Goal: Information Seeking & Learning: Learn about a topic

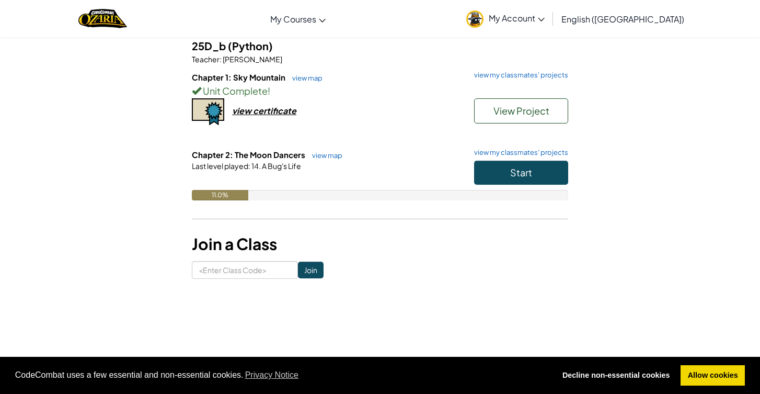
scroll to position [96, 0]
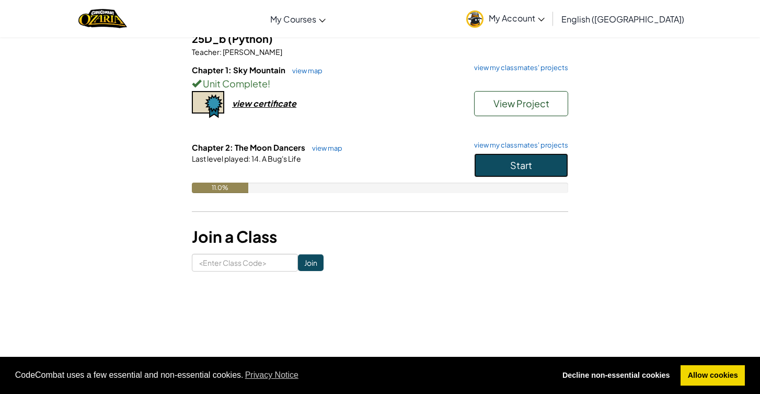
click at [517, 159] on span "Start" at bounding box center [521, 165] width 22 height 12
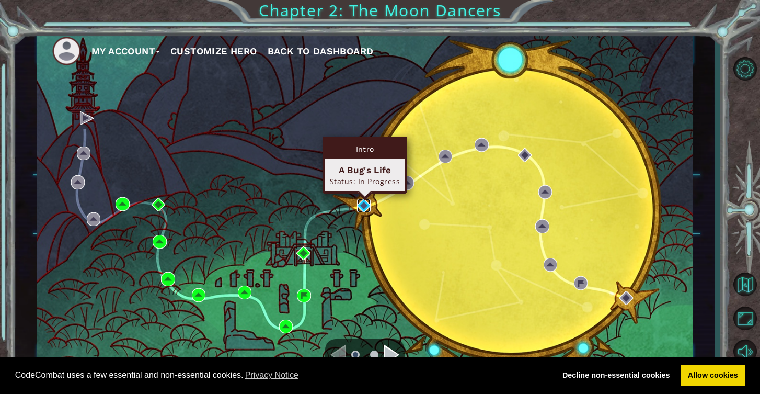
click at [363, 200] on img at bounding box center [364, 206] width 14 height 14
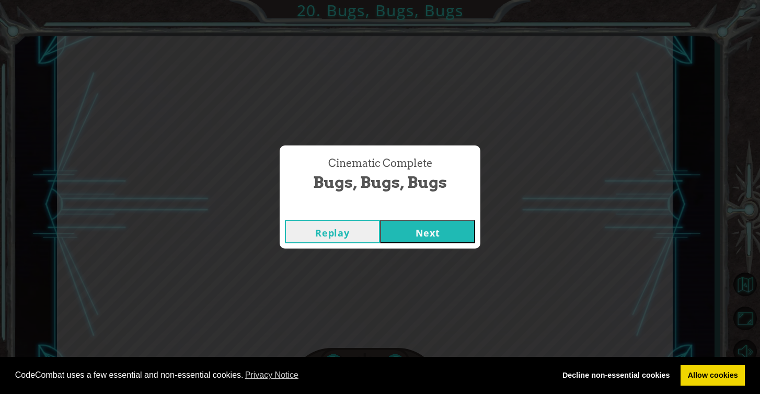
click at [394, 225] on button "Next" at bounding box center [427, 232] width 95 height 24
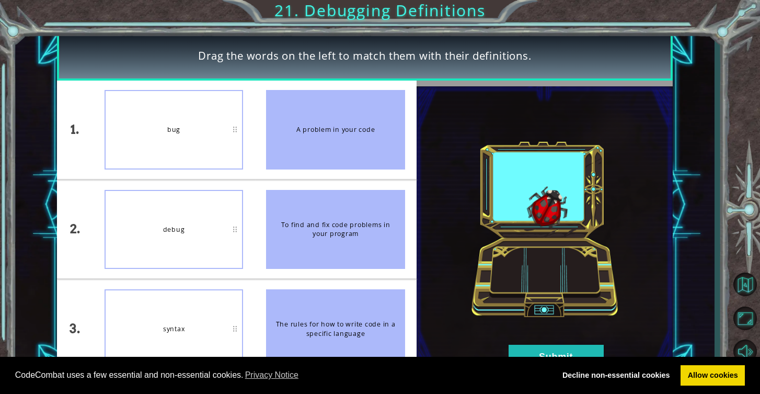
drag, startPoint x: 347, startPoint y: 146, endPoint x: 186, endPoint y: 143, distance: 160.6
click at [182, 147] on div "1. 2. 3. bug debug syntax A problem in your code To find and fix code problems …" at bounding box center [237, 230] width 360 height 298
click at [722, 377] on link "Allow cookies" at bounding box center [713, 375] width 64 height 21
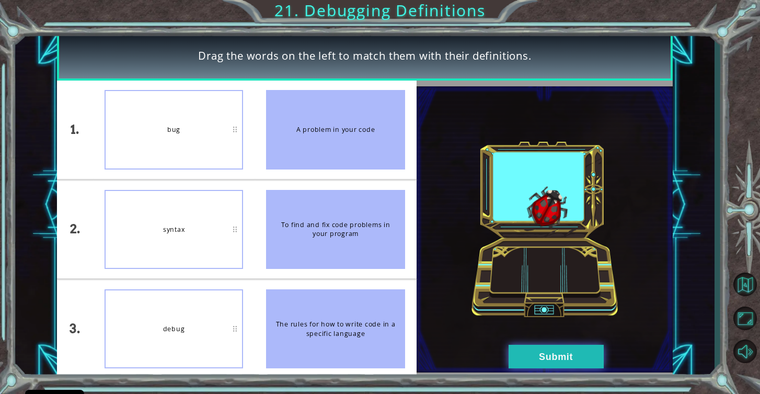
click at [534, 357] on button "Submit" at bounding box center [556, 357] width 95 height 24
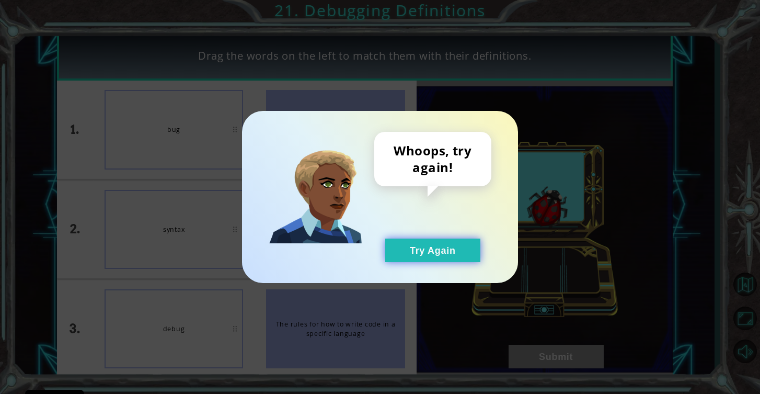
click at [435, 248] on button "Try Again" at bounding box center [432, 250] width 95 height 24
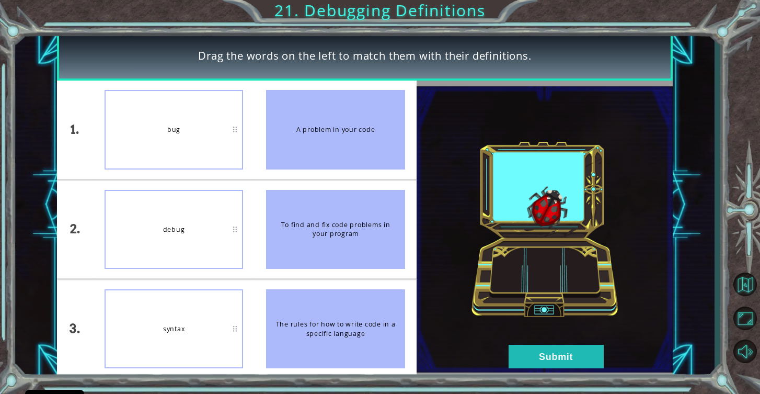
click at [154, 231] on div "debug" at bounding box center [174, 229] width 139 height 79
click at [530, 360] on button "Submit" at bounding box center [556, 357] width 95 height 24
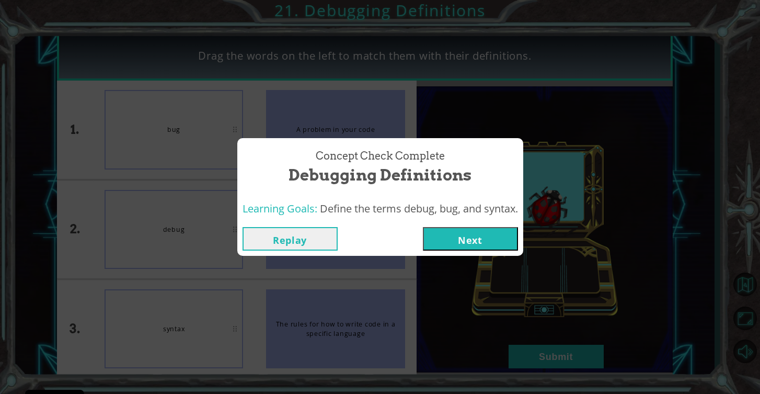
click at [481, 231] on button "Next" at bounding box center [470, 239] width 95 height 24
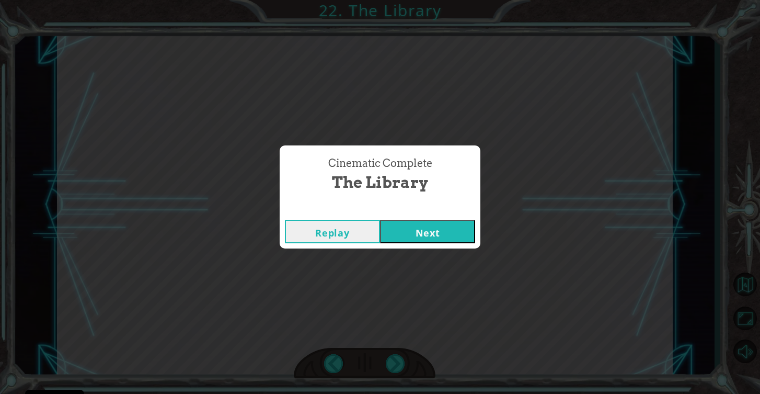
click at [419, 221] on button "Next" at bounding box center [427, 232] width 95 height 24
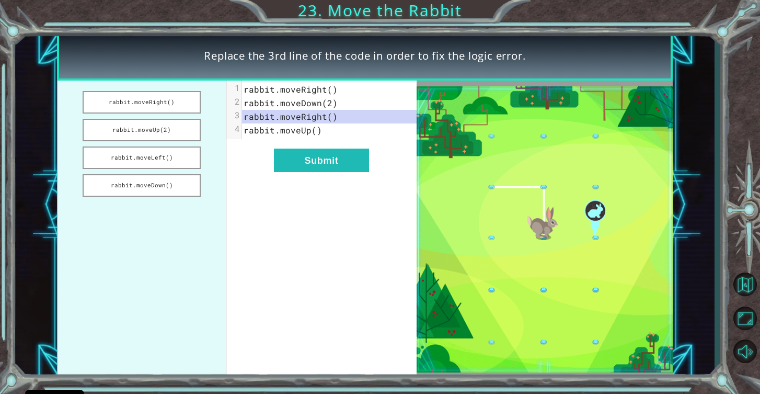
drag, startPoint x: 170, startPoint y: 189, endPoint x: 175, endPoint y: 142, distance: 47.8
click at [175, 139] on ul "rabbit.moveRight() rabbit.moveUp(2) rabbit.moveLeft() rabbit.moveDown()" at bounding box center [141, 230] width 169 height 298
drag, startPoint x: 172, startPoint y: 188, endPoint x: 175, endPoint y: 122, distance: 66.0
click at [175, 122] on ul "rabbit.moveRight() rabbit.moveUp(2) rabbit.moveLeft() rabbit.moveDown()" at bounding box center [141, 230] width 169 height 298
click at [171, 188] on button "rabbit.moveDown()" at bounding box center [142, 185] width 118 height 22
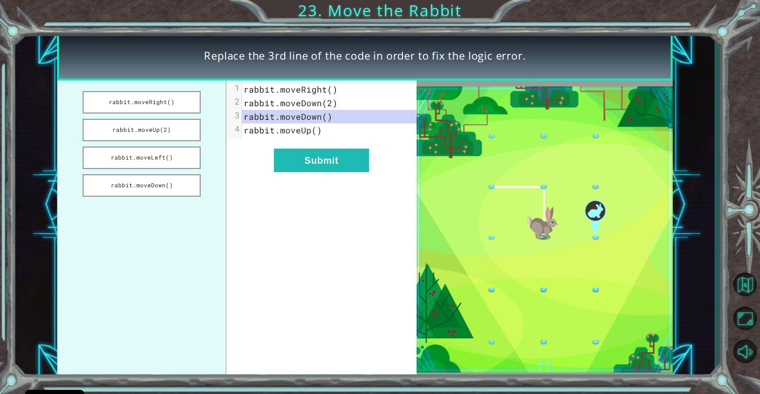
click at [278, 103] on span "rabbit.moveDown(2)" at bounding box center [291, 102] width 94 height 11
click at [267, 104] on span "rabbit.moveDown(2)" at bounding box center [291, 102] width 94 height 11
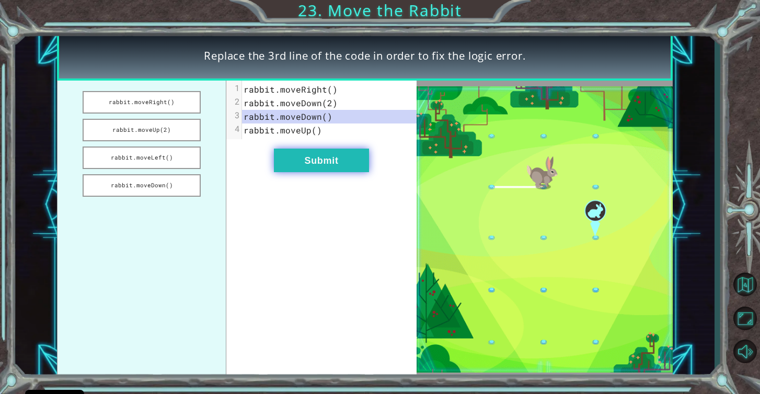
click at [293, 160] on button "Submit" at bounding box center [321, 161] width 95 height 24
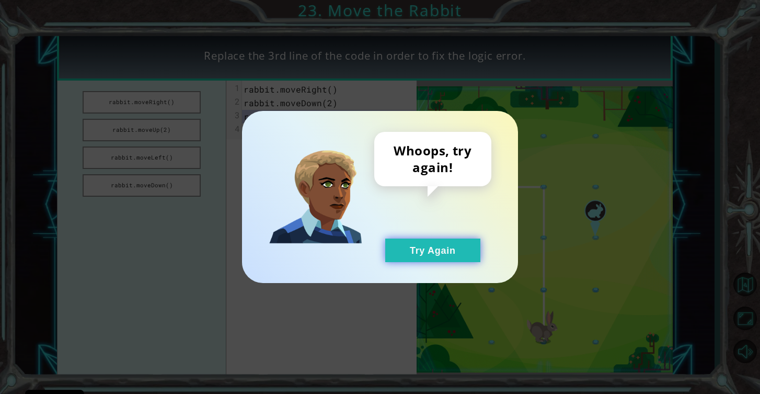
click at [421, 251] on button "Try Again" at bounding box center [432, 250] width 95 height 24
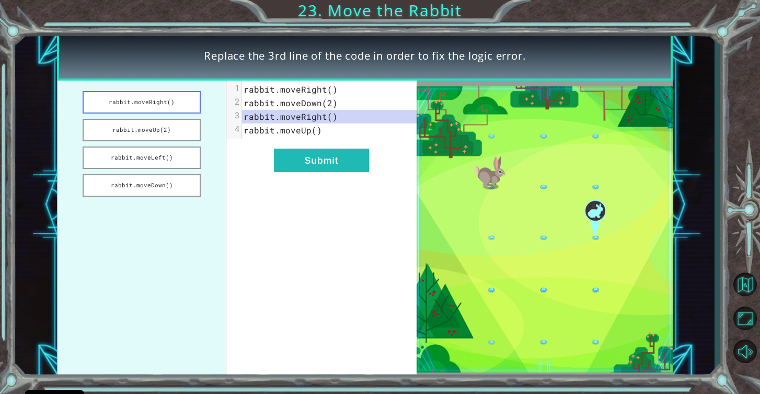
click at [165, 103] on button "rabbit.moveRight()" at bounding box center [142, 102] width 118 height 22
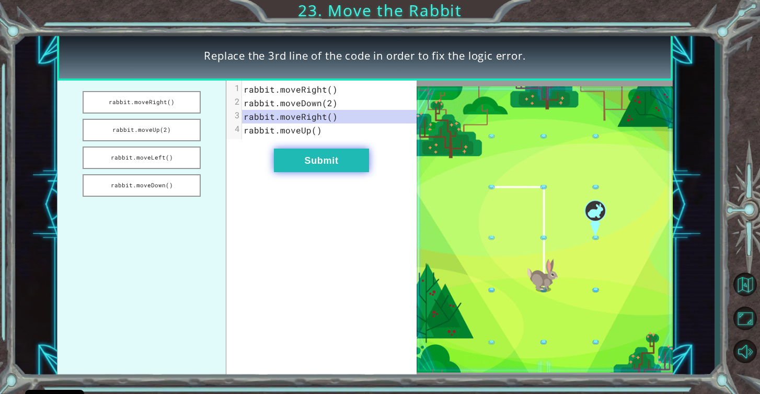
click at [331, 168] on button "Submit" at bounding box center [321, 161] width 95 height 24
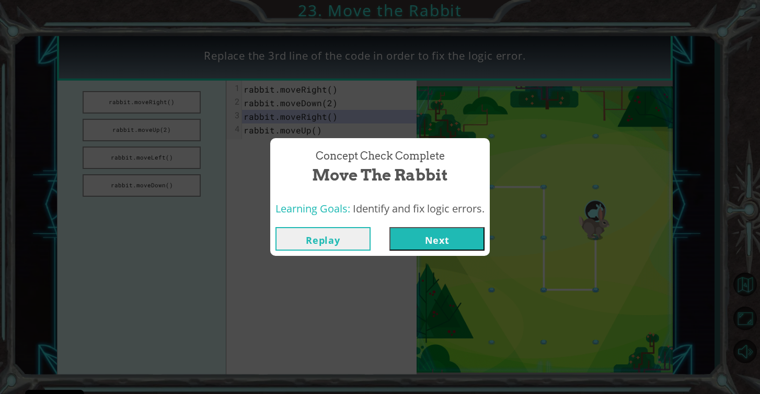
click at [413, 235] on button "Next" at bounding box center [437, 239] width 95 height 24
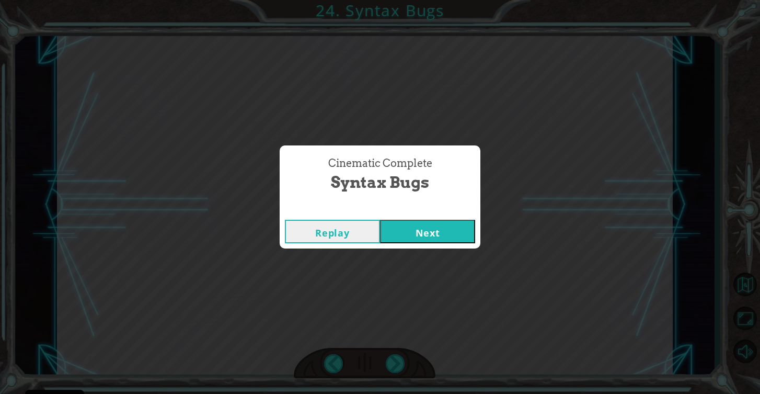
click at [413, 235] on button "Next" at bounding box center [427, 232] width 95 height 24
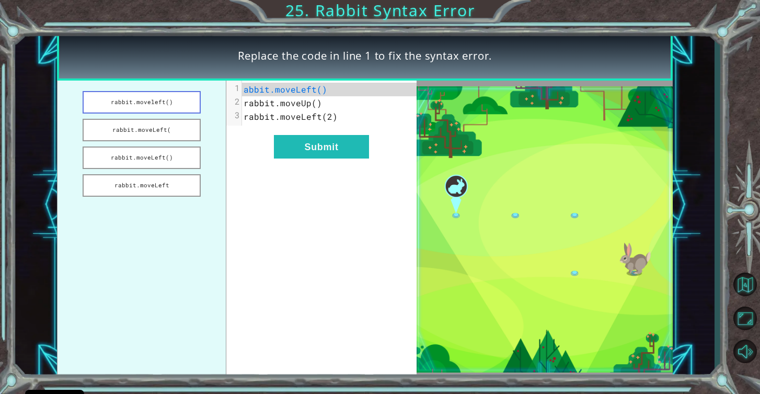
click at [164, 97] on button "rabbit.moveleft()" at bounding box center [142, 102] width 118 height 22
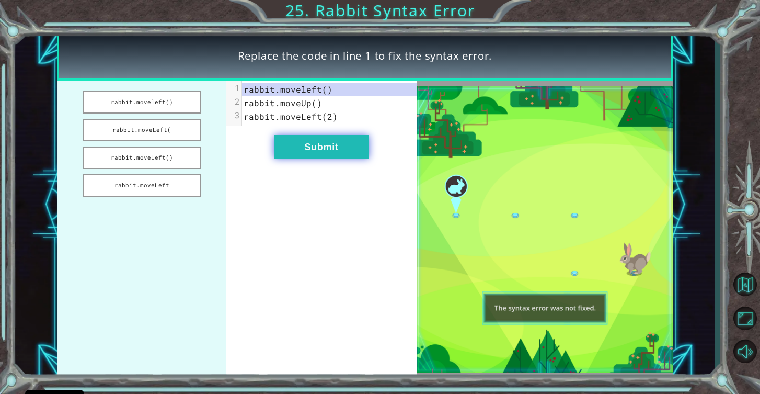
click at [348, 151] on button "Submit" at bounding box center [321, 147] width 95 height 24
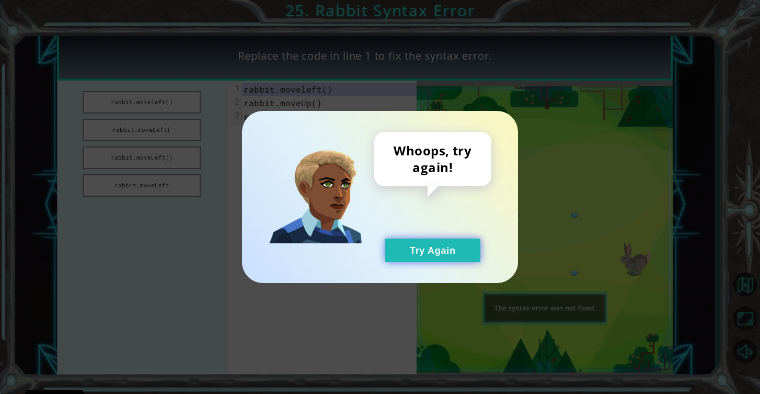
click at [450, 259] on button "Try Again" at bounding box center [432, 250] width 95 height 24
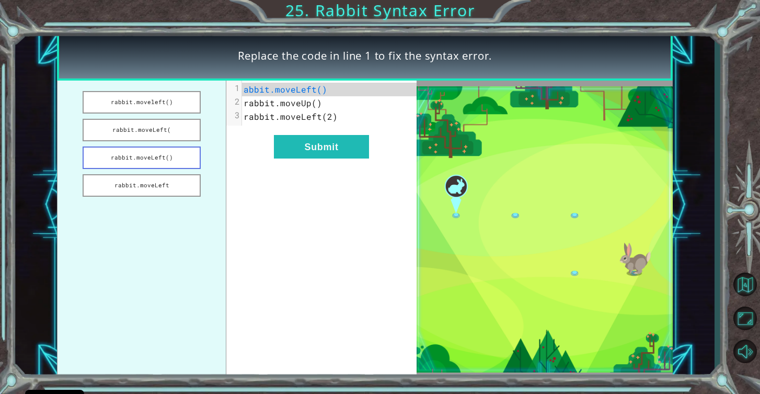
click at [176, 156] on button "rabbit.moveLeft()" at bounding box center [142, 157] width 118 height 22
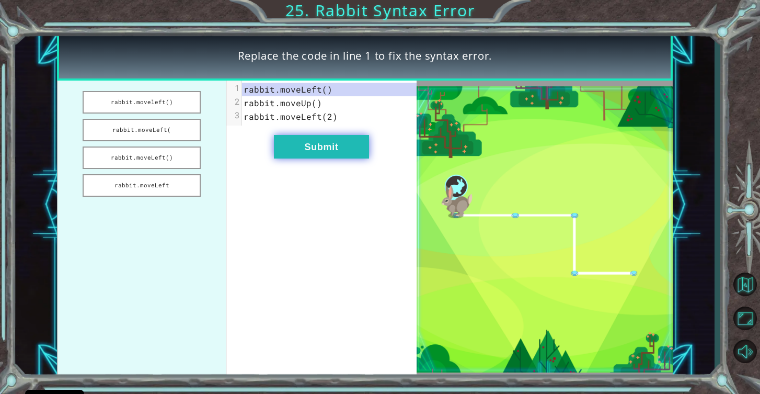
click at [335, 142] on button "Submit" at bounding box center [321, 147] width 95 height 24
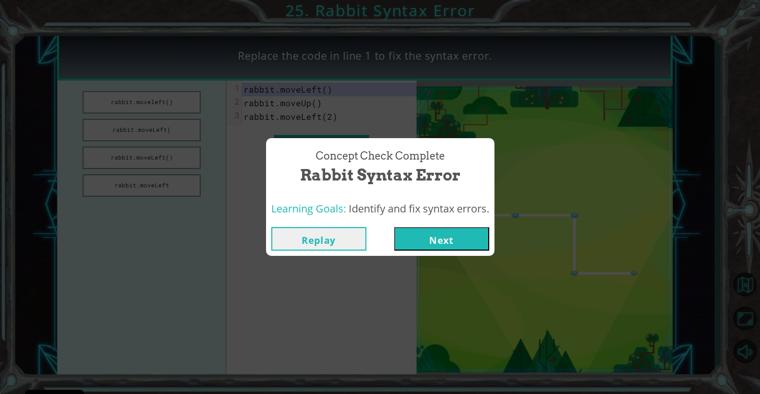
click at [445, 245] on button "Next" at bounding box center [441, 239] width 95 height 24
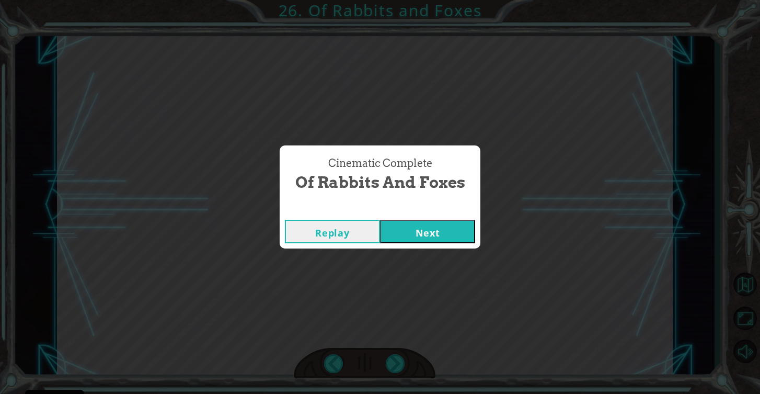
click at [424, 237] on button "Next" at bounding box center [427, 232] width 95 height 24
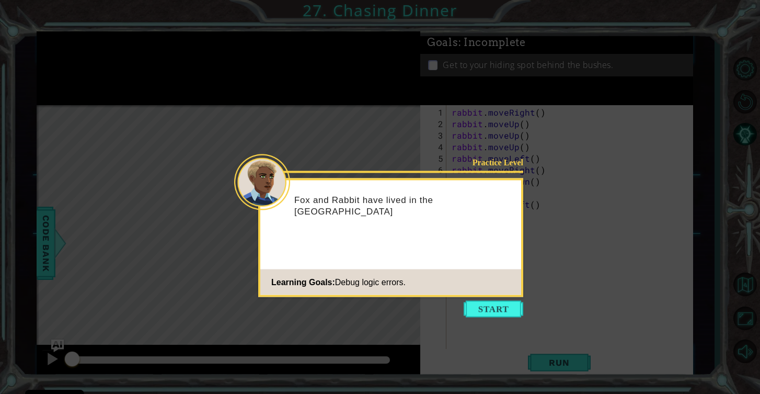
drag, startPoint x: 489, startPoint y: 304, endPoint x: 530, endPoint y: 348, distance: 60.3
click at [489, 304] on button "Start" at bounding box center [494, 309] width 60 height 17
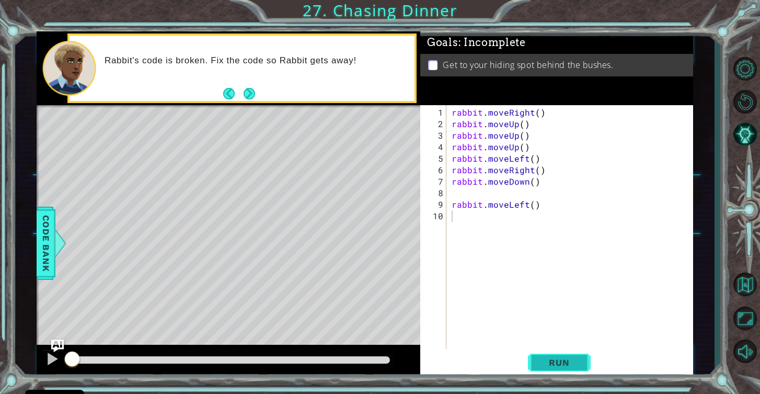
click at [557, 358] on span "Run" at bounding box center [559, 362] width 41 height 10
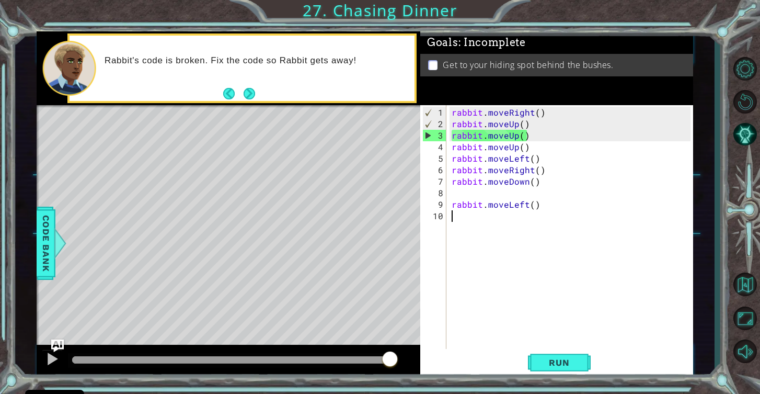
click at [510, 136] on div "rabbit . moveRight ( ) rabbit . moveUp ( ) rabbit . moveUp ( ) rabbit . moveUp …" at bounding box center [573, 245] width 246 height 276
drag, startPoint x: 517, startPoint y: 136, endPoint x: 507, endPoint y: 136, distance: 9.9
click at [507, 136] on div "rabbit . moveRight ( ) rabbit . moveUp ( ) rabbit . moveUp ( ) rabbit . moveUp …" at bounding box center [573, 245] width 246 height 276
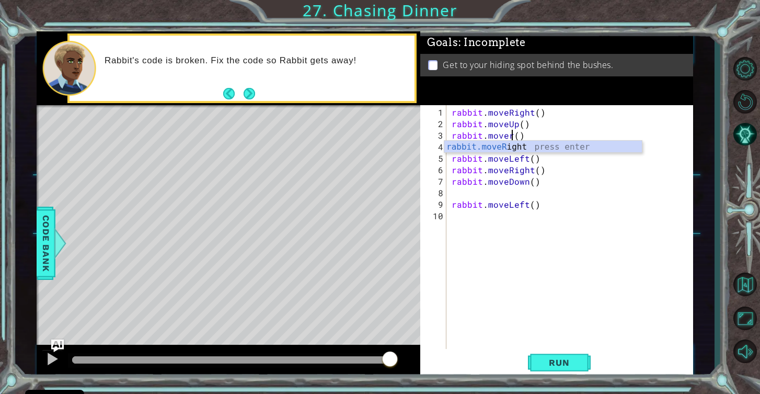
scroll to position [0, 4]
click at [513, 147] on div "rabbit.moveR ight press enter" at bounding box center [544, 160] width 198 height 38
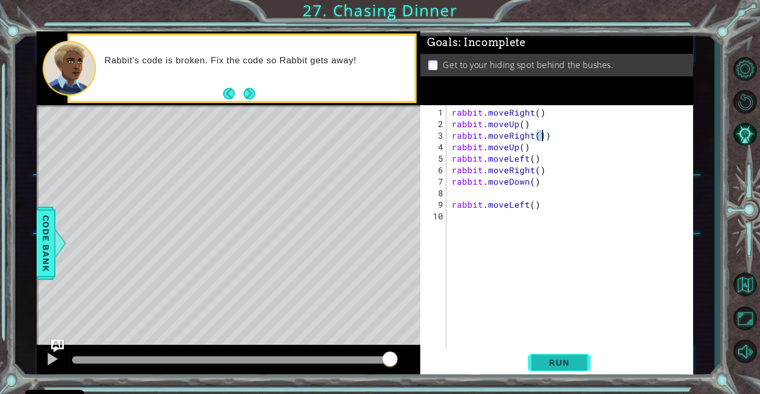
click at [552, 362] on span "Run" at bounding box center [559, 362] width 41 height 10
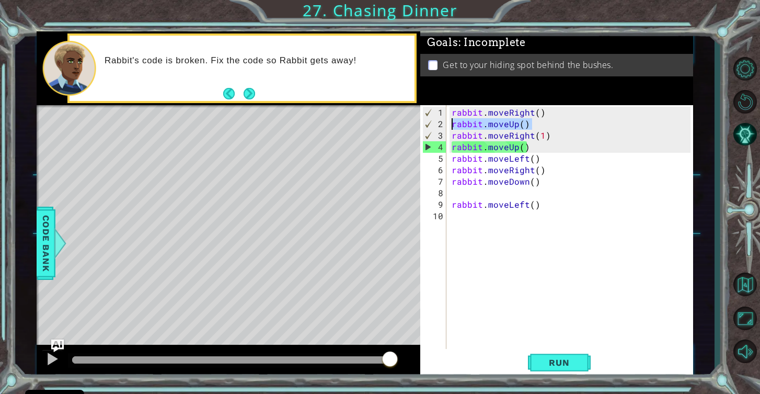
drag, startPoint x: 530, startPoint y: 123, endPoint x: 452, endPoint y: 122, distance: 77.9
click at [452, 122] on div "rabbit . moveRight ( ) rabbit . moveUp ( ) rabbit . moveRight ( 1 ) rabbit . mo…" at bounding box center [573, 245] width 246 height 276
type textarea "rabbit.moveUp()"
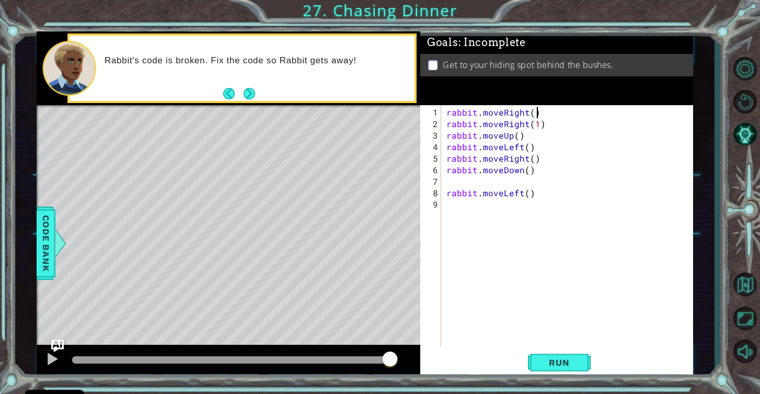
click at [532, 114] on div "rabbit . moveRight ( ) rabbit . moveRight ( 1 ) rabbit . moveUp ( ) rabbit . mo…" at bounding box center [571, 239] width 252 height 265
drag, startPoint x: 544, startPoint y: 127, endPoint x: 444, endPoint y: 123, distance: 100.5
click at [443, 123] on div "rabbit.moveRight(2) 1 2 3 4 5 6 7 8 9 rabbit . moveRight ( 2 ) rabbit . moveRig…" at bounding box center [555, 226] width 270 height 242
click at [527, 124] on div "rabbit . moveRight ( 2 ) rabbit . moveRight ( 1 ) rabbit . moveUp ( ) rabbit . …" at bounding box center [568, 226] width 246 height 242
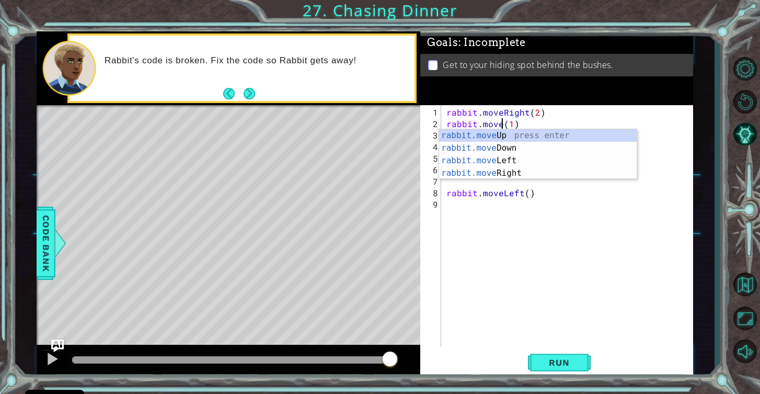
scroll to position [0, 4]
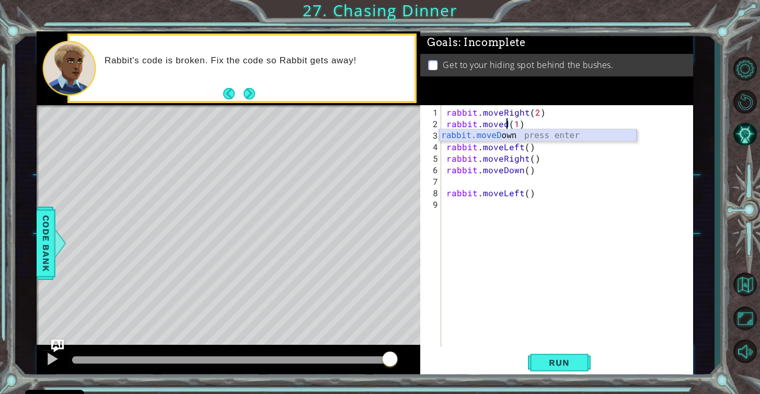
click at [540, 138] on div "rabbit.moveD own press enter" at bounding box center [538, 148] width 198 height 38
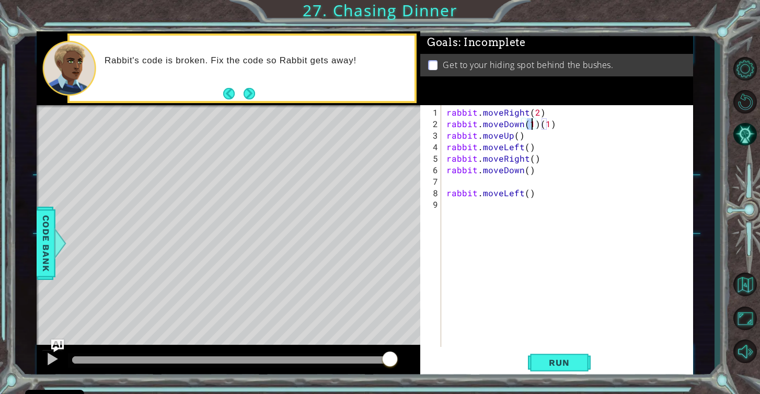
click at [511, 136] on div "rabbit . moveRight ( 2 ) rabbit . moveDown ( 1 ) ( 1 ) rabbit . moveUp ( ) rabb…" at bounding box center [571, 239] width 252 height 265
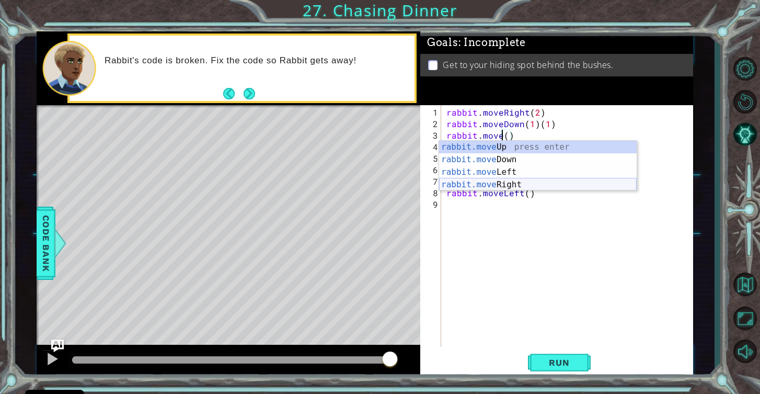
click at [502, 185] on div "rabbit.move Up press enter rabbit.move Down press enter rabbit.move Left press …" at bounding box center [538, 178] width 198 height 75
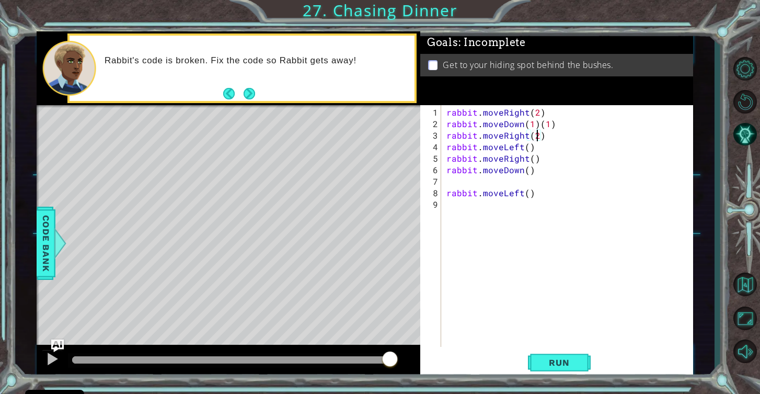
scroll to position [0, 5]
drag, startPoint x: 521, startPoint y: 148, endPoint x: 503, endPoint y: 147, distance: 18.3
click at [503, 147] on div "rabbit . moveRight ( 2 ) rabbit . moveDown ( 1 ) ( 1 ) rabbit . moveRight ( 2 )…" at bounding box center [571, 239] width 252 height 265
drag, startPoint x: 525, startPoint y: 159, endPoint x: 503, endPoint y: 159, distance: 22.5
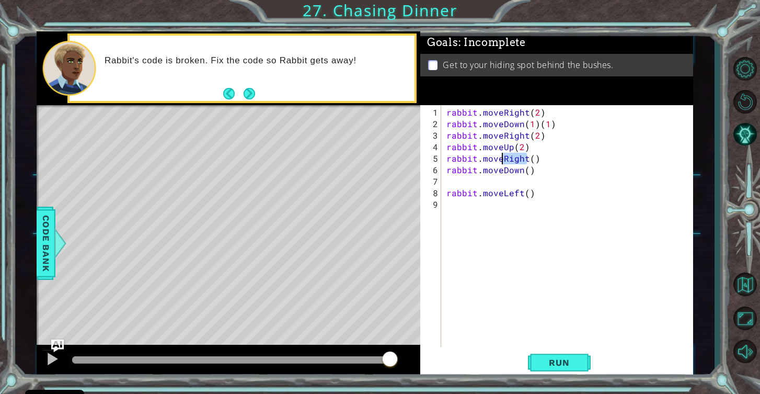
click at [503, 159] on div "rabbit . moveRight ( 2 ) rabbit . moveDown ( 1 ) ( 1 ) rabbit . moveRight ( 2 )…" at bounding box center [571, 239] width 252 height 265
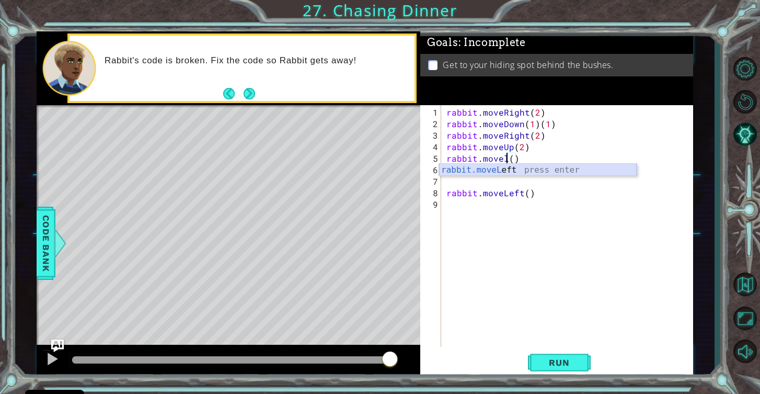
click at [517, 167] on div "rabbit.moveL eft press enter" at bounding box center [538, 183] width 198 height 38
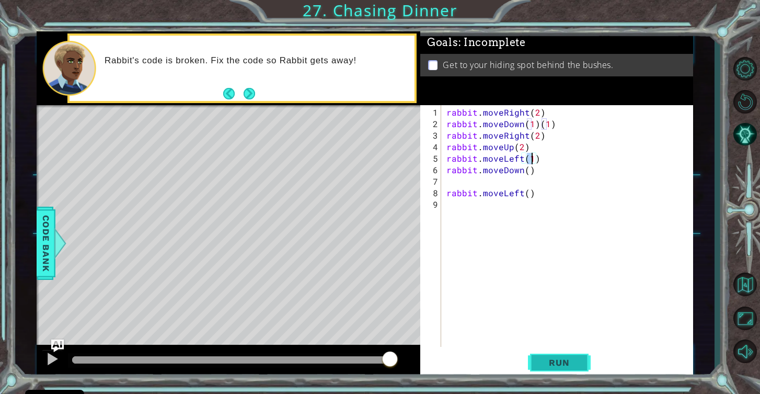
click at [571, 363] on span "Run" at bounding box center [559, 362] width 41 height 10
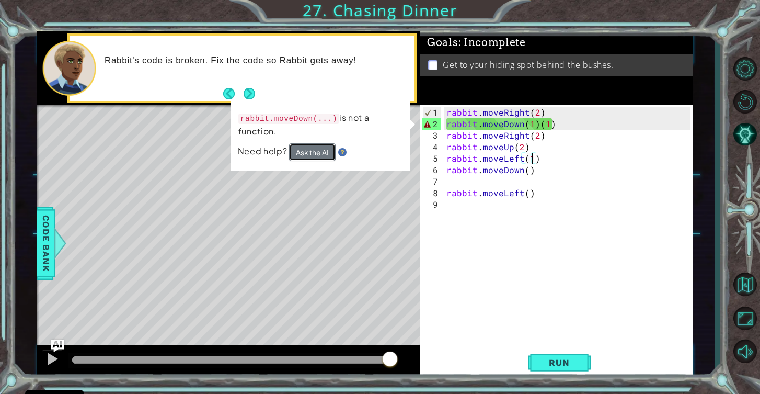
click at [304, 149] on button "Ask the AI" at bounding box center [312, 152] width 47 height 18
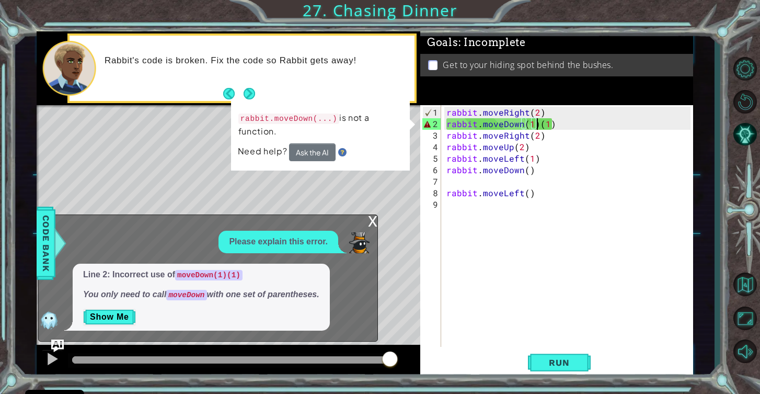
click at [537, 127] on div "rabbit . moveRight ( 2 ) rabbit . moveDown ( 1 ) ( 1 ) rabbit . moveRight ( 2 )…" at bounding box center [571, 239] width 252 height 265
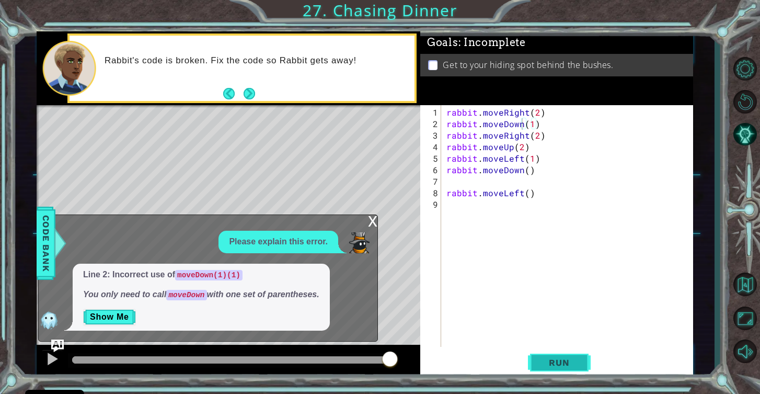
click at [571, 359] on span "Run" at bounding box center [559, 362] width 41 height 10
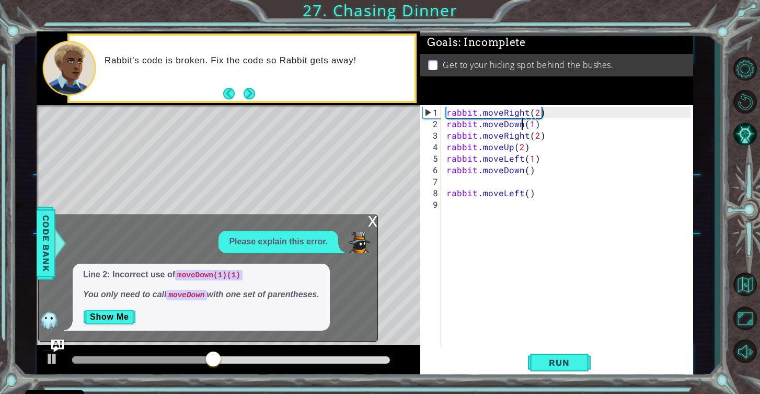
click at [369, 224] on div "x" at bounding box center [372, 220] width 9 height 10
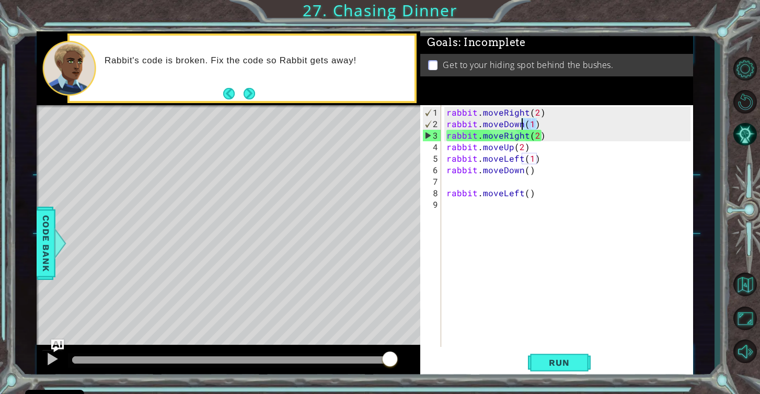
drag, startPoint x: 540, startPoint y: 123, endPoint x: 523, endPoint y: 123, distance: 16.7
click at [523, 123] on div "rabbit . moveRight ( 2 ) rabbit . moveDown ( 1 ) rabbit . moveRight ( 2 ) rabbi…" at bounding box center [571, 239] width 252 height 265
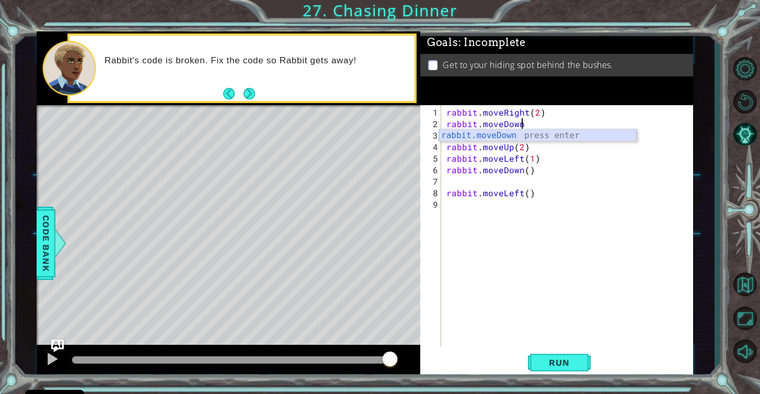
click at [547, 131] on div "rabbit.moveDown press enter" at bounding box center [538, 148] width 198 height 38
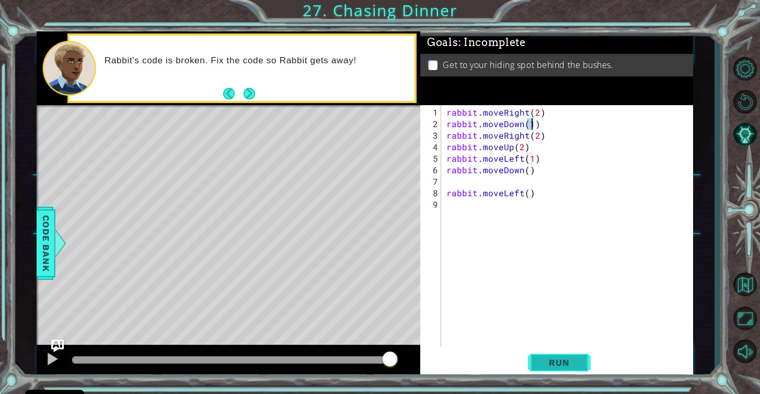
click at [567, 361] on span "Run" at bounding box center [559, 362] width 41 height 10
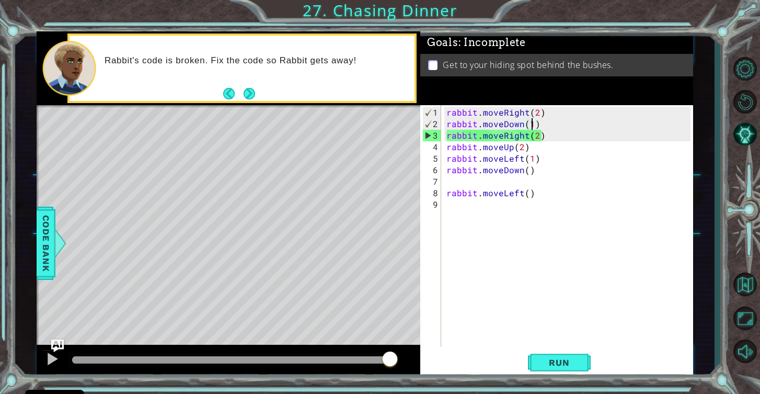
click at [521, 126] on div "rabbit . moveRight ( 2 ) rabbit . moveDown ( 1 ) rabbit . moveRight ( 2 ) rabbi…" at bounding box center [571, 239] width 252 height 265
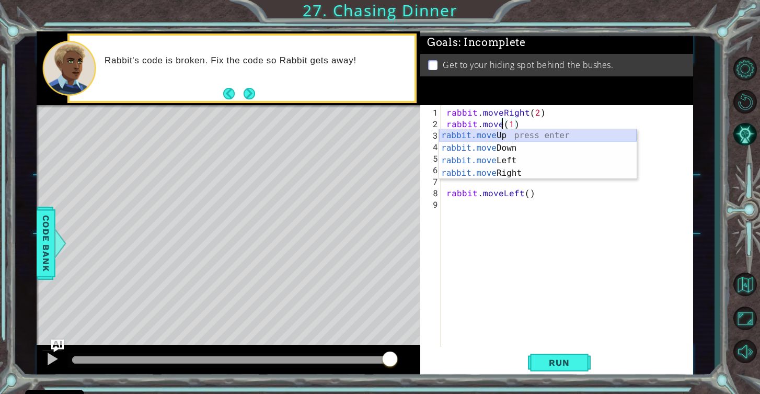
click at [521, 135] on div "rabbit.move Up press enter rabbit.move Down press enter rabbit.move Left press …" at bounding box center [538, 166] width 198 height 75
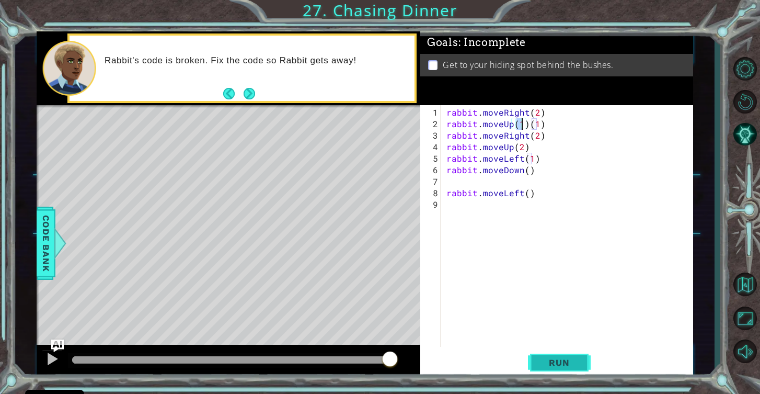
click at [554, 361] on span "Run" at bounding box center [559, 362] width 41 height 10
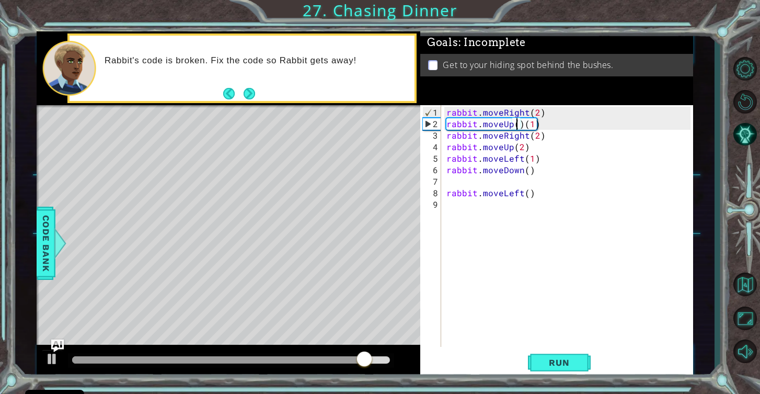
click at [525, 125] on div "rabbit . moveRight ( 2 ) rabbit . moveUp ( ) ( 1 ) rabbit . moveRight ( 2 ) rab…" at bounding box center [571, 239] width 252 height 265
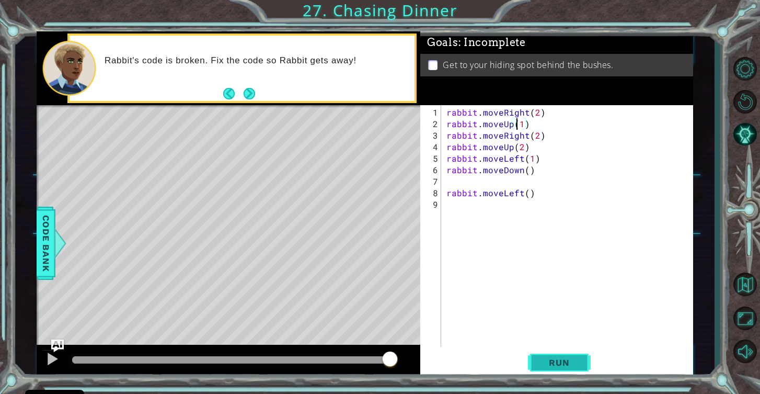
click at [570, 361] on span "Run" at bounding box center [559, 362] width 41 height 10
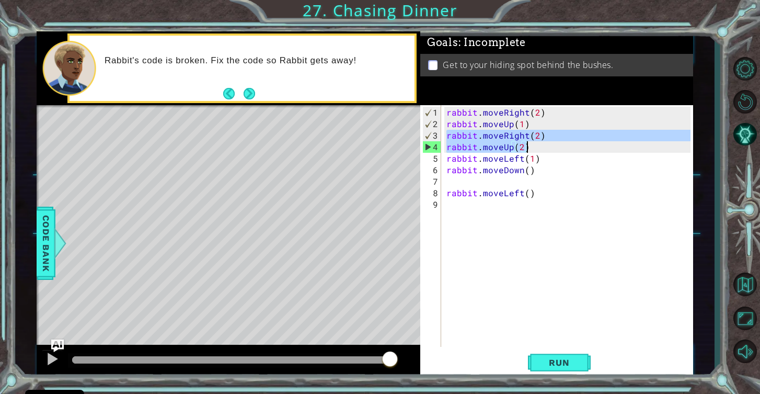
drag, startPoint x: 447, startPoint y: 135, endPoint x: 543, endPoint y: 149, distance: 96.7
click at [543, 149] on div "rabbit . moveRight ( 2 ) rabbit . moveUp ( 1 ) rabbit . moveRight ( 2 ) rabbit …" at bounding box center [571, 239] width 252 height 265
type textarea "rabbit.moveRight(2) rabbit.moveUp(2)"
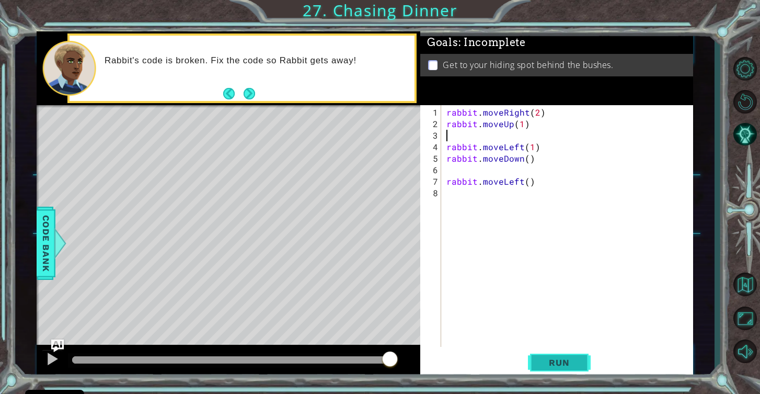
click at [543, 360] on span "Run" at bounding box center [559, 362] width 41 height 10
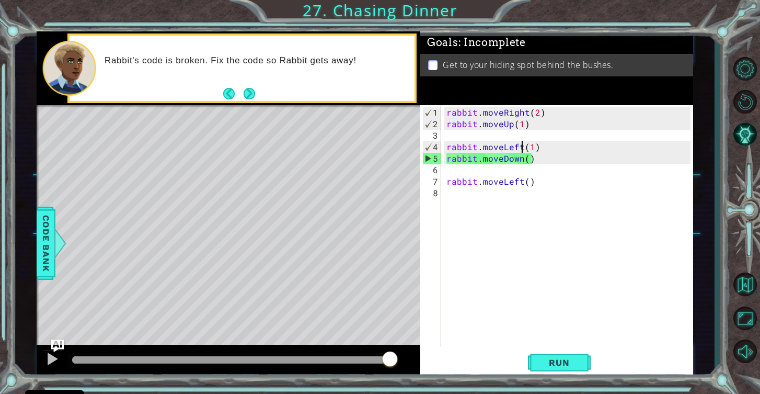
click at [521, 147] on div "rabbit . moveRight ( 2 ) rabbit . moveUp ( 1 ) rabbit . moveLeft ( 1 ) rabbit .…" at bounding box center [571, 239] width 252 height 265
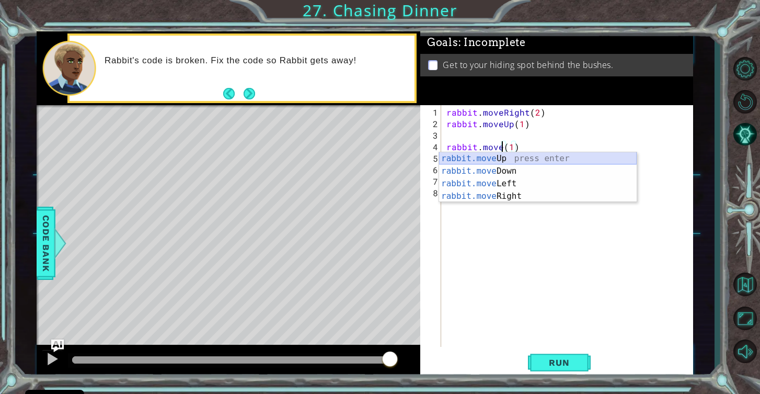
click at [527, 156] on div "rabbit.move Up press enter rabbit.move Down press enter rabbit.move Left press …" at bounding box center [538, 189] width 198 height 75
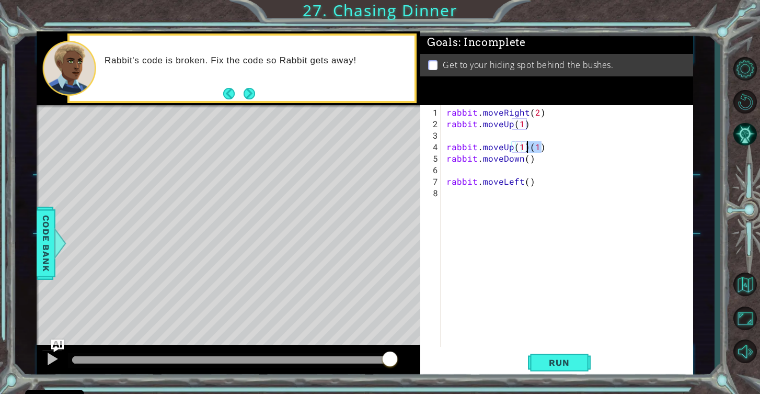
drag, startPoint x: 542, startPoint y: 146, endPoint x: 527, endPoint y: 146, distance: 15.2
click at [526, 146] on div "rabbit . moveRight ( 2 ) rabbit . moveUp ( 1 ) rabbit . moveUp ( 1 ) ( 1 ) rabb…" at bounding box center [571, 239] width 252 height 265
click at [521, 158] on div "rabbit . moveRight ( 2 ) rabbit . moveUp ( 1 ) rabbit . moveUp ( 1 ) rabbit . m…" at bounding box center [571, 239] width 252 height 265
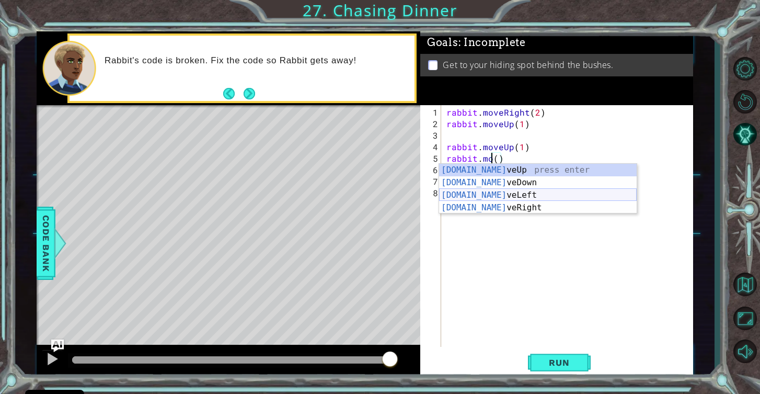
click at [532, 193] on div "[DOMAIN_NAME] veUp press enter [DOMAIN_NAME] veDown press enter [DOMAIN_NAME] v…" at bounding box center [538, 201] width 198 height 75
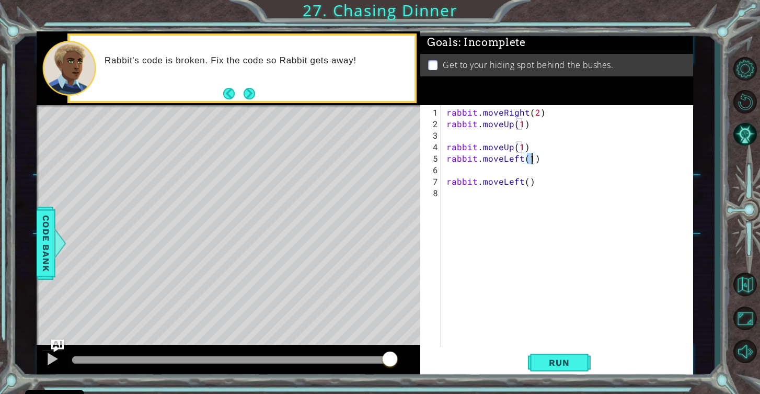
scroll to position [0, 5]
click at [521, 183] on div "rabbit . moveRight ( 2 ) rabbit . moveUp ( 1 ) rabbit . moveUp ( 1 ) rabbit . m…" at bounding box center [571, 239] width 252 height 265
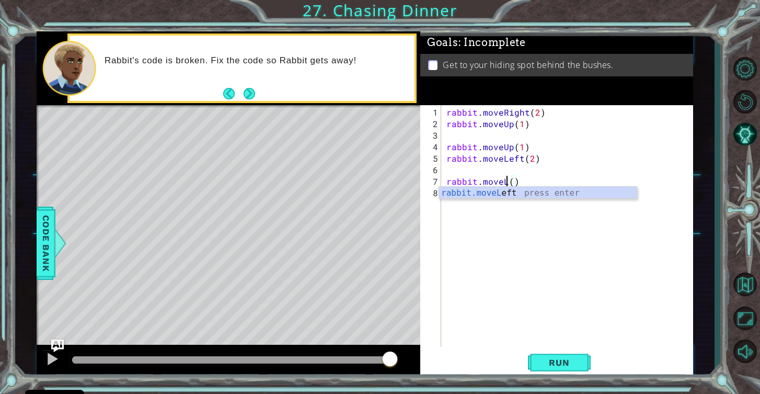
scroll to position [0, 4]
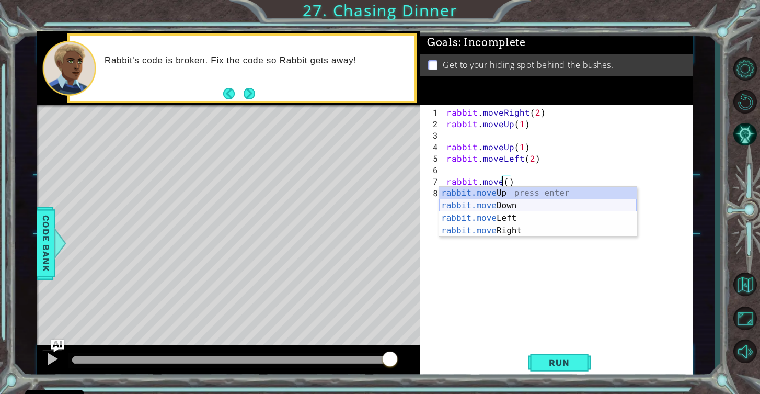
click at [523, 205] on div "rabbit.move Up press enter rabbit.move Down press enter rabbit.move Left press …" at bounding box center [538, 224] width 198 height 75
type textarea "rabbit.moveDown(1)"
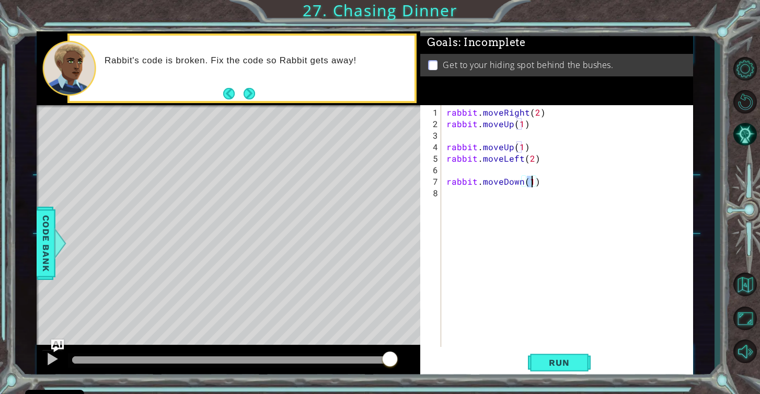
click at [536, 194] on div "rabbit . moveRight ( 2 ) rabbit . moveUp ( 1 ) rabbit . moveUp ( 1 ) rabbit . m…" at bounding box center [571, 239] width 252 height 265
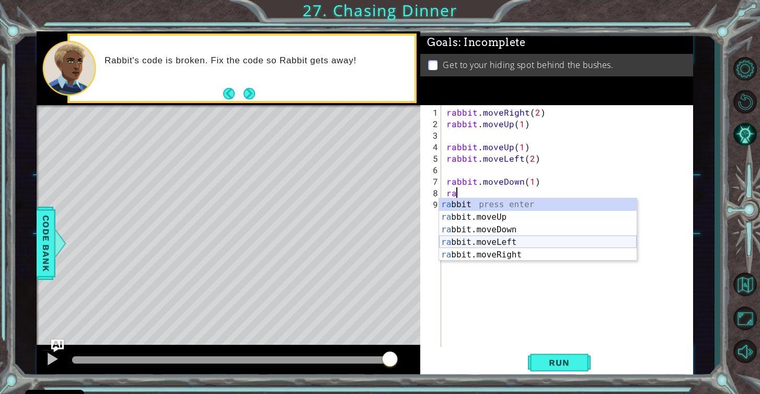
click at [548, 241] on div "ra bbit press enter ra bbit.moveUp press enter ra bbit.moveDown press enter ra …" at bounding box center [538, 242] width 198 height 88
type textarea "rabbit.moveLeft(1)"
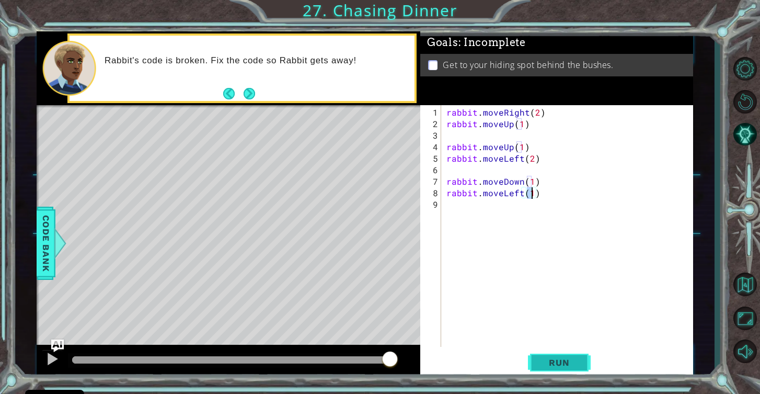
click at [550, 363] on span "Run" at bounding box center [559, 362] width 41 height 10
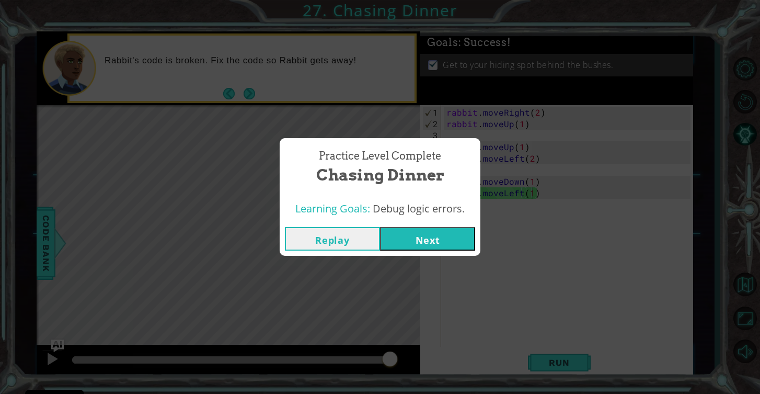
click at [443, 243] on button "Next" at bounding box center [427, 239] width 95 height 24
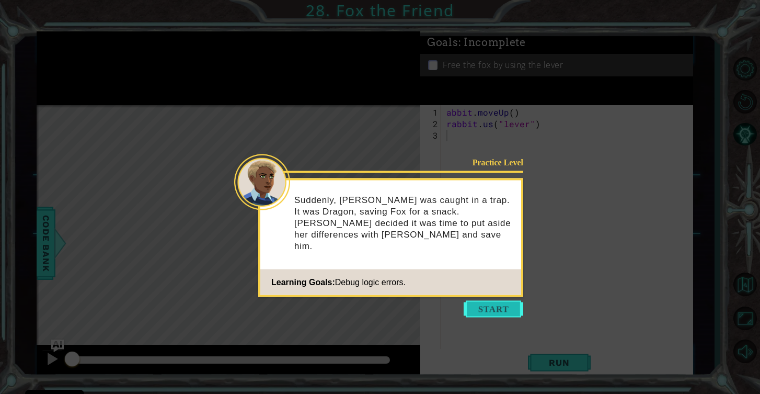
click at [485, 305] on button "Start" at bounding box center [494, 309] width 60 height 17
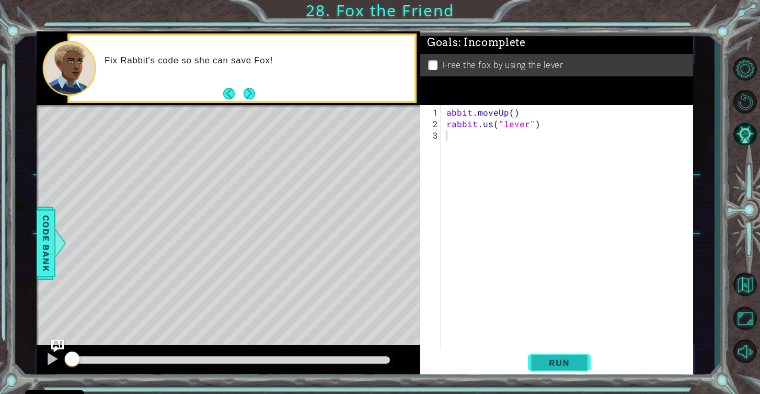
click at [546, 361] on span "Run" at bounding box center [559, 362] width 41 height 10
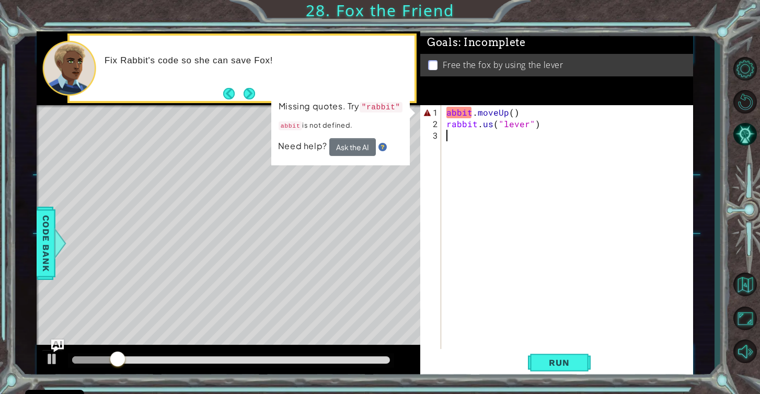
click at [447, 114] on div "abbit . moveUp ( ) rabbit . us ( "lever" )" at bounding box center [571, 245] width 252 height 276
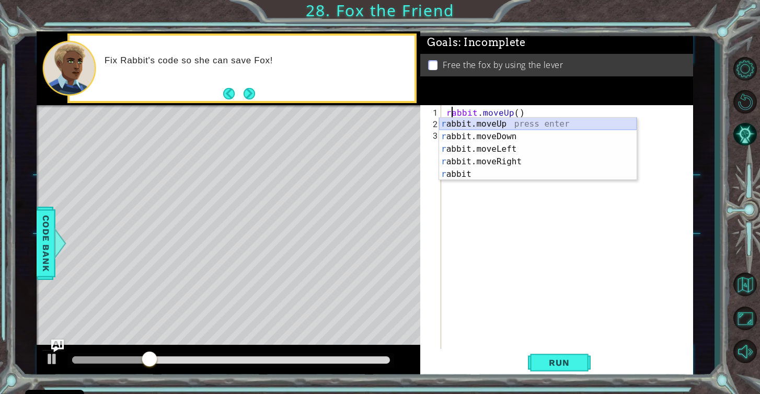
click at [483, 121] on div "r abbit.moveUp press enter r abbit.moveDown press enter r abbit.moveLeft press …" at bounding box center [538, 162] width 198 height 88
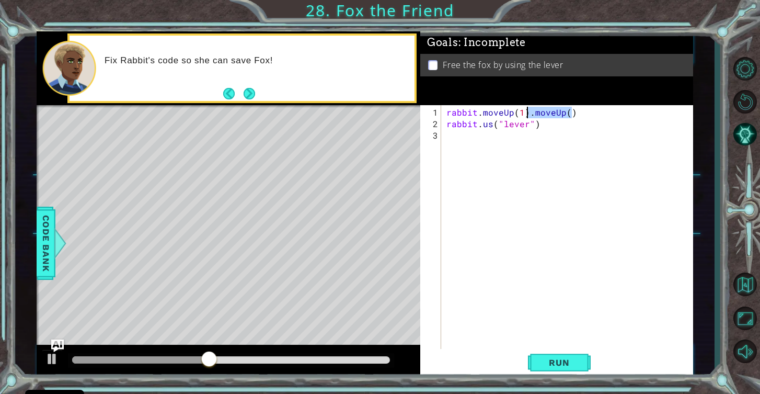
drag, startPoint x: 582, startPoint y: 110, endPoint x: 528, endPoint y: 113, distance: 54.5
click at [528, 113] on div "rabbit . moveUp ( 1 ) . moveUp ( ) rabbit . us ( "lever" )" at bounding box center [571, 245] width 252 height 276
type textarea "rabbit.moveUp(1)"
click at [558, 368] on button "Run" at bounding box center [559, 362] width 63 height 27
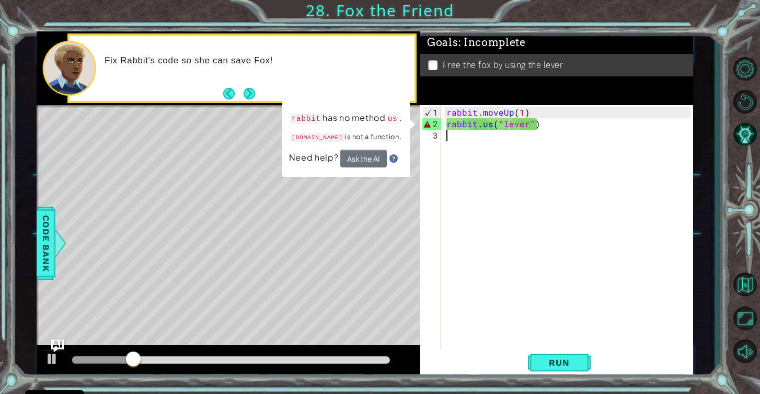
click at [547, 130] on div "rabbit . moveUp ( 1 ) rabbit . us ( "lever" )" at bounding box center [571, 245] width 252 height 276
click at [493, 124] on div "rabbit . moveUp ( 1 ) rabbit . us ( "lever" )" at bounding box center [571, 245] width 252 height 276
type textarea "rabbit.use("lever")"
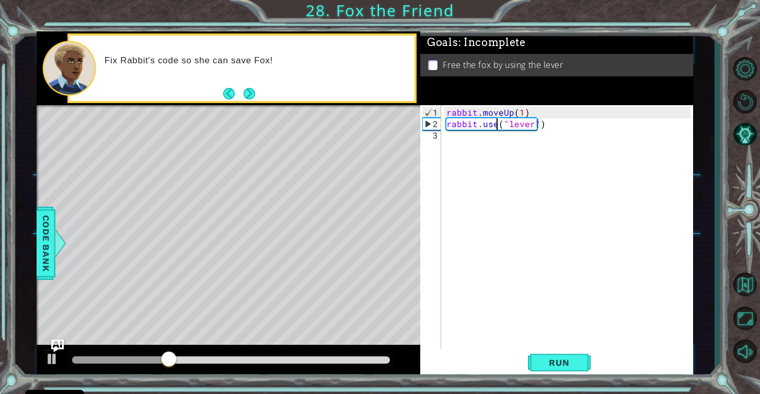
click at [508, 140] on div "rabbit . moveUp ( 1 ) rabbit . use ( "lever" )" at bounding box center [571, 245] width 252 height 276
click at [551, 361] on span "Run" at bounding box center [559, 362] width 41 height 10
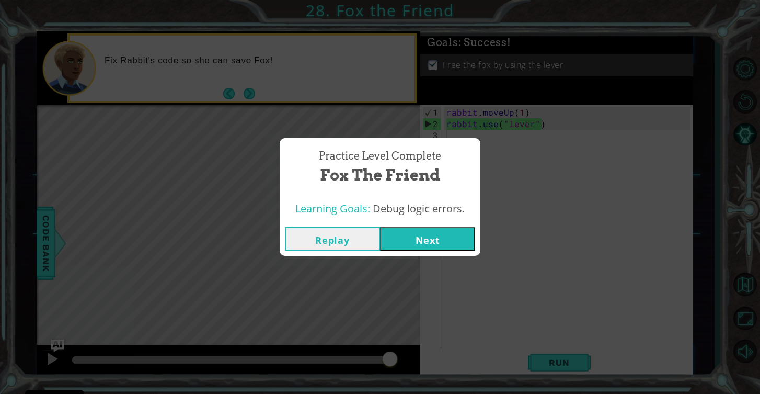
click at [451, 239] on button "Next" at bounding box center [427, 239] width 95 height 24
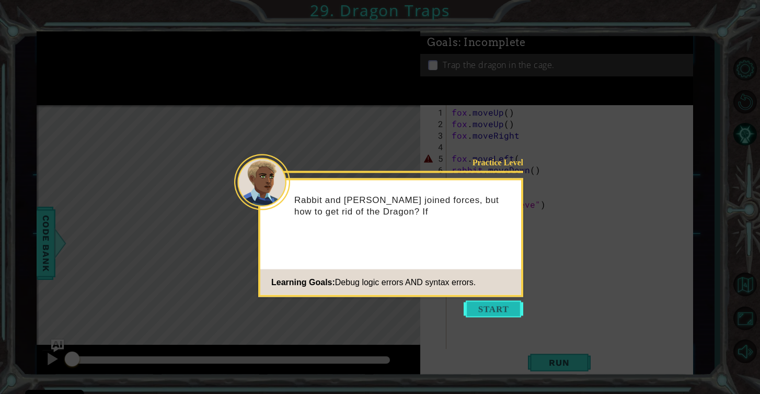
click at [478, 311] on button "Start" at bounding box center [494, 309] width 60 height 17
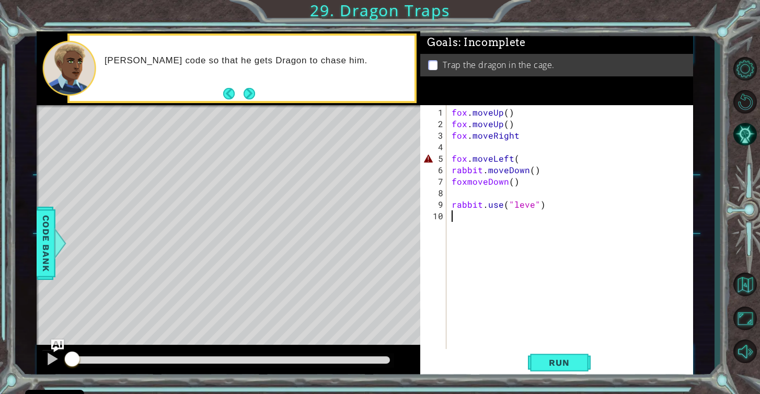
click at [523, 165] on div "fox . moveUp ( ) fox . moveUp ( ) fox . moveRight fox . moveLeft ( rabbit . mov…" at bounding box center [573, 245] width 246 height 276
click at [520, 158] on div "fox . moveUp ( ) fox . moveUp ( ) fox . moveRight fox . moveLeft ( rabbit . mov…" at bounding box center [573, 245] width 246 height 276
click at [532, 206] on div "fox . moveUp ( ) fox . moveUp ( ) fox . moveRight fox . moveLeft ( ) rabbit . m…" at bounding box center [573, 245] width 246 height 276
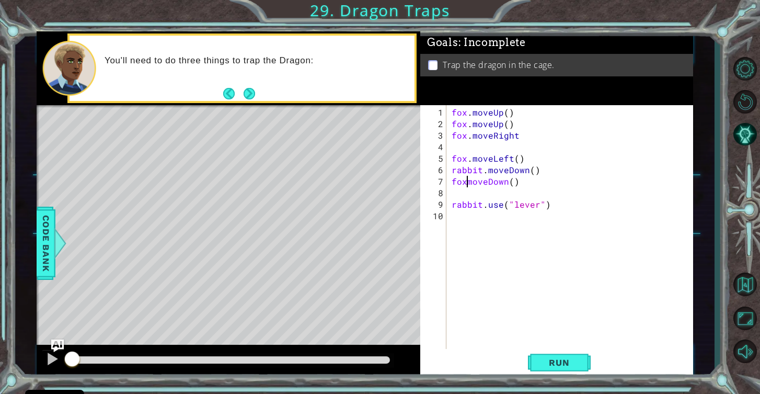
click at [469, 183] on div "fox . moveUp ( ) fox . moveUp ( ) fox . moveRight fox . moveLeft ( ) rabbit . m…" at bounding box center [573, 245] width 246 height 276
type textarea "fox.moveDown()"
click at [556, 360] on span "Run" at bounding box center [559, 362] width 41 height 10
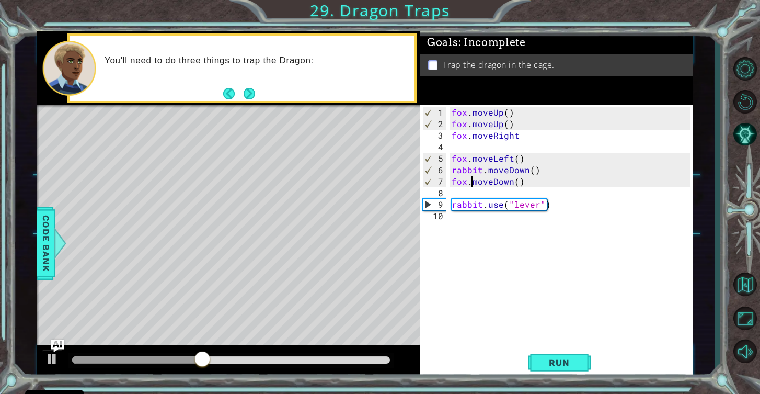
click at [435, 65] on p at bounding box center [432, 65] width 9 height 10
click at [247, 89] on button "Next" at bounding box center [250, 94] width 12 height 12
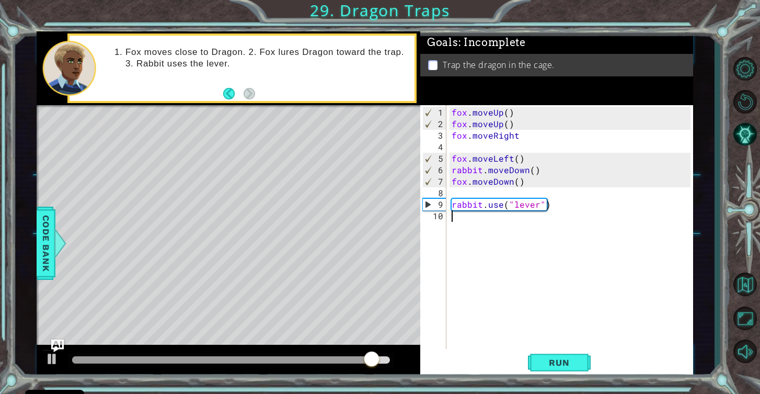
click at [539, 270] on div "fox . moveUp ( ) fox . moveUp ( ) fox . moveRight fox . moveLeft ( ) rabbit . m…" at bounding box center [573, 245] width 246 height 276
click at [573, 215] on div "fox . moveUp ( ) fox . moveUp ( ) fox . moveRight fox . moveLeft ( ) rabbit . m…" at bounding box center [573, 245] width 246 height 276
drag, startPoint x: 451, startPoint y: 203, endPoint x: 587, endPoint y: 201, distance: 136.0
click at [587, 201] on div "fox . moveUp ( ) fox . moveUp ( ) fox . moveRight fox . moveLeft ( ) rabbit . m…" at bounding box center [573, 245] width 246 height 276
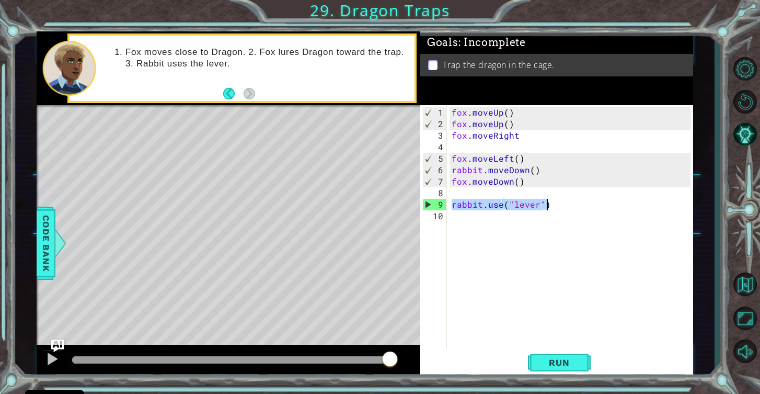
type textarea "rabbit.use("lever")"
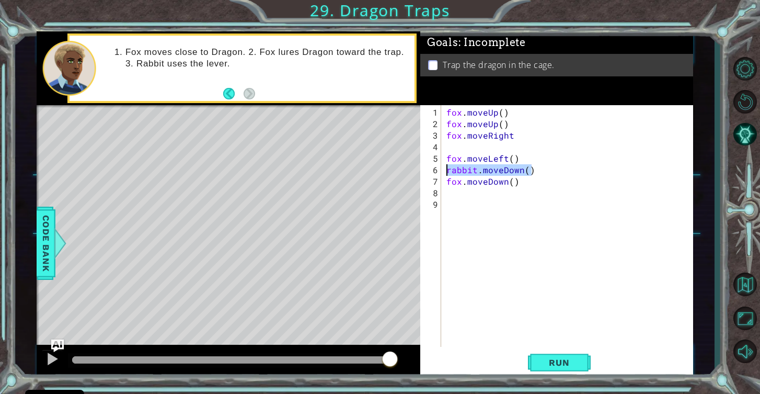
drag, startPoint x: 541, startPoint y: 170, endPoint x: 448, endPoint y: 167, distance: 93.1
click at [448, 167] on div "fox . moveUp ( ) fox . moveUp ( ) fox . moveRight fox . moveLeft ( ) rabbit . m…" at bounding box center [571, 239] width 252 height 265
type textarea "rabbit.moveDown()"
click at [540, 360] on span "Run" at bounding box center [559, 362] width 41 height 10
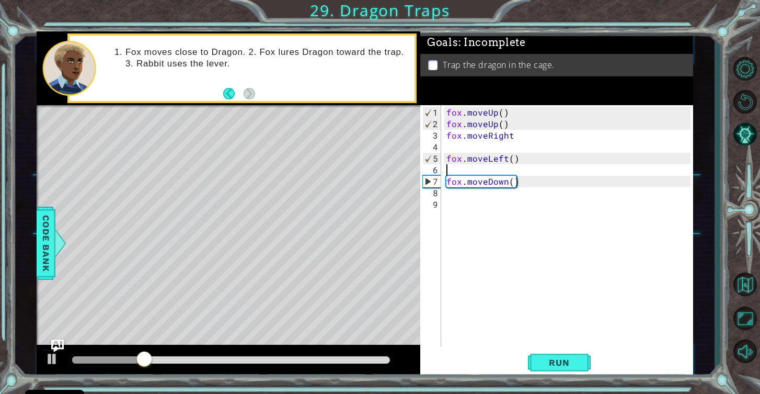
click at [555, 138] on div "fox . moveUp ( ) fox . moveUp ( ) fox . moveRight fox . moveLeft ( ) fox . move…" at bounding box center [571, 239] width 252 height 265
type textarea "fox.moveRight"
click at [543, 360] on span "Run" at bounding box center [559, 362] width 41 height 10
drag, startPoint x: 542, startPoint y: 134, endPoint x: 445, endPoint y: 134, distance: 96.8
click at [445, 134] on div "fox . moveUp ( ) fox . moveUp ( ) fox . moveRight fox . moveLeft ( ) fox . move…" at bounding box center [571, 239] width 252 height 265
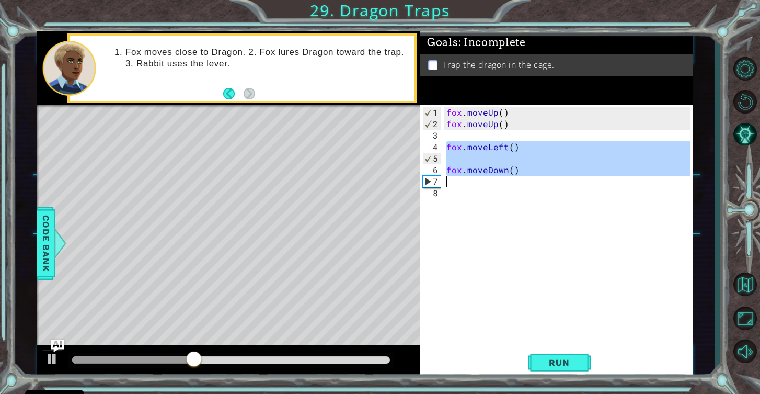
drag, startPoint x: 447, startPoint y: 148, endPoint x: 546, endPoint y: 185, distance: 105.9
click at [546, 185] on div "fox . moveUp ( ) fox . moveUp ( ) fox . moveLeft ( ) fox . moveDown ( )" at bounding box center [571, 239] width 252 height 265
type textarea "fox.moveDown()"
click at [561, 203] on div "fox . moveUp ( ) fox . moveUp ( ) fox . moveLeft ( ) fox . moveDown ( )" at bounding box center [571, 239] width 252 height 265
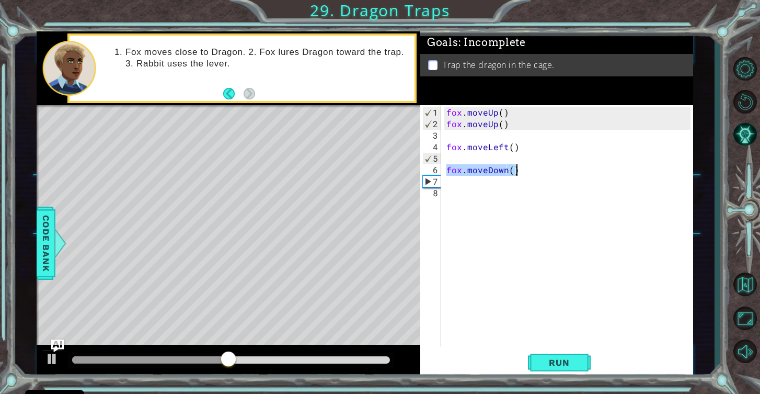
drag, startPoint x: 449, startPoint y: 170, endPoint x: 559, endPoint y: 173, distance: 110.4
click at [559, 173] on div "fox . moveUp ( ) fox . moveUp ( ) fox . moveLeft ( ) fox . moveDown ( )" at bounding box center [571, 239] width 252 height 265
type textarea "fox.moveDown()"
click at [448, 147] on div "fox . moveUp ( ) fox . moveUp ( ) fox . moveLeft ( )" at bounding box center [571, 239] width 252 height 265
click at [505, 146] on div "fox . moveUp ( ) fox . moveUp ( ) fox . moveLeft ( )" at bounding box center [571, 239] width 252 height 265
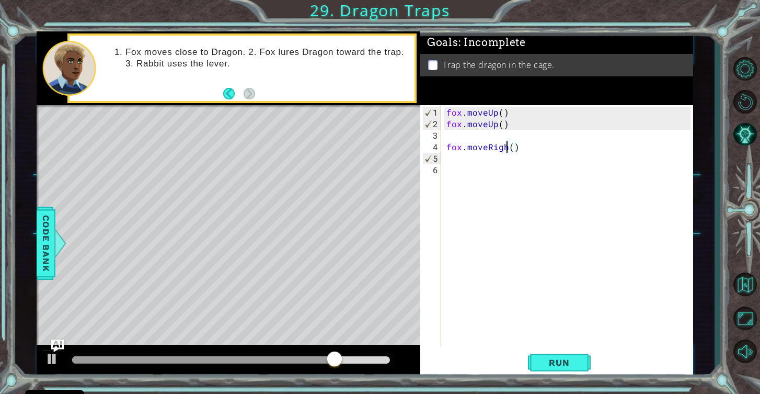
scroll to position [0, 4]
type textarea "fox.moveRight()"
click at [561, 361] on span "Run" at bounding box center [559, 362] width 41 height 10
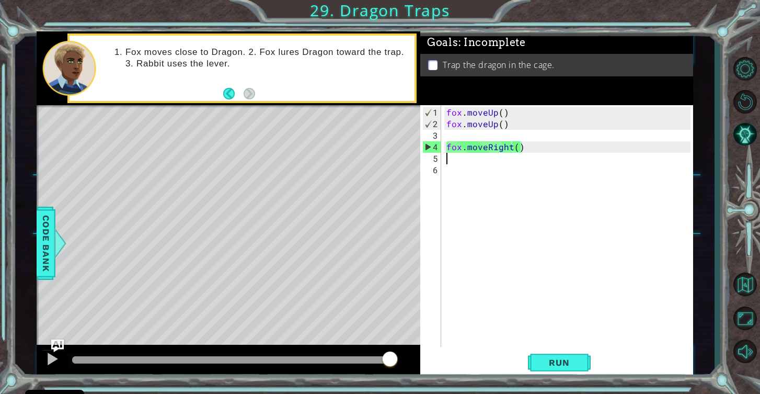
click at [539, 160] on div "fox . moveUp ( ) fox . moveUp ( ) fox . moveRight ( )" at bounding box center [571, 239] width 252 height 265
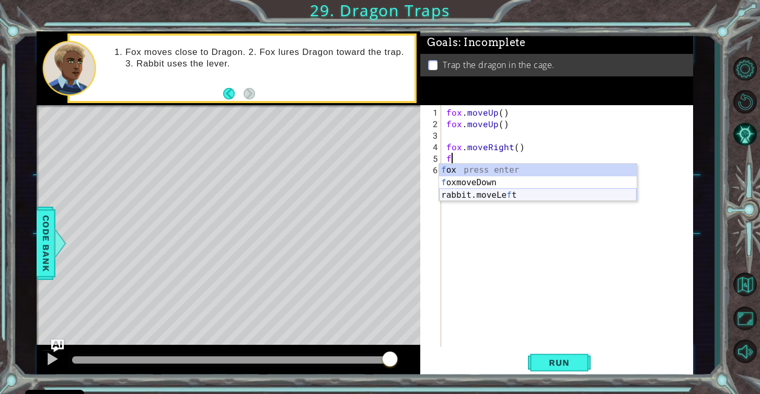
click at [543, 191] on div "f ox press enter f oxmoveDown press enter rabbit.moveLe f t press enter" at bounding box center [538, 195] width 198 height 63
type textarea "rabbit.moveLeft(1)"
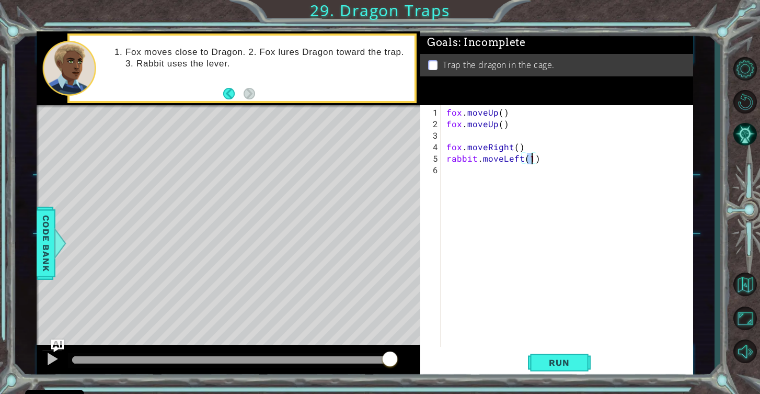
click at [509, 174] on div "fox . moveUp ( ) fox . moveUp ( ) fox . moveRight ( ) rabbit . moveLeft ( 1 )" at bounding box center [571, 239] width 252 height 265
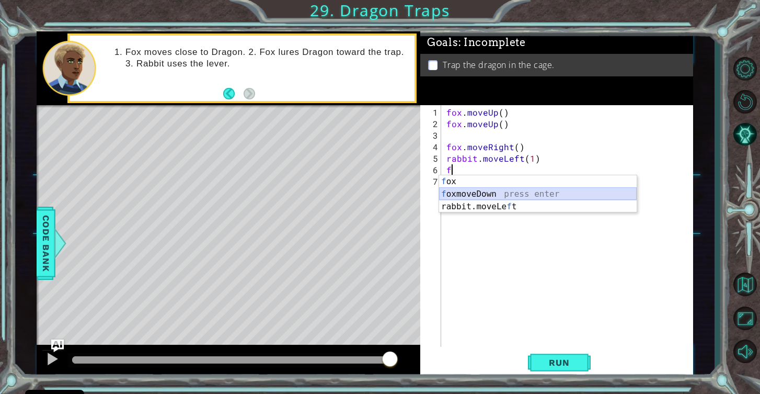
click at [516, 190] on div "f ox press enter f oxmoveDown press enter rabbit.moveLe f t press enter" at bounding box center [538, 206] width 198 height 63
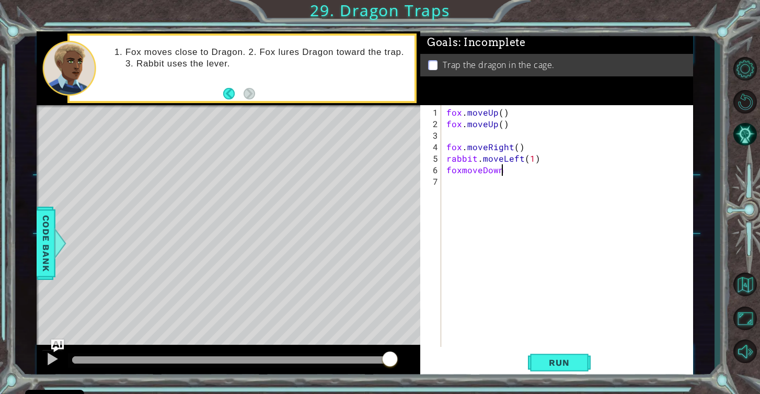
click at [462, 170] on div "fox . moveUp ( ) fox . moveUp ( ) fox . moveRight ( ) rabbit . moveLeft ( 1 ) f…" at bounding box center [571, 239] width 252 height 265
click at [520, 167] on div "fox . moveUp ( ) fox . moveUp ( ) fox . moveRight ( ) rabbit . moveLeft ( 1 ) f…" at bounding box center [571, 239] width 252 height 265
click at [511, 172] on div "fox . moveUp ( ) fox . moveUp ( ) fox . moveRight ( ) rabbit . moveLeft ( 1 ) f…" at bounding box center [571, 239] width 252 height 265
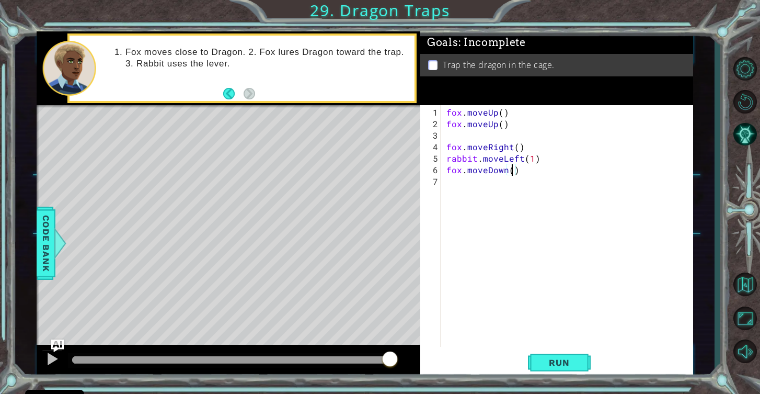
scroll to position [0, 4]
type textarea "fox.moveDown(1)"
click at [532, 184] on div "fox . moveUp ( ) fox . moveUp ( ) fox . moveRight ( ) rabbit . moveLeft ( 1 ) f…" at bounding box center [571, 239] width 252 height 265
click at [511, 181] on div "fox . moveUp ( ) fox . moveUp ( ) fox . moveRight ( ) rabbit . moveLeft ( 1 ) f…" at bounding box center [571, 239] width 252 height 265
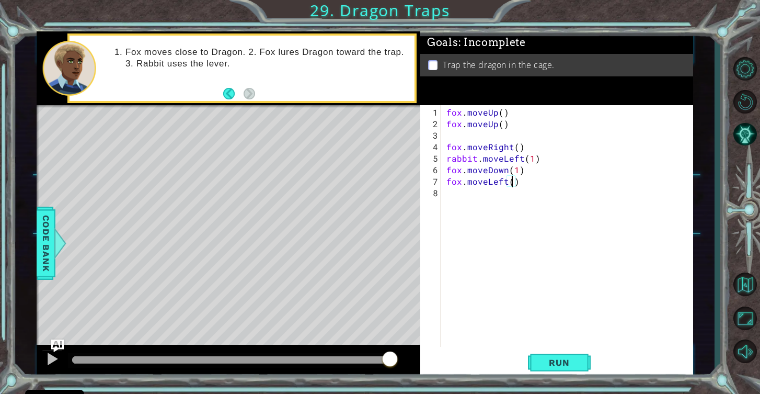
type textarea "fox.moveLeft(1)"
click at [487, 195] on div "fox . moveUp ( ) fox . moveUp ( ) fox . moveRight ( ) rabbit . moveLeft ( 1 ) f…" at bounding box center [571, 239] width 252 height 265
click at [564, 363] on span "Run" at bounding box center [559, 362] width 41 height 10
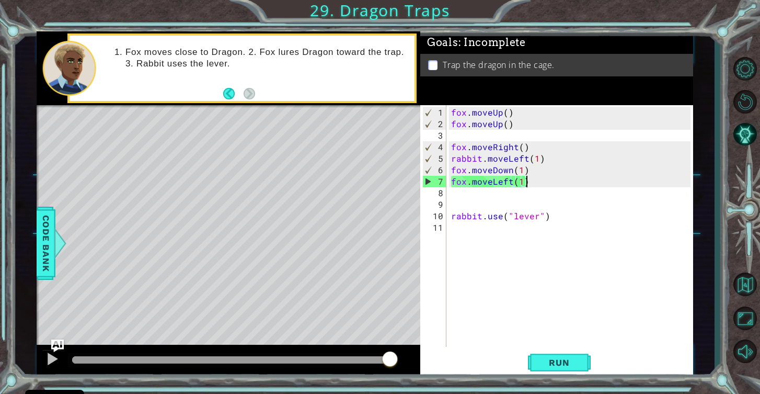
click at [537, 182] on div "fox . moveUp ( ) fox . moveUp ( ) fox . moveRight ( ) rabbit . moveLeft ( 1 ) f…" at bounding box center [572, 239] width 247 height 265
click at [561, 365] on span "Run" at bounding box center [559, 362] width 41 height 10
drag, startPoint x: 530, startPoint y: 170, endPoint x: 451, endPoint y: 169, distance: 79.5
click at [451, 169] on div "fox . moveUp ( ) fox . moveUp ( ) fox . moveRight ( ) rabbit . moveLeft ( 1 ) f…" at bounding box center [572, 239] width 247 height 265
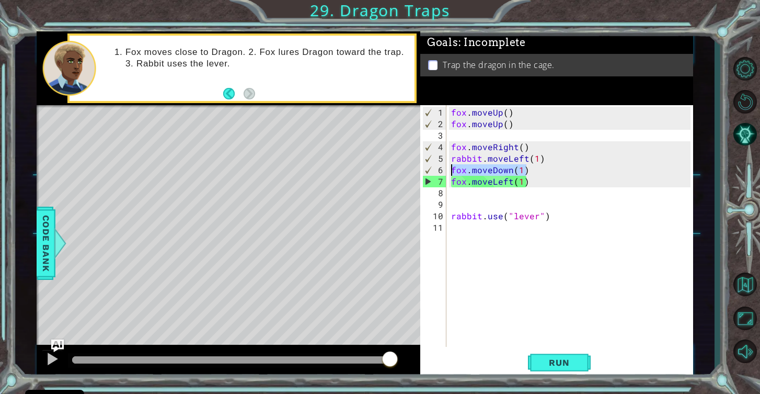
type textarea "fox.moveDown(1)"
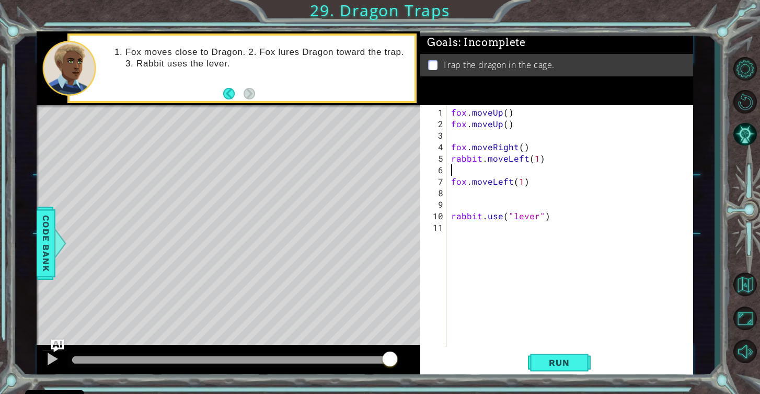
type textarea "rabbit.moveLeft(1)"
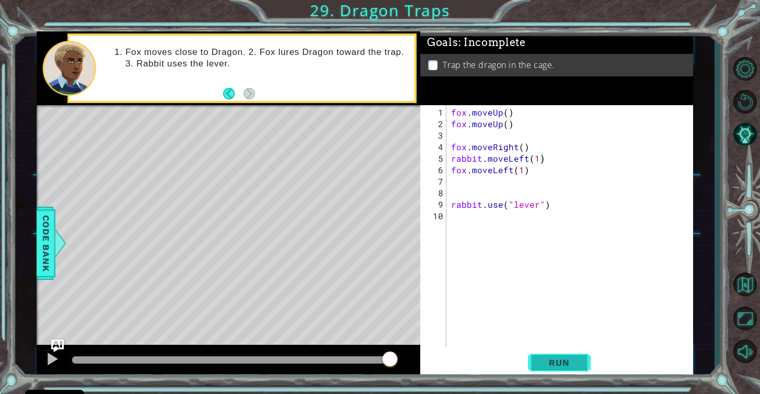
click at [550, 363] on span "Run" at bounding box center [559, 362] width 41 height 10
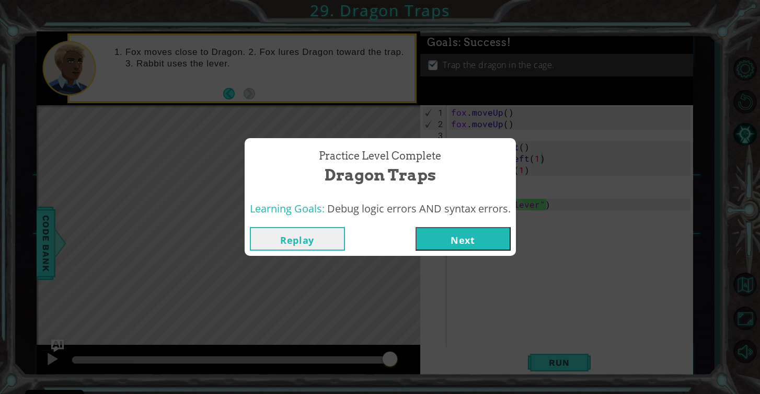
click at [492, 242] on button "Next" at bounding box center [463, 239] width 95 height 24
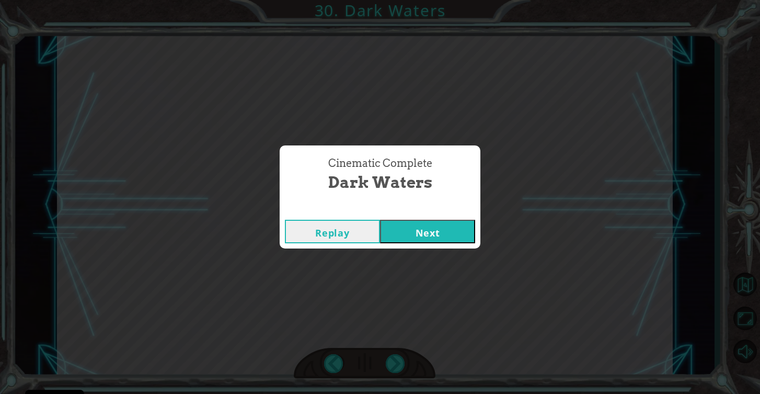
click at [437, 239] on button "Next" at bounding box center [427, 232] width 95 height 24
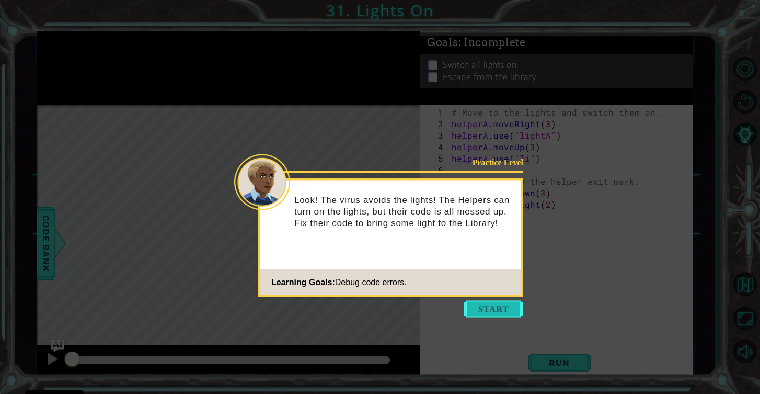
click at [494, 305] on button "Start" at bounding box center [494, 309] width 60 height 17
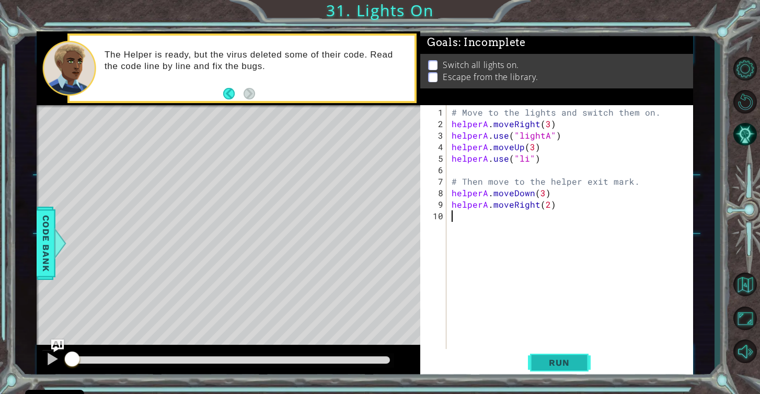
click at [573, 363] on span "Run" at bounding box center [559, 362] width 41 height 10
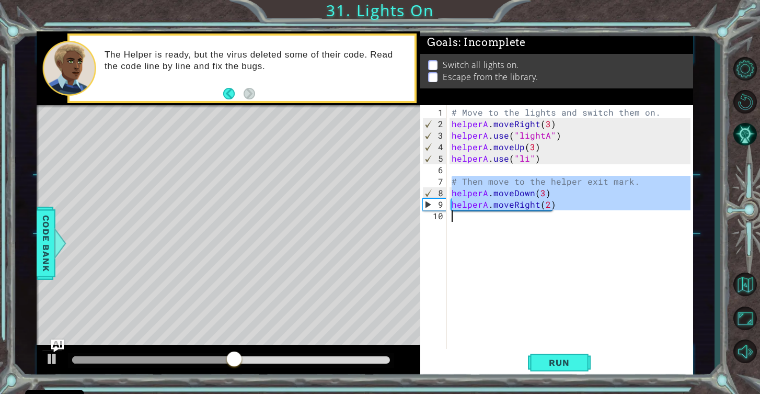
drag, startPoint x: 453, startPoint y: 181, endPoint x: 586, endPoint y: 212, distance: 136.5
click at [586, 212] on div "# Move to the lights and switch them on. helperA . moveRight ( 3 ) helperA . us…" at bounding box center [573, 245] width 246 height 276
type textarea "helperA.moveRight(2)"
click at [586, 212] on div "# Move to the lights and switch them on. helperA . moveRight ( 3 ) helperA . us…" at bounding box center [573, 245] width 246 height 276
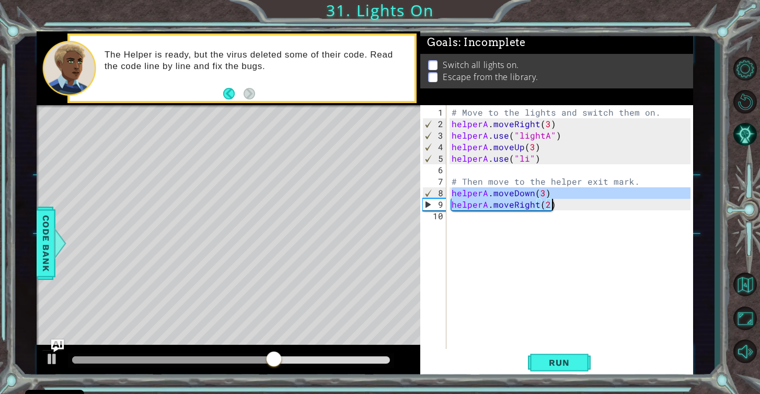
drag, startPoint x: 451, startPoint y: 193, endPoint x: 592, endPoint y: 209, distance: 141.6
click at [593, 209] on div "# Move to the lights and switch them on. helperA . moveRight ( 3 ) helperA . us…" at bounding box center [573, 245] width 246 height 276
type textarea "helperA.moveRight(2)"
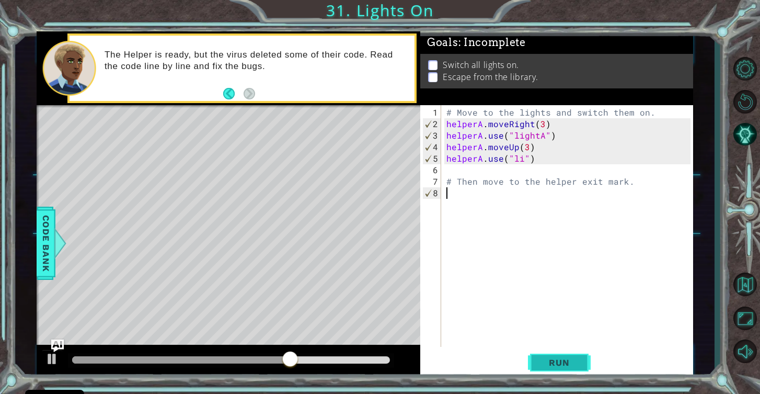
click at [564, 358] on span "Run" at bounding box center [559, 362] width 41 height 10
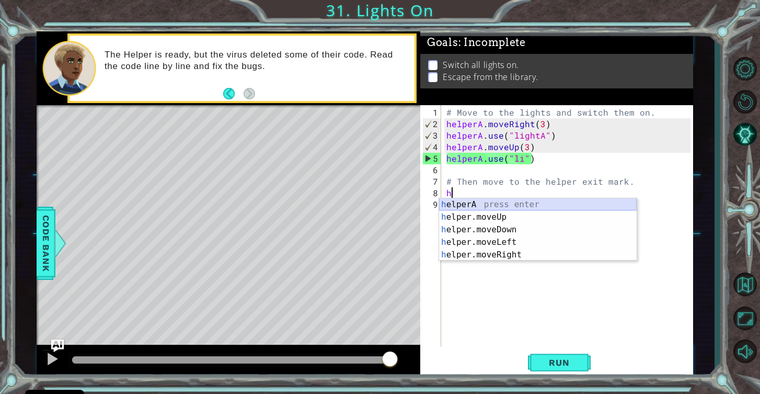
click at [475, 206] on div "h elperA press enter h elper.moveUp press enter h elper.moveDown press enter h …" at bounding box center [538, 242] width 198 height 88
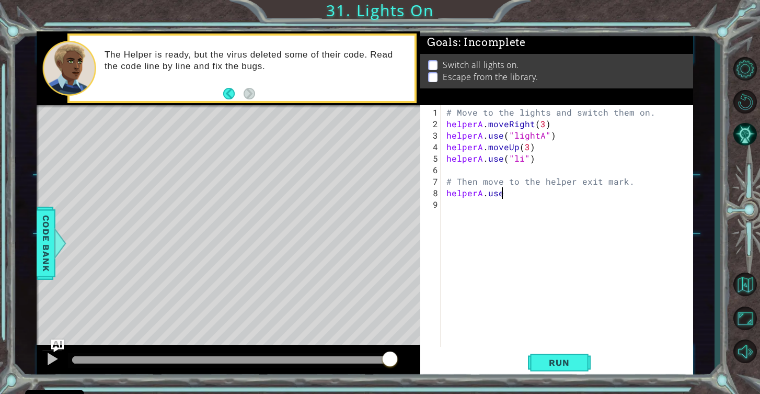
scroll to position [0, 3]
type textarea "helperA.use()"
click at [507, 198] on div "# Move to the lights and switch them on. helperA . moveRight ( 3 ) helperA . us…" at bounding box center [571, 239] width 252 height 265
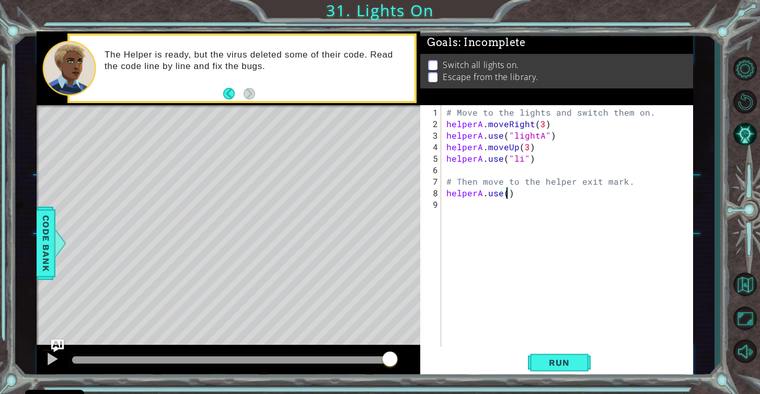
click at [508, 197] on div "# Move to the lights and switch them on. helperA . moveRight ( 3 ) helperA . us…" at bounding box center [571, 239] width 252 height 265
type textarea "helperA.use("lightB")"
click at [563, 362] on span "Run" at bounding box center [559, 362] width 41 height 10
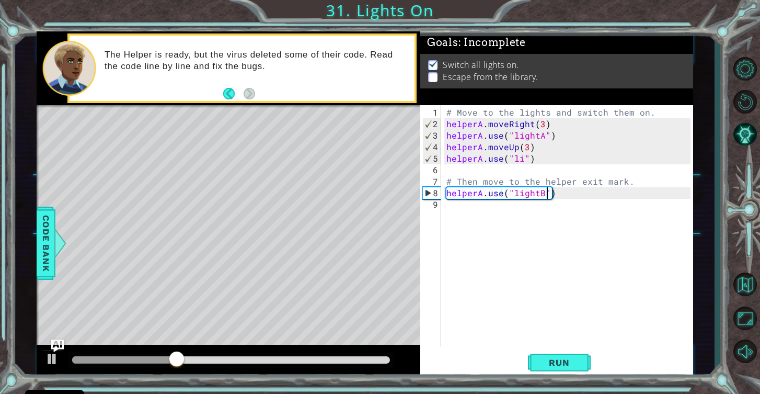
click at [577, 228] on div "# Move to the lights and switch them on. helperA . moveRight ( 3 ) helperA . us…" at bounding box center [571, 239] width 252 height 265
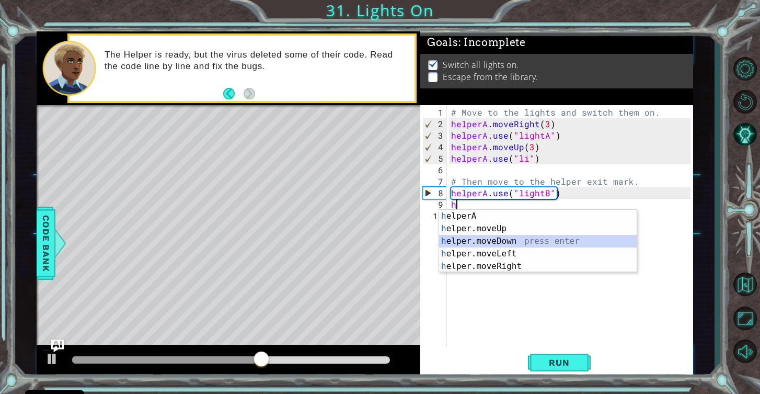
click at [520, 241] on div "h elperA press enter h elper.moveUp press enter h elper.moveDown press enter h …" at bounding box center [538, 254] width 198 height 88
type textarea "helper.moveDown(1)"
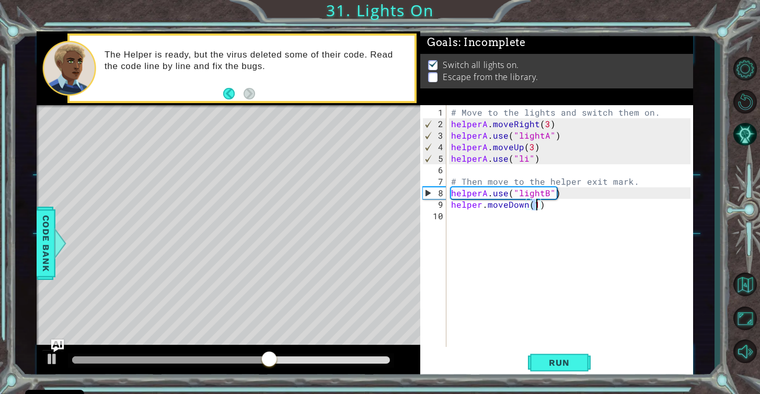
click at [532, 225] on div "# Move to the lights and switch them on. helperA . moveRight ( 3 ) helperA . us…" at bounding box center [572, 239] width 247 height 265
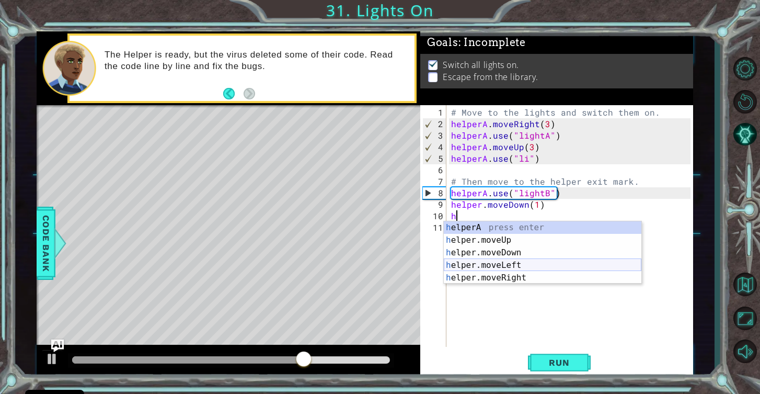
click at [526, 264] on div "h elperA press enter h elper.moveUp press enter h elper.moveDown press enter h …" at bounding box center [543, 265] width 198 height 88
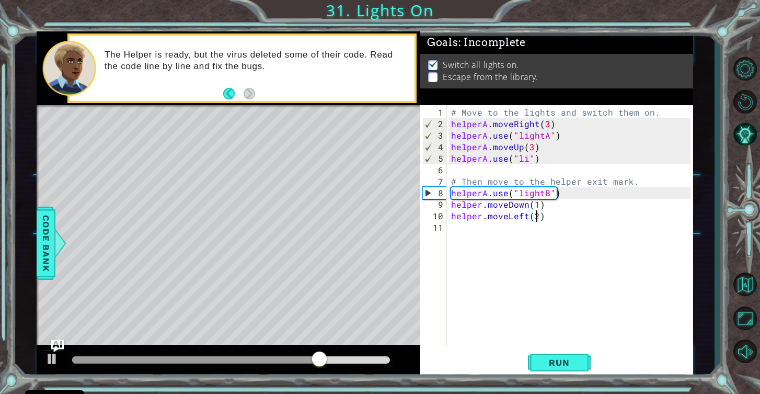
scroll to position [0, 5]
click at [577, 357] on span "Run" at bounding box center [559, 362] width 41 height 10
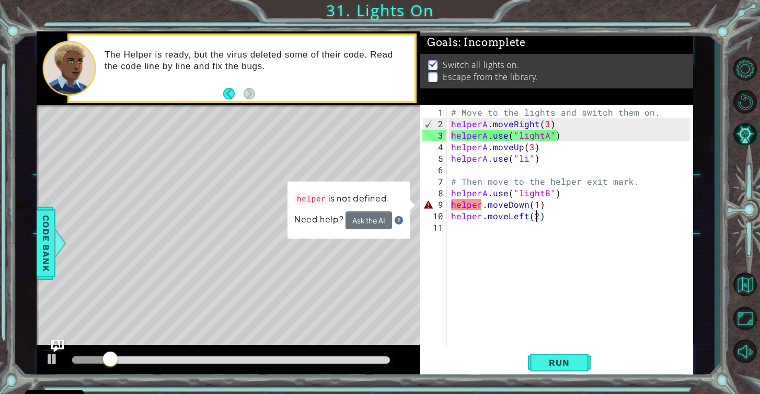
click at [480, 206] on div "# Move to the lights and switch them on. helperA . moveRight ( 3 ) helperA . us…" at bounding box center [572, 239] width 247 height 265
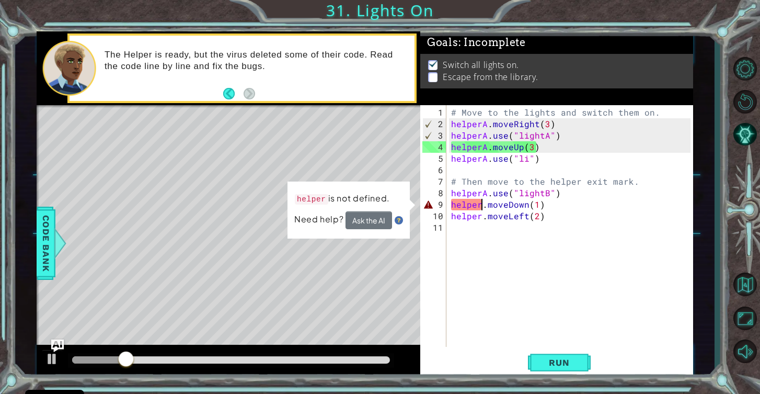
scroll to position [0, 2]
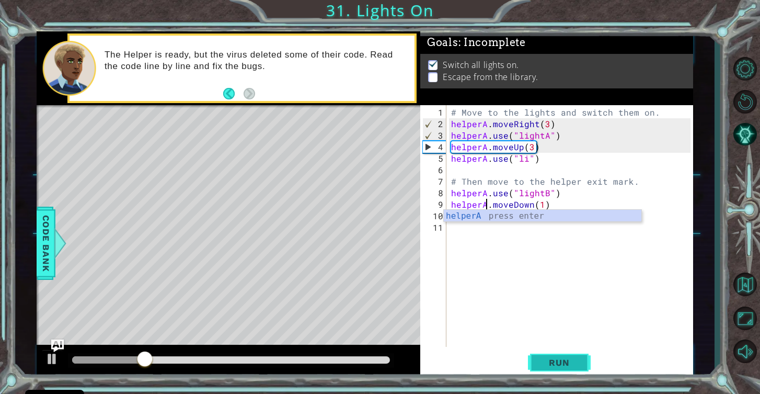
click at [549, 355] on button "Run" at bounding box center [559, 362] width 63 height 27
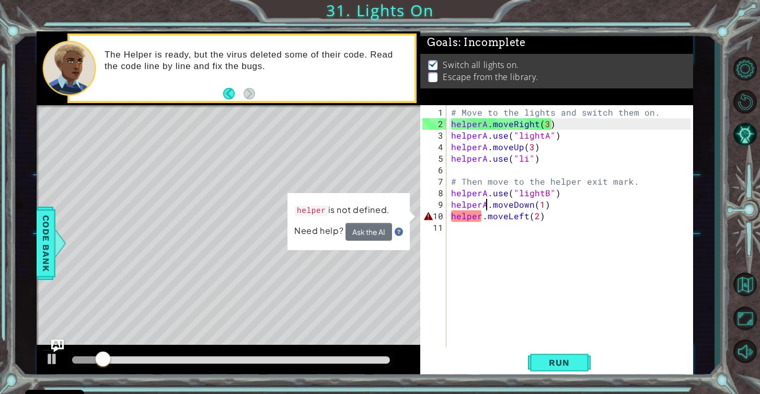
click at [480, 215] on div "# Move to the lights and switch them on. helperA . moveRight ( 3 ) helperA . us…" at bounding box center [572, 239] width 247 height 265
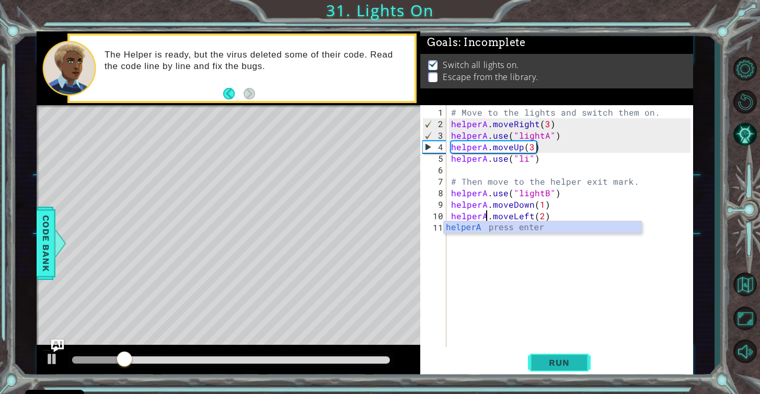
click at [556, 357] on span "Run" at bounding box center [559, 362] width 41 height 10
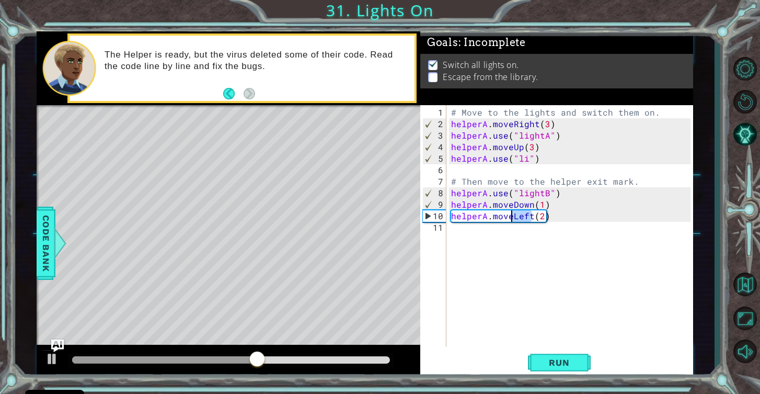
drag, startPoint x: 531, startPoint y: 218, endPoint x: 512, endPoint y: 217, distance: 18.8
click at [512, 217] on div "# Move to the lights and switch them on. helperA . moveRight ( 3 ) helperA . us…" at bounding box center [572, 239] width 247 height 265
type textarea "helperA.moveRight(2)"
click at [546, 361] on span "Run" at bounding box center [559, 362] width 41 height 10
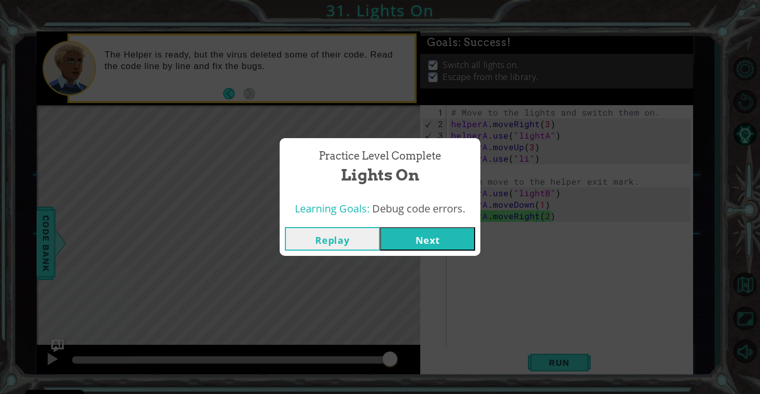
click at [447, 246] on button "Next" at bounding box center [427, 239] width 95 height 24
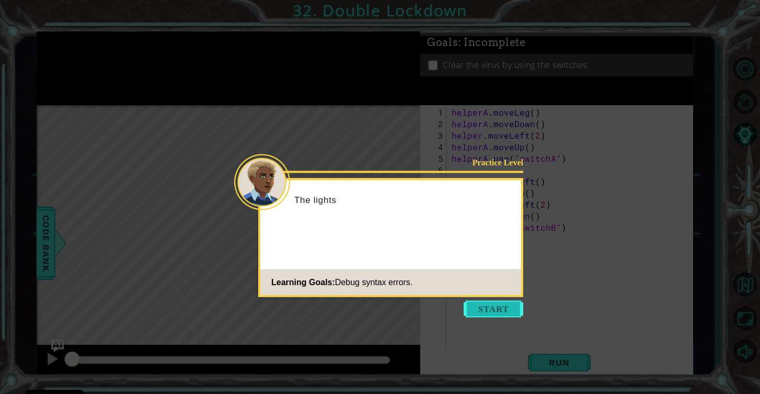
click at [484, 313] on button "Start" at bounding box center [494, 309] width 60 height 17
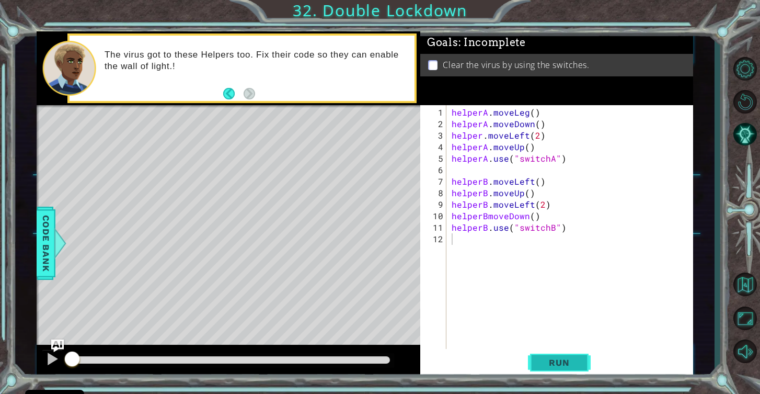
click at [568, 360] on span "Run" at bounding box center [559, 362] width 41 height 10
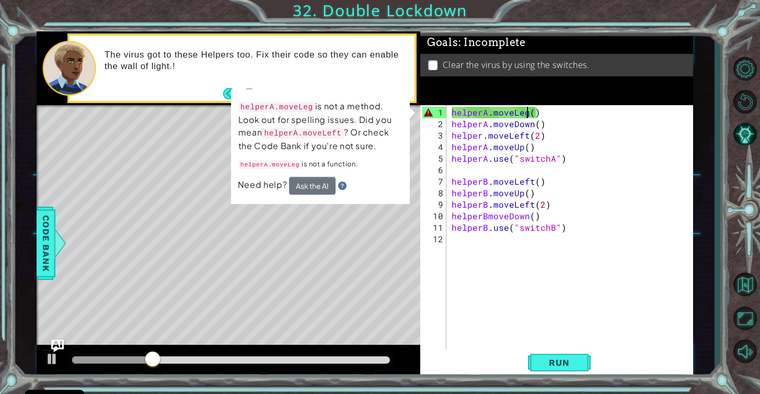
click at [525, 112] on div "helperA . moveLeg ( ) helperA . moveDown ( ) helper . moveLeft ( 2 ) helperA . …" at bounding box center [573, 245] width 246 height 276
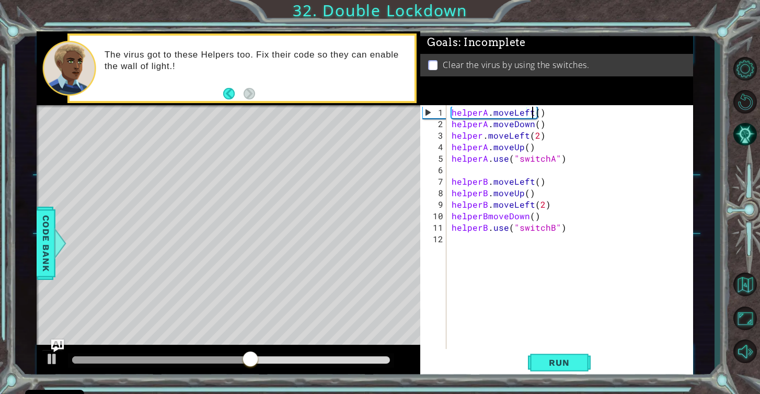
scroll to position [0, 5]
click at [537, 112] on div "helperA . moveLeft ( ) helperA . moveDown ( ) helper . moveLeft ( 2 ) helperA .…" at bounding box center [573, 245] width 246 height 276
click at [537, 123] on div "helperA . moveLeft ( 1 ) helperA . moveDown ( ) helper . moveLeft ( 2 ) helperA…" at bounding box center [573, 245] width 246 height 276
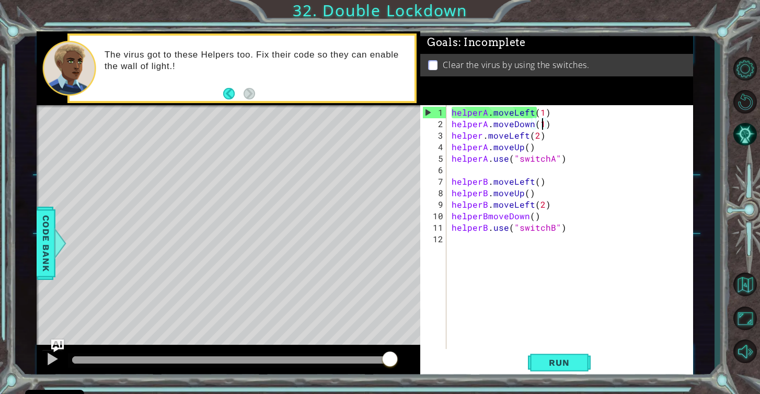
click at [528, 148] on div "helperA . moveLeft ( 1 ) helperA . moveDown ( 1 ) helper . moveLeft ( 2 ) helpe…" at bounding box center [573, 245] width 246 height 276
click at [578, 360] on span "Run" at bounding box center [559, 362] width 41 height 10
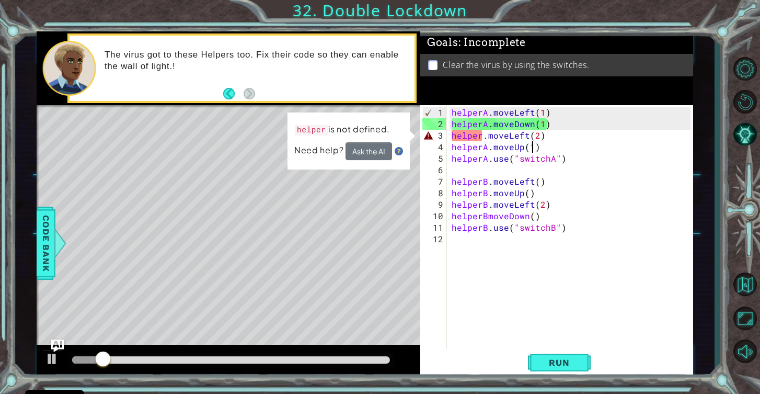
click at [482, 135] on div "helperA . moveLeft ( 1 ) helperA . moveDown ( 1 ) helper . moveLeft ( 2 ) helpe…" at bounding box center [573, 245] width 246 height 276
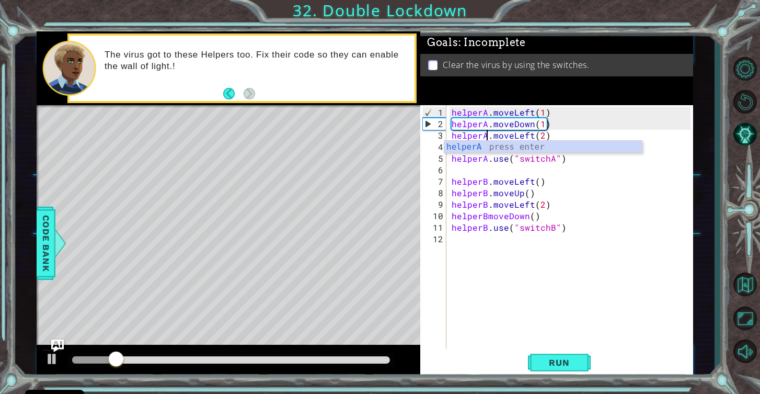
scroll to position [0, 2]
click at [487, 217] on div "helperA . moveLeft ( 1 ) helperA . moveDown ( 1 ) helperA . moveLeft ( 2 ) help…" at bounding box center [573, 245] width 246 height 276
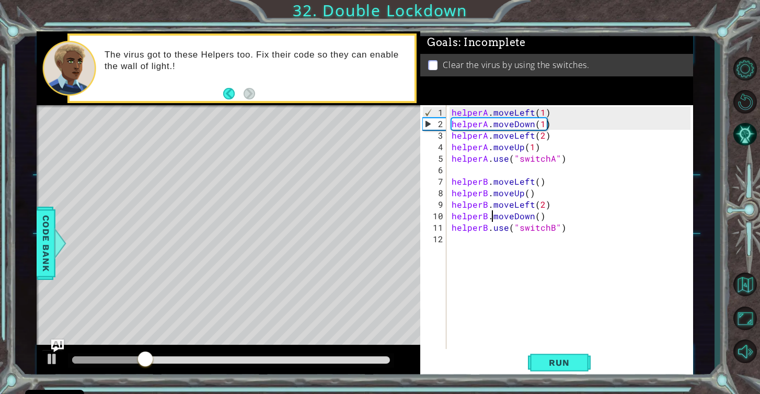
scroll to position [0, 3]
type textarea "helperB.moveDown()"
click at [557, 357] on span "Run" at bounding box center [559, 362] width 41 height 10
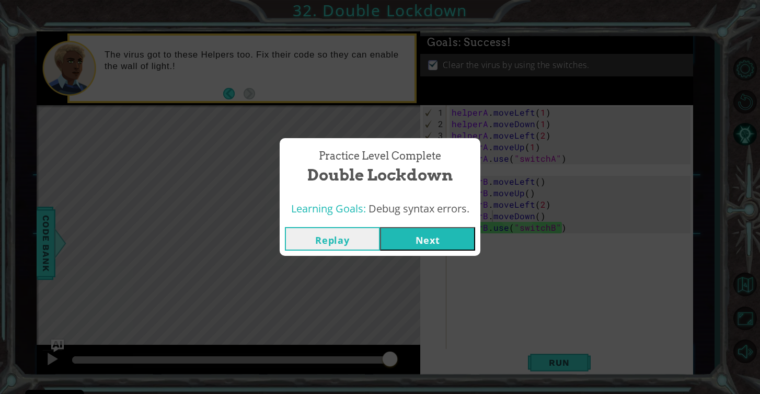
click at [417, 245] on button "Next" at bounding box center [427, 239] width 95 height 24
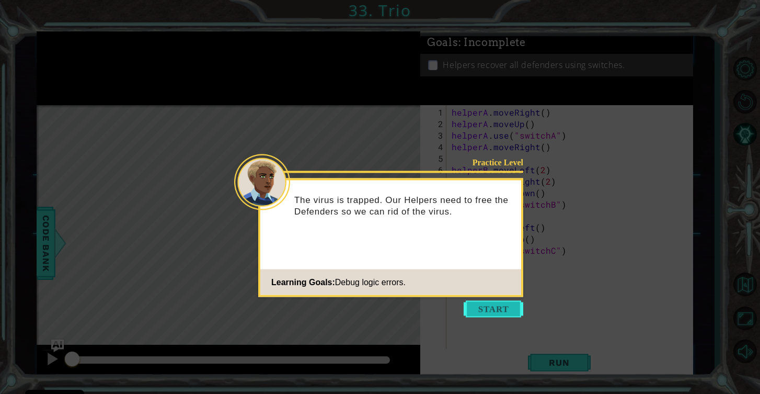
click at [504, 310] on button "Start" at bounding box center [494, 309] width 60 height 17
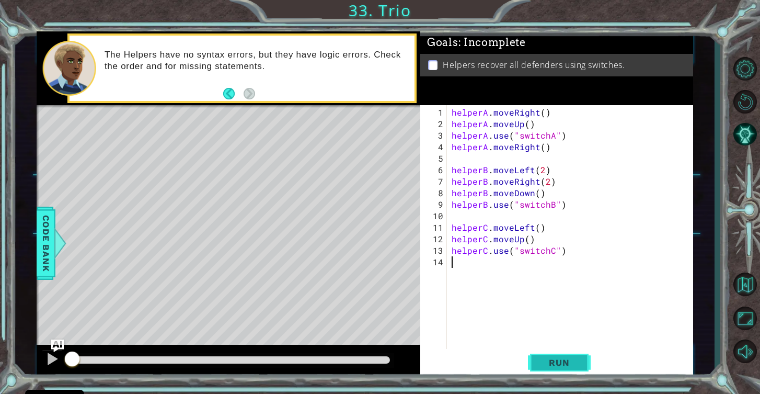
click at [578, 360] on span "Run" at bounding box center [559, 362] width 41 height 10
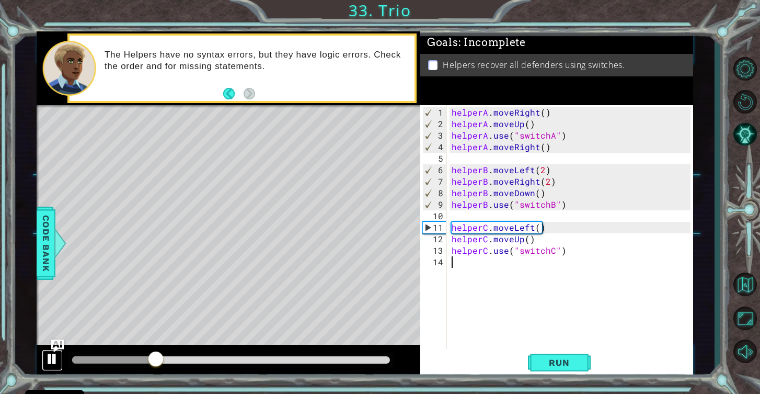
click at [53, 360] on div at bounding box center [52, 359] width 14 height 14
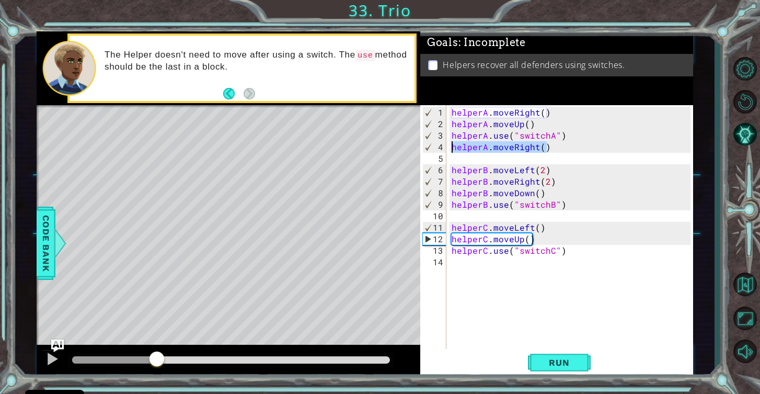
drag, startPoint x: 556, startPoint y: 147, endPoint x: 451, endPoint y: 145, distance: 104.6
click at [451, 145] on div "helperA . moveRight ( ) helperA . moveUp ( ) helperA . use ( "switchA" ) helper…" at bounding box center [573, 245] width 246 height 276
type textarea "helperA.moveRight()"
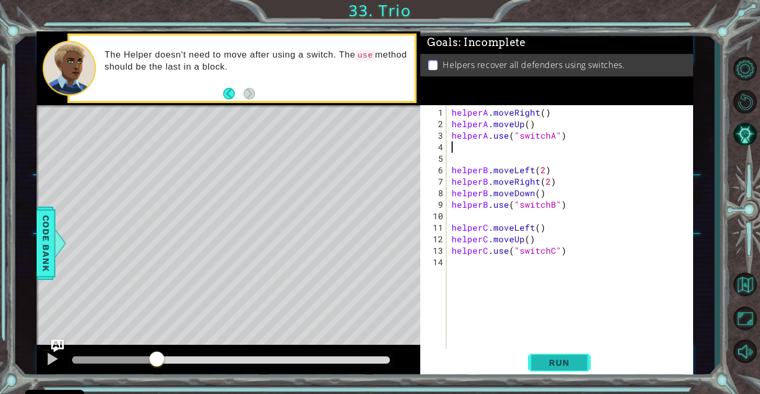
click at [563, 357] on span "Run" at bounding box center [559, 362] width 41 height 10
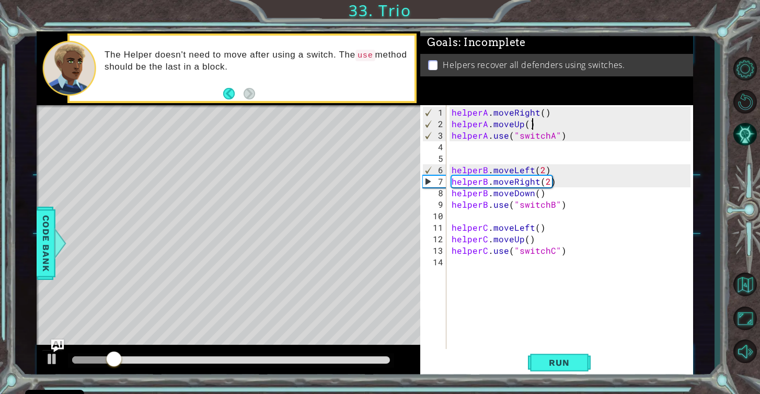
click at [537, 124] on div "helperA . moveRight ( ) helperA . moveUp ( ) helperA . use ( "switchA" ) helper…" at bounding box center [573, 245] width 246 height 276
type textarea "helperA.moveUp()"
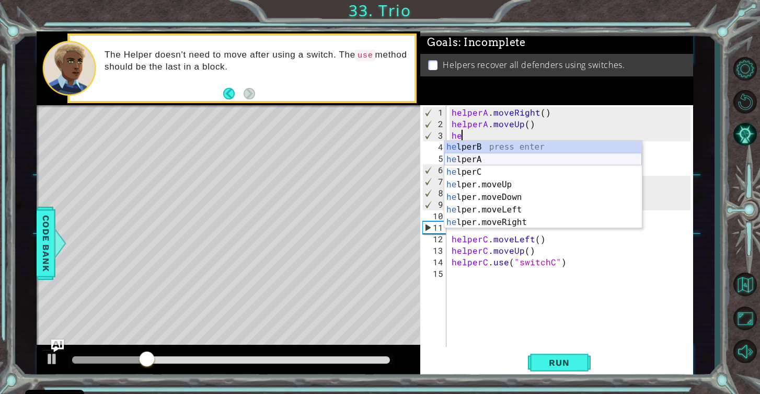
click at [549, 159] on div "he lperB press enter he lperA press enter he lperC press enter he lper.moveUp p…" at bounding box center [544, 197] width 198 height 113
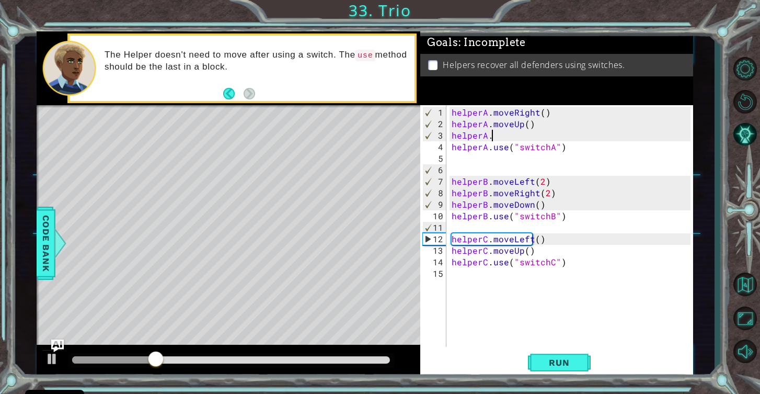
scroll to position [0, 2]
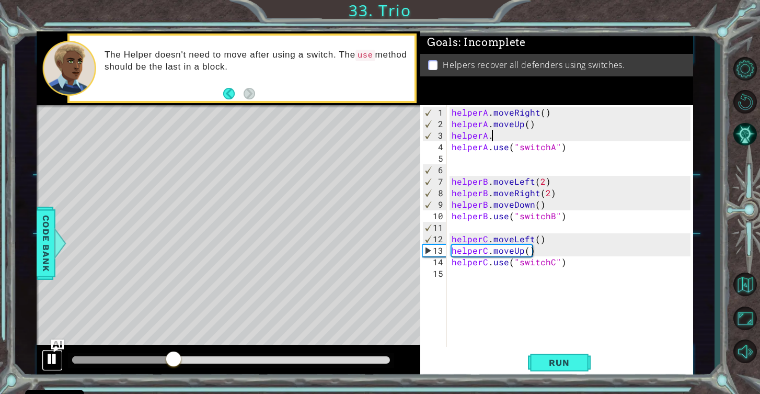
click at [53, 354] on div at bounding box center [52, 359] width 14 height 14
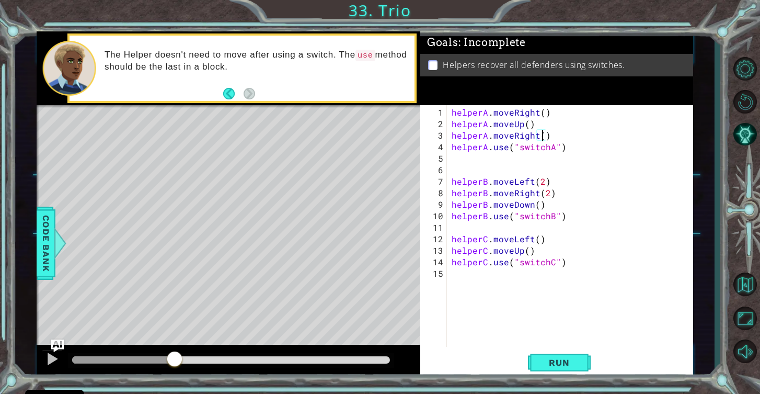
scroll to position [0, 6]
click at [565, 358] on span "Run" at bounding box center [559, 362] width 41 height 10
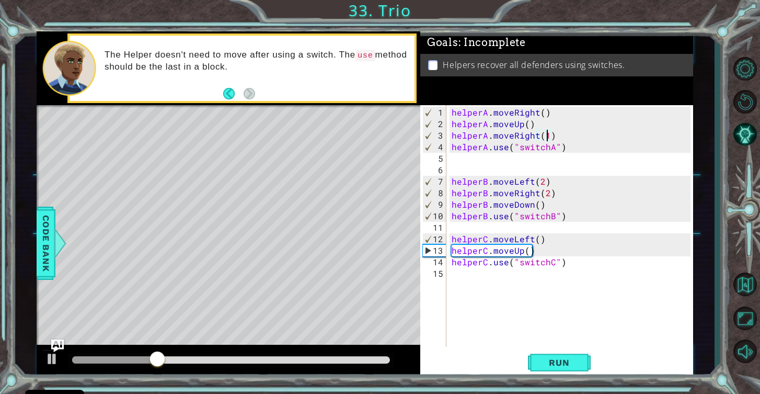
click at [542, 181] on div "helperA . moveRight ( ) helperA . moveUp ( ) helperA . moveRight ( 1 ) helperA …" at bounding box center [573, 239] width 246 height 265
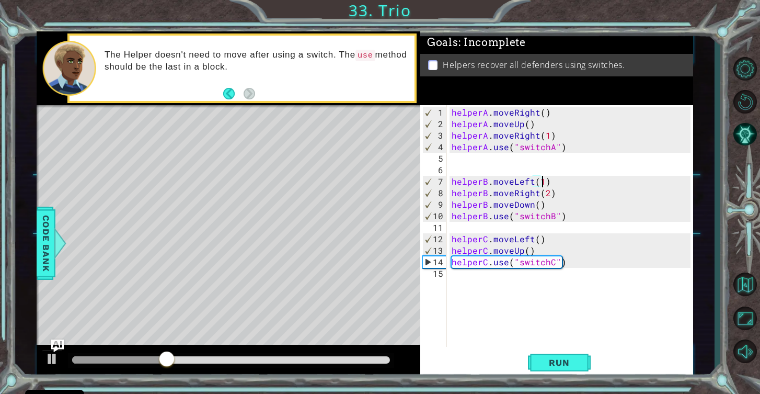
scroll to position [0, 5]
click at [53, 358] on div at bounding box center [52, 359] width 14 height 14
click at [545, 194] on div "helperA . moveRight ( ) helperA . moveUp ( ) helperA . moveRight ( 1 ) helperA …" at bounding box center [573, 239] width 246 height 265
type textarea "helperB.moveRight(2)"
drag, startPoint x: 556, startPoint y: 195, endPoint x: 451, endPoint y: 195, distance: 105.6
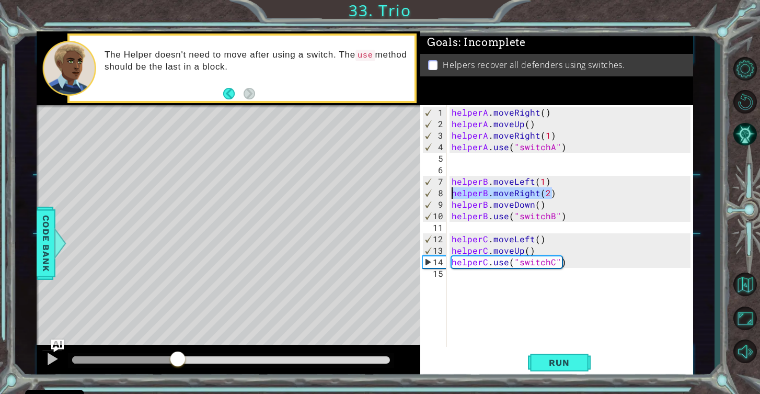
click at [451, 195] on div "helperA . moveRight ( ) helperA . moveUp ( ) helperA . moveRight ( 1 ) helperA …" at bounding box center [573, 239] width 246 height 265
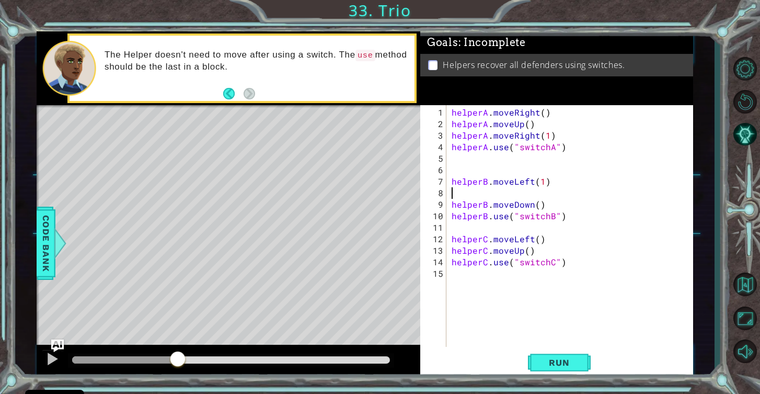
click at [541, 182] on div "helperA . moveRight ( ) helperA . moveUp ( ) helperA . moveRight ( 1 ) helperA …" at bounding box center [573, 239] width 246 height 265
click at [452, 202] on div "helperA . moveRight ( ) helperA . moveUp ( ) helperA . moveRight ( 1 ) helperA …" at bounding box center [573, 239] width 246 height 265
type textarea "helperB.moveDown()"
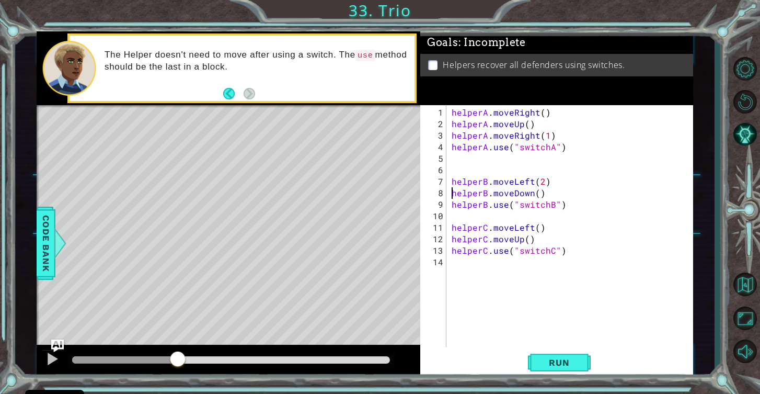
click at [560, 189] on div "helperA . moveRight ( ) helperA . moveUp ( ) helperA . moveRight ( 1 ) helperA …" at bounding box center [573, 239] width 246 height 265
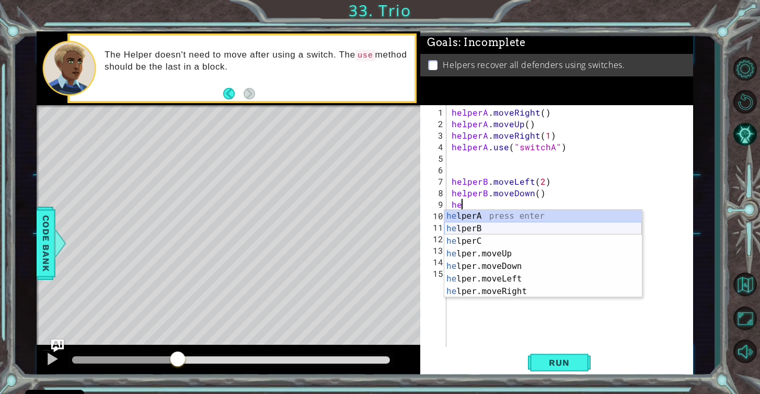
click at [578, 229] on div "he lperA press enter he lperB press enter he lperC press enter he lper.moveUp p…" at bounding box center [544, 266] width 198 height 113
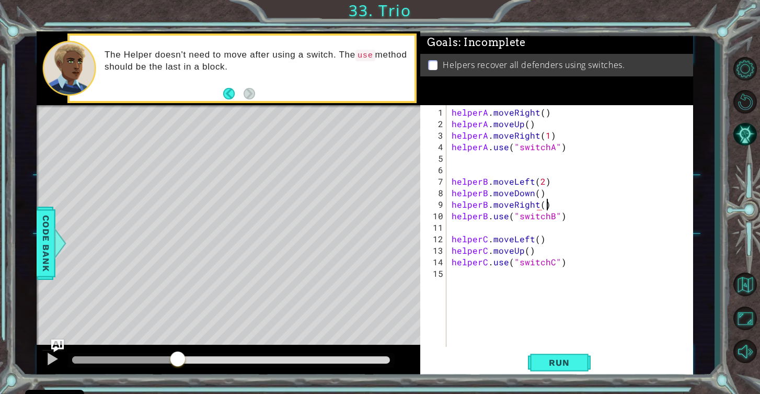
scroll to position [0, 5]
click at [541, 204] on div "helperA . moveRight ( ) helperA . moveUp ( ) helperA . moveRight ( 1 ) helperA …" at bounding box center [573, 239] width 246 height 265
click at [567, 368] on button "Run" at bounding box center [559, 362] width 63 height 27
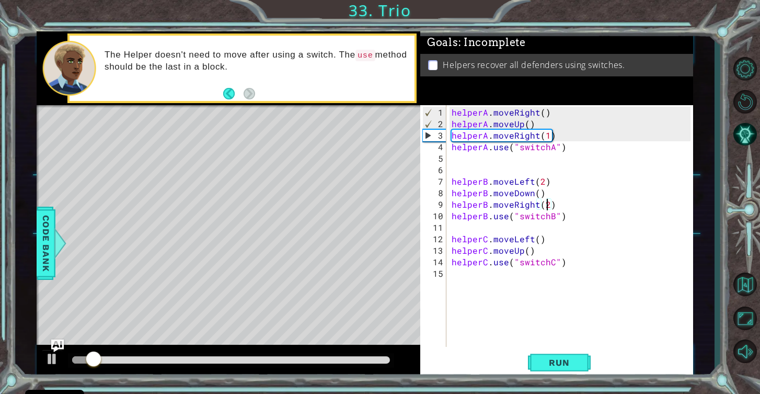
click at [150, 357] on div at bounding box center [231, 359] width 318 height 7
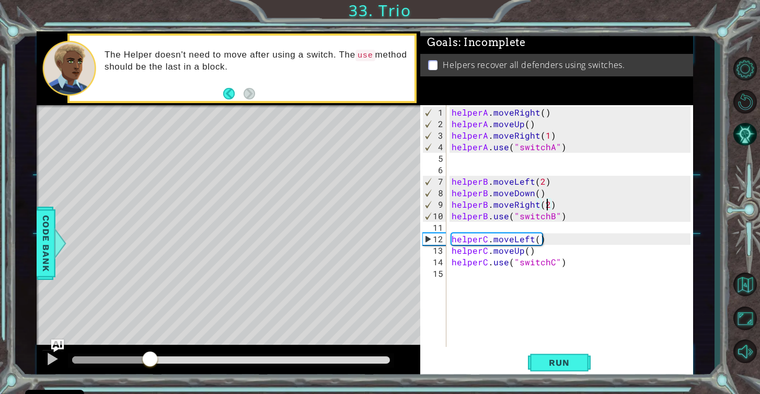
click at [536, 250] on div "helperA . moveRight ( ) helperA . moveUp ( ) helperA . moveRight ( 1 ) helperA …" at bounding box center [573, 239] width 246 height 265
type textarea "helperC.moveUp()"
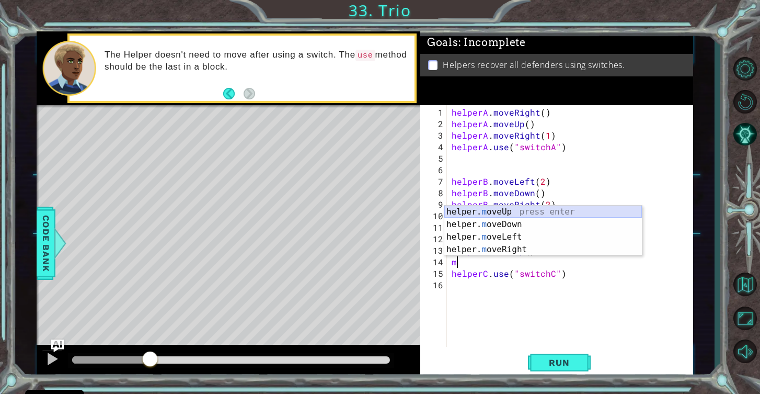
click at [534, 209] on div "helper. m oveUp press enter helper. m oveDown press enter helper. m oveLeft pre…" at bounding box center [544, 243] width 198 height 75
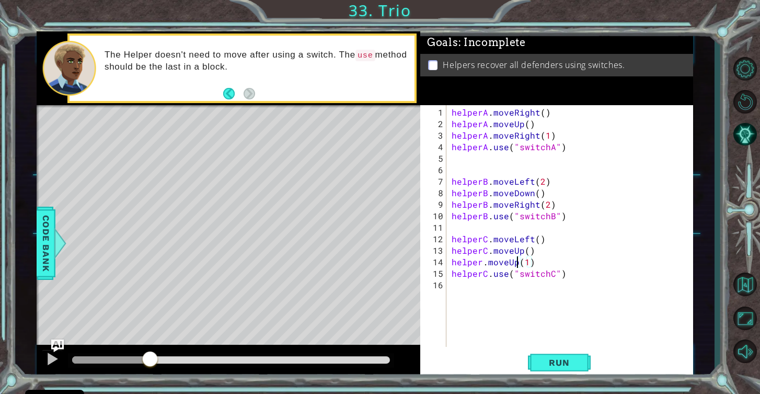
click at [518, 265] on div "helperA . moveRight ( ) helperA . moveUp ( ) helperA . moveRight ( 1 ) helperA …" at bounding box center [573, 239] width 246 height 265
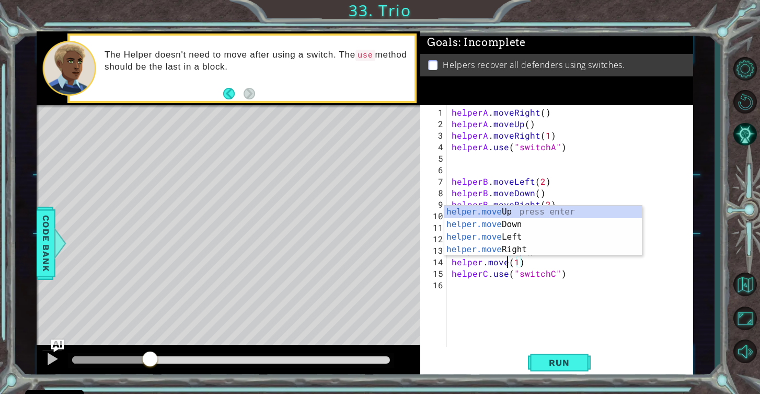
scroll to position [0, 4]
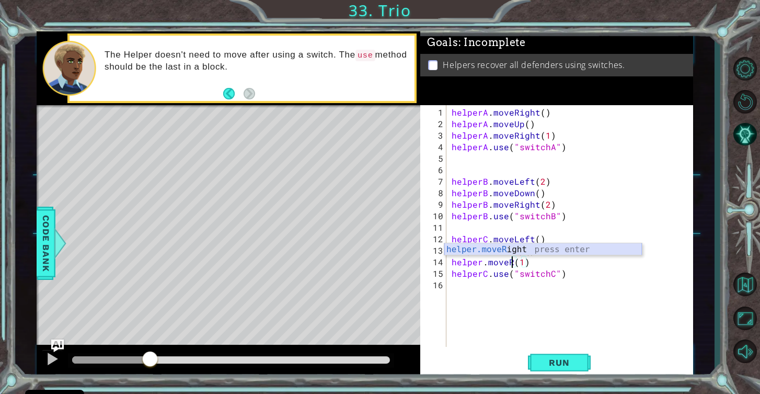
click at [532, 251] on div "helper.moveR ight press enter" at bounding box center [544, 262] width 198 height 38
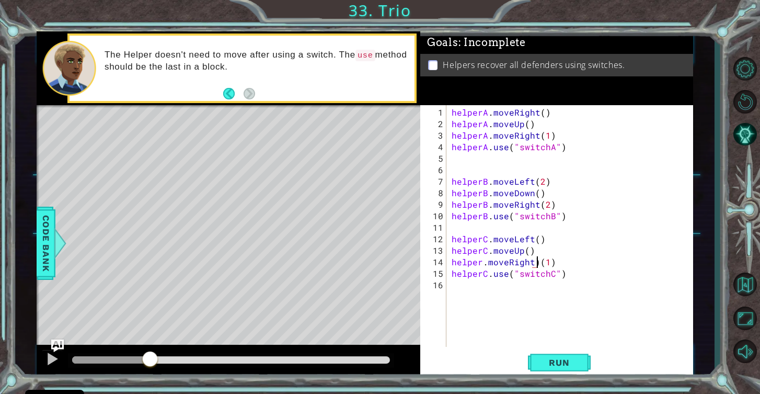
click at [537, 262] on div "helperA . moveRight ( ) helperA . moveUp ( ) helperA . moveRight ( 1 ) helperA …" at bounding box center [573, 239] width 246 height 265
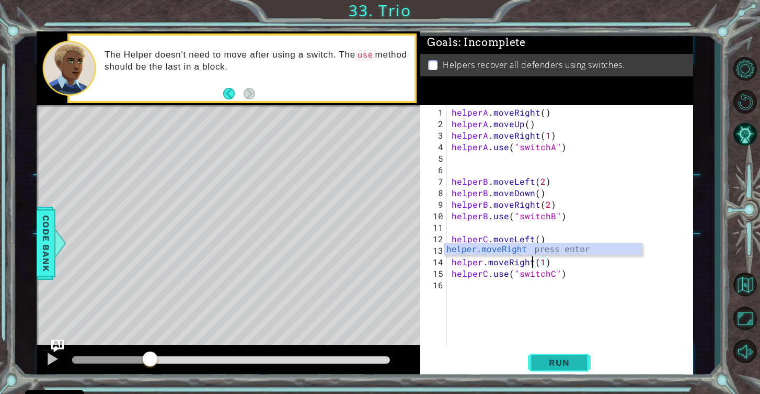
click at [560, 363] on span "Run" at bounding box center [559, 362] width 41 height 10
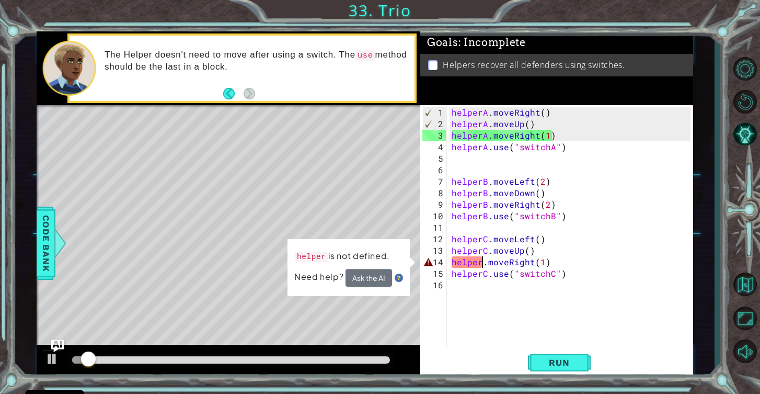
click at [484, 263] on div "helperA . moveRight ( ) helperA . moveUp ( ) helperA . moveRight ( 1 ) helperA …" at bounding box center [573, 239] width 246 height 265
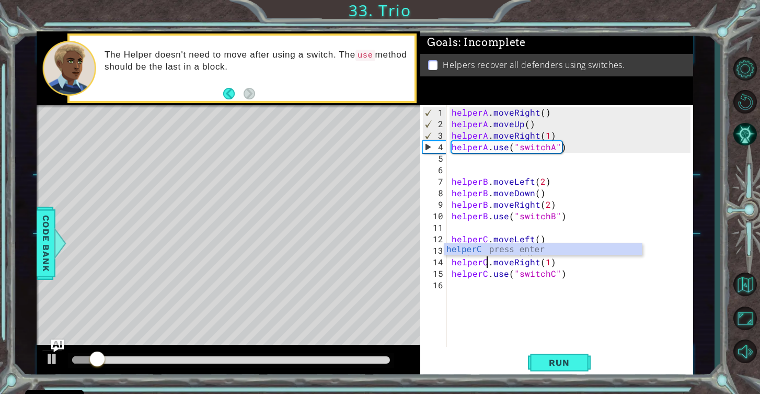
scroll to position [0, 2]
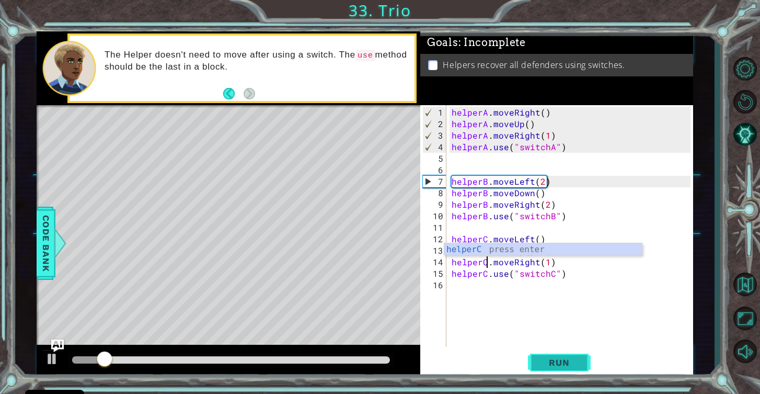
type textarea "helperC.moveRight(1)"
click at [572, 359] on span "Run" at bounding box center [559, 362] width 41 height 10
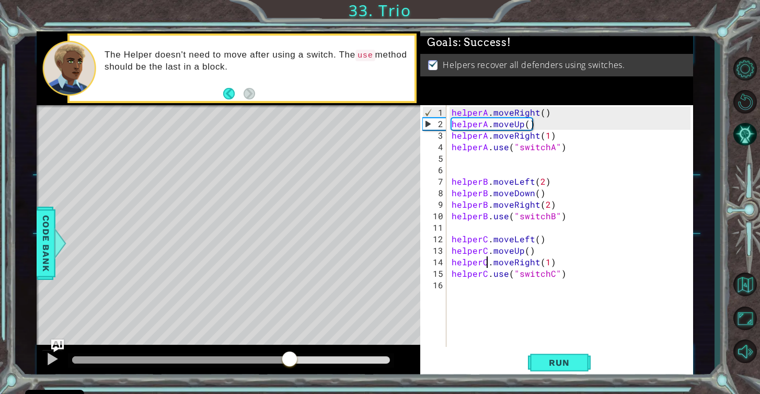
click at [290, 362] on div at bounding box center [231, 359] width 318 height 7
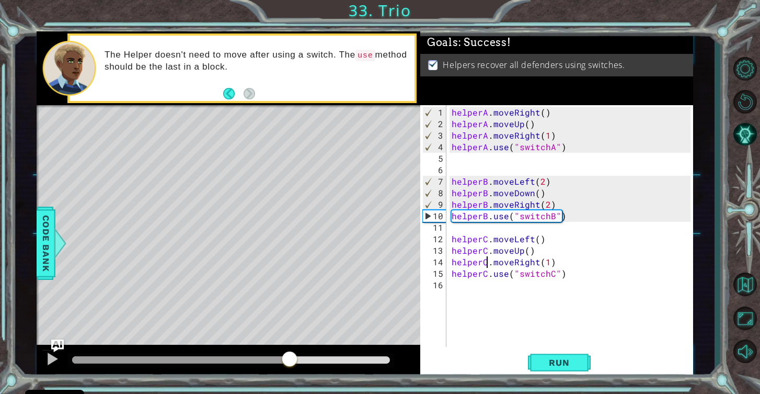
click at [347, 359] on div at bounding box center [231, 359] width 318 height 7
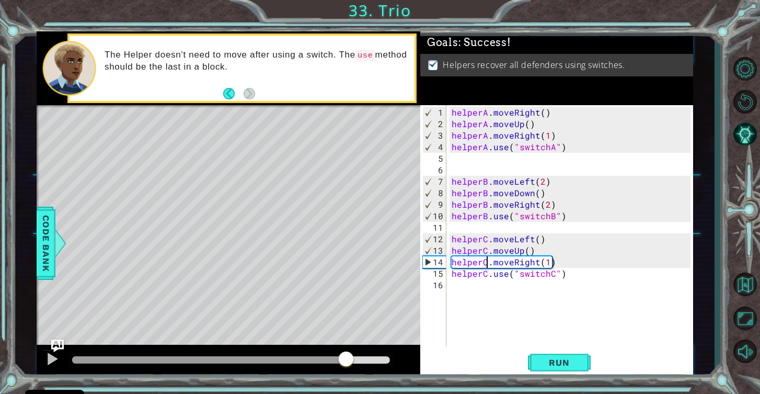
click at [371, 359] on div at bounding box center [231, 359] width 318 height 7
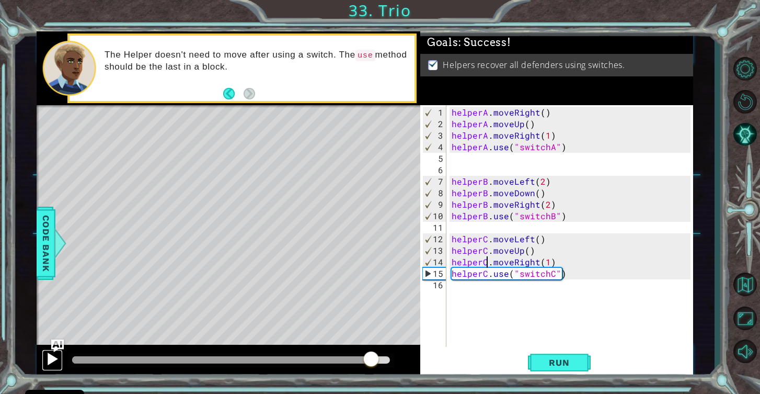
click at [49, 363] on div at bounding box center [52, 359] width 14 height 14
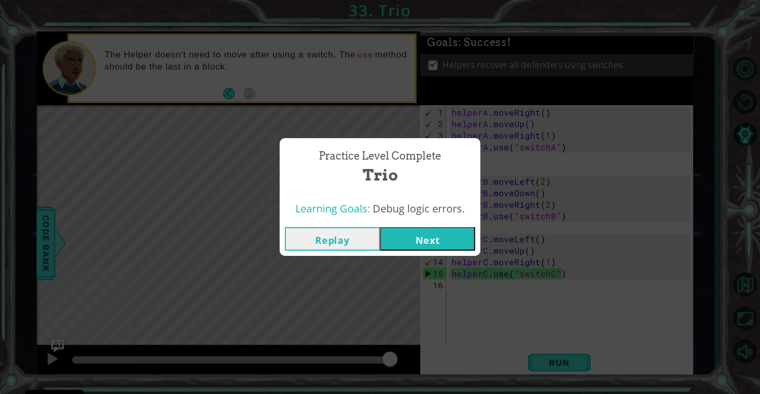
click at [423, 241] on button "Next" at bounding box center [427, 239] width 95 height 24
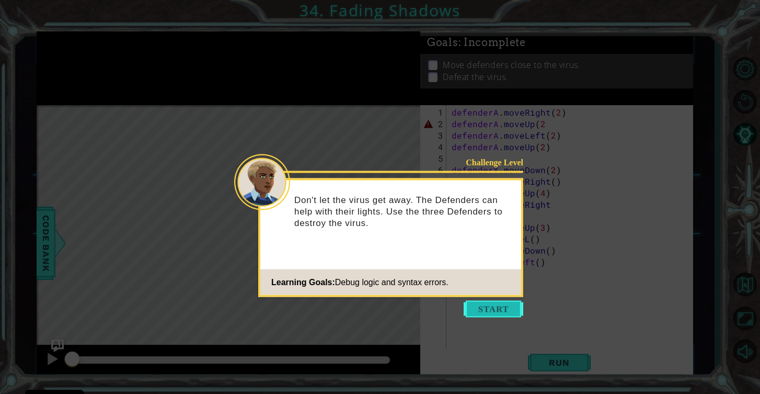
click at [512, 308] on button "Start" at bounding box center [494, 309] width 60 height 17
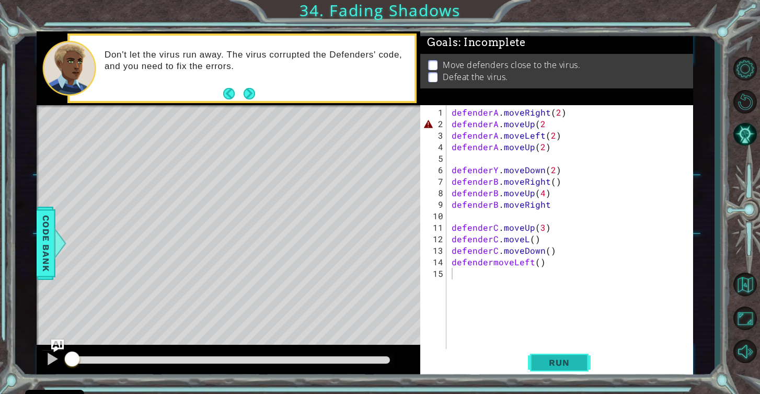
click at [554, 360] on span "Run" at bounding box center [559, 362] width 41 height 10
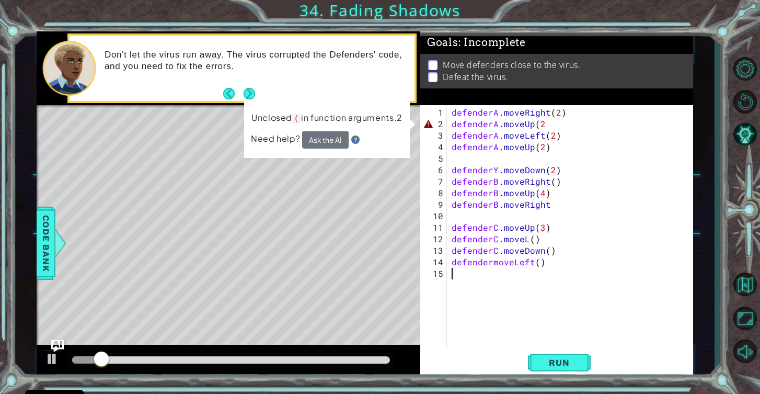
click at [547, 124] on div "defenderA . moveRight ( 2 ) defenderA . moveUp ( 2 defenderA . moveLeft ( 2 ) d…" at bounding box center [573, 245] width 246 height 276
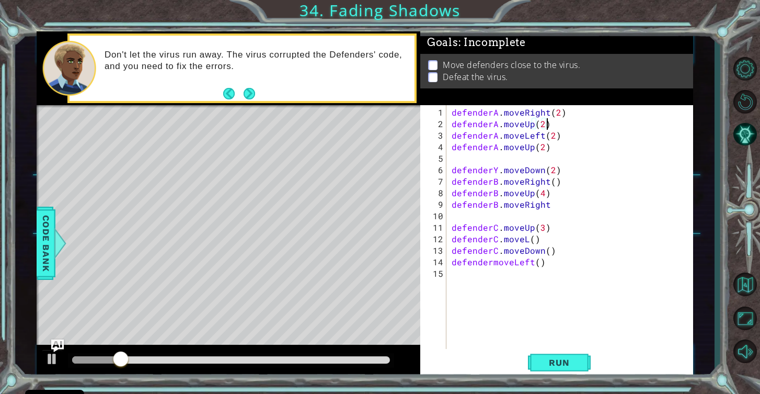
scroll to position [0, 5]
click at [562, 357] on button "Run" at bounding box center [559, 362] width 63 height 27
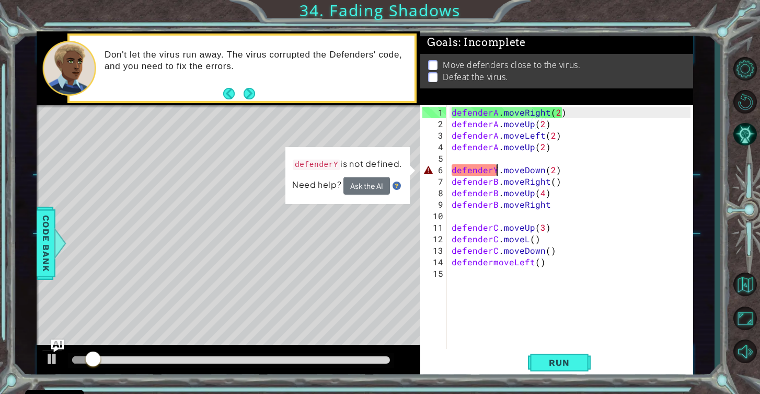
click at [496, 170] on div "defenderA . moveRight ( 2 ) defenderA . moveUp ( 2 ) defenderA . moveLeft ( 2 )…" at bounding box center [573, 245] width 246 height 276
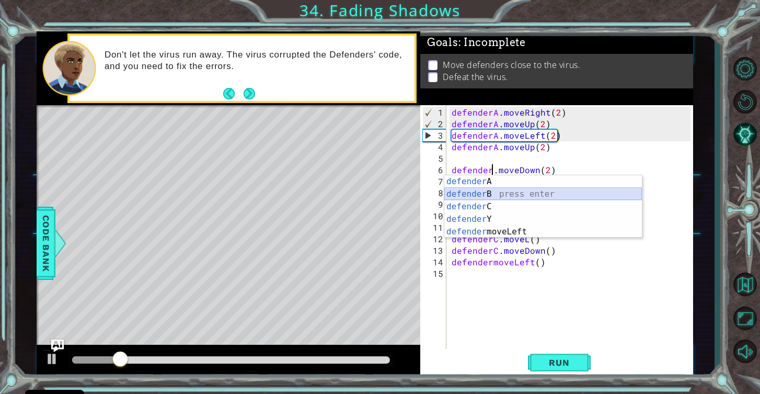
click at [497, 192] on div "defender A press enter defender B press enter defender C press enter defender Y…" at bounding box center [544, 219] width 198 height 88
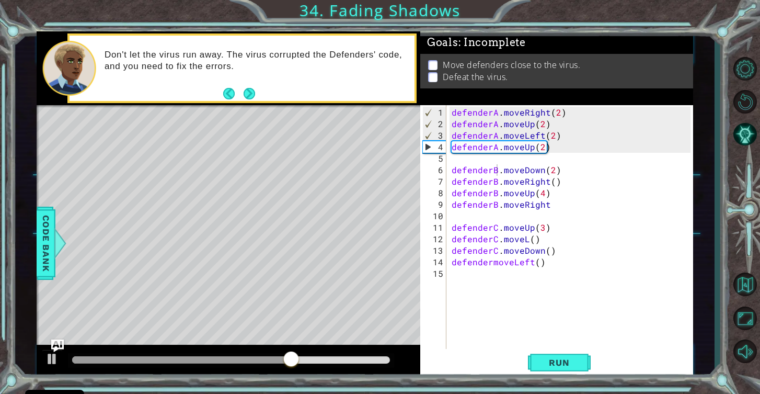
drag, startPoint x: 324, startPoint y: 52, endPoint x: 344, endPoint y: 52, distance: 20.4
click at [344, 52] on p "Don't let the virus run away. The virus corrupted the Defenders' code, and you …" at bounding box center [256, 60] width 303 height 23
drag, startPoint x: 355, startPoint y: 53, endPoint x: 335, endPoint y: 51, distance: 20.6
click at [335, 51] on p "Don't let the virus run away. The virus corrupted the Defenders' code, and you …" at bounding box center [256, 60] width 303 height 23
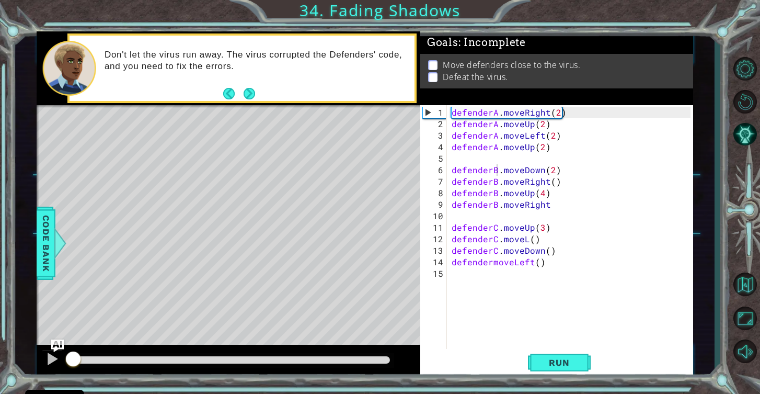
drag, startPoint x: 389, startPoint y: 354, endPoint x: 0, endPoint y: 351, distance: 389.1
click at [0, 351] on div "1 ההההההההההההההההההההההההההההההההההההההההההההההההההההההההההההההההההההההההההההה…" at bounding box center [380, 197] width 760 height 394
click at [541, 149] on div "defenderA . moveRight ( 2 ) defenderA . moveUp ( 2 ) defenderA . moveLeft ( 2 )…" at bounding box center [573, 245] width 246 height 276
click at [552, 173] on div "defenderA . moveRight ( 2 ) defenderA . moveUp ( 2 ) defenderA . moveLeft ( 2 )…" at bounding box center [573, 245] width 246 height 276
click at [554, 185] on div "defenderA . moveRight ( 2 ) defenderA . moveUp ( 2 ) defenderA . moveLeft ( 2 )…" at bounding box center [573, 245] width 246 height 276
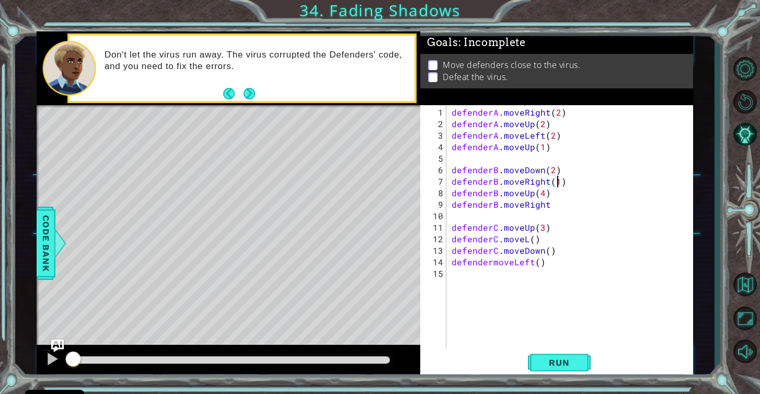
scroll to position [0, 6]
click at [555, 206] on div "defenderA . moveRight ( 2 ) defenderA . moveUp ( 2 ) defenderA . moveLeft ( 2 )…" at bounding box center [573, 245] width 246 height 276
click at [541, 230] on div "defenderA . moveRight ( 2 ) defenderA . moveUp ( 2 ) defenderA . moveLeft ( 2 )…" at bounding box center [573, 245] width 246 height 276
click at [526, 240] on div "defenderA . moveRight ( 2 ) defenderA . moveUp ( 2 ) defenderA . moveLeft ( 2 )…" at bounding box center [573, 245] width 246 height 276
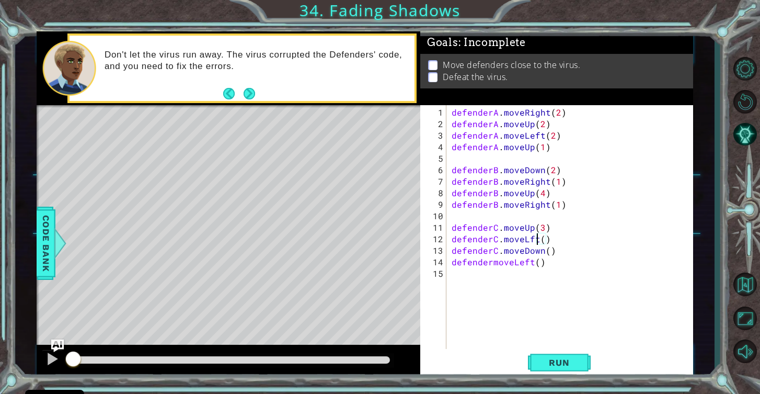
click at [528, 241] on div "defenderA . moveRight ( 2 ) defenderA . moveUp ( 2 ) defenderA . moveLeft ( 2 )…" at bounding box center [573, 245] width 246 height 276
click at [546, 241] on div "defenderA . moveRight ( 2 ) defenderA . moveUp ( 2 ) defenderA . moveLeft ( 2 )…" at bounding box center [573, 245] width 246 height 276
click at [547, 251] on div "defenderA . moveRight ( 2 ) defenderA . moveUp ( 2 ) defenderA . moveLeft ( 2 )…" at bounding box center [573, 245] width 246 height 276
click at [492, 263] on div "defenderA . moveRight ( 2 ) defenderA . moveUp ( 2 ) defenderA . moveLeft ( 2 )…" at bounding box center [573, 245] width 246 height 276
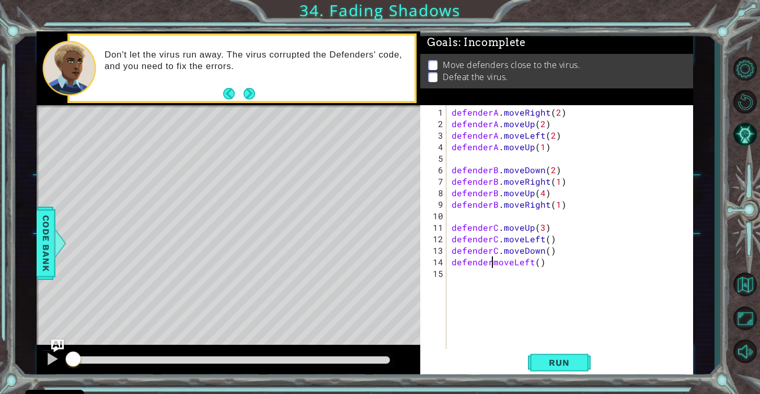
scroll to position [0, 3]
click at [543, 263] on div "defenderA . moveRight ( 2 ) defenderA . moveUp ( 2 ) defenderA . moveLeft ( 2 )…" at bounding box center [573, 245] width 246 height 276
click at [565, 359] on span "Run" at bounding box center [559, 362] width 41 height 10
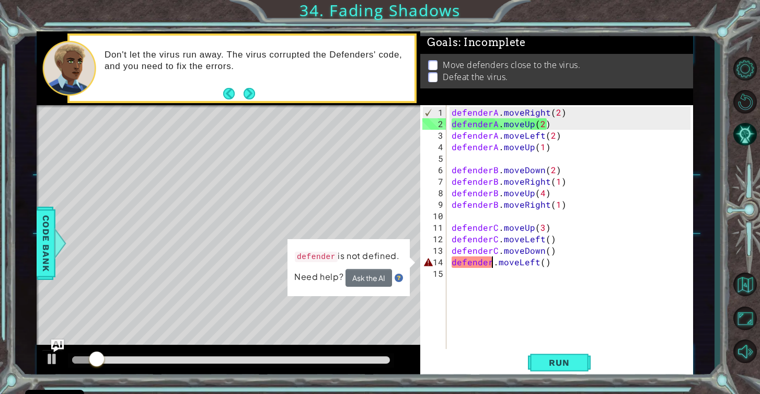
click at [492, 262] on div "defenderA . moveRight ( 2 ) defenderA . moveUp ( 2 ) defenderA . moveLeft ( 2 )…" at bounding box center [573, 245] width 246 height 276
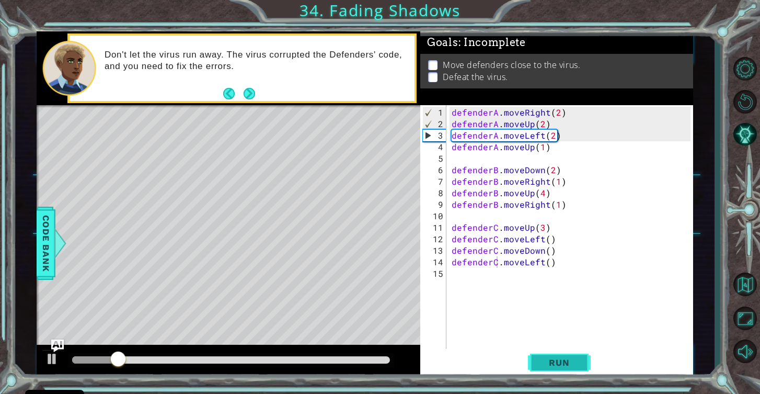
click at [561, 356] on button "Run" at bounding box center [559, 362] width 63 height 27
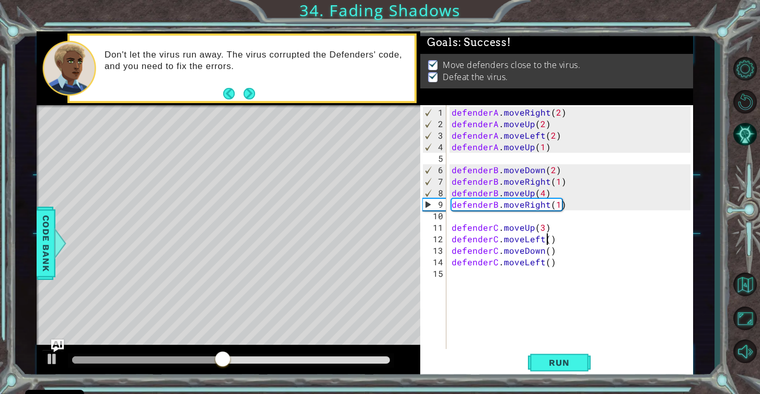
click at [546, 242] on div "defenderA . moveRight ( 2 ) defenderA . moveUp ( 2 ) defenderA . moveLeft ( 2 )…" at bounding box center [573, 245] width 246 height 276
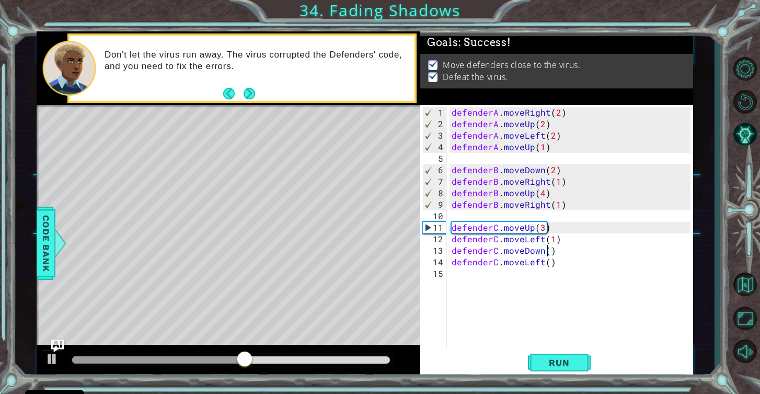
click at [547, 254] on div "defenderA . moveRight ( 2 ) defenderA . moveUp ( 2 ) defenderA . moveLeft ( 2 )…" at bounding box center [573, 245] width 246 height 276
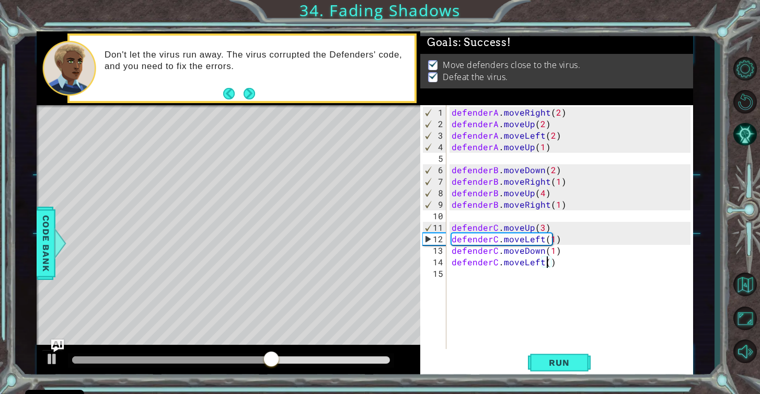
click at [547, 265] on div "defenderA . moveRight ( 2 ) defenderA . moveUp ( 2 ) defenderA . moveLeft ( 2 )…" at bounding box center [573, 245] width 246 height 276
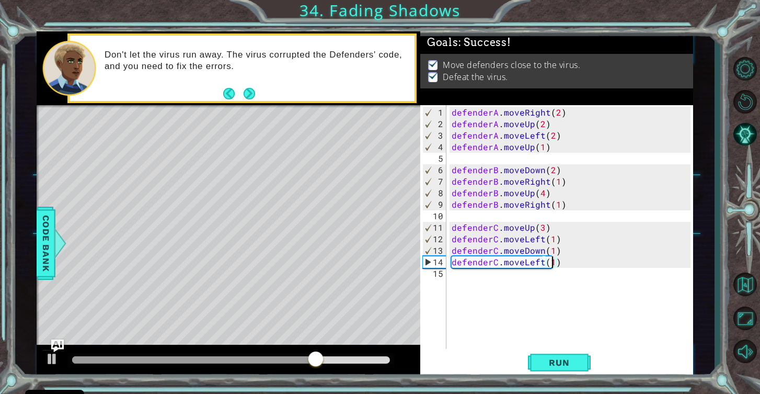
click at [378, 357] on div at bounding box center [231, 359] width 318 height 7
type textarea "defenderC.moveLeft(1)"
click at [52, 356] on div at bounding box center [52, 359] width 14 height 14
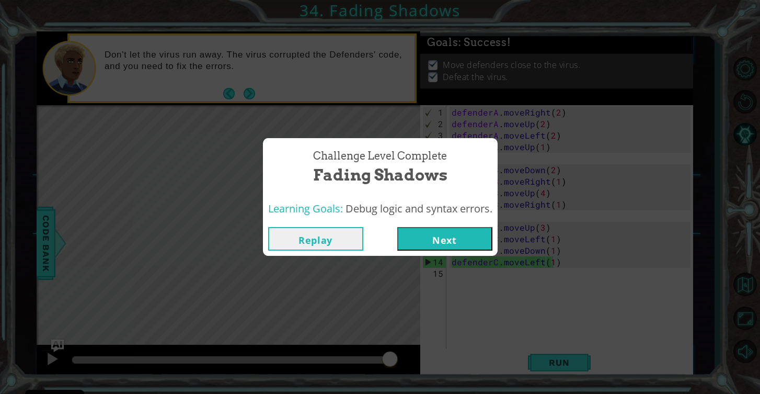
click at [445, 236] on button "Next" at bounding box center [444, 239] width 95 height 24
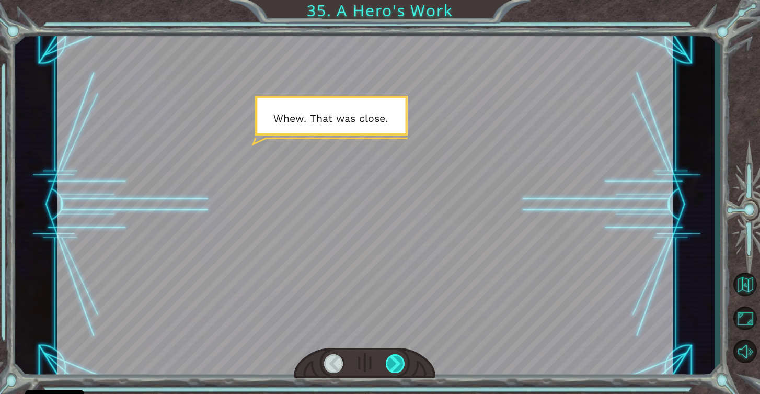
click at [396, 360] on div at bounding box center [396, 363] width 20 height 19
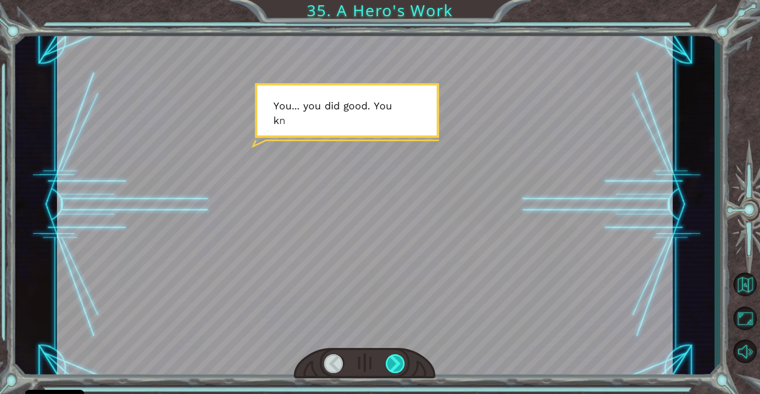
click at [396, 360] on div at bounding box center [396, 363] width 20 height 19
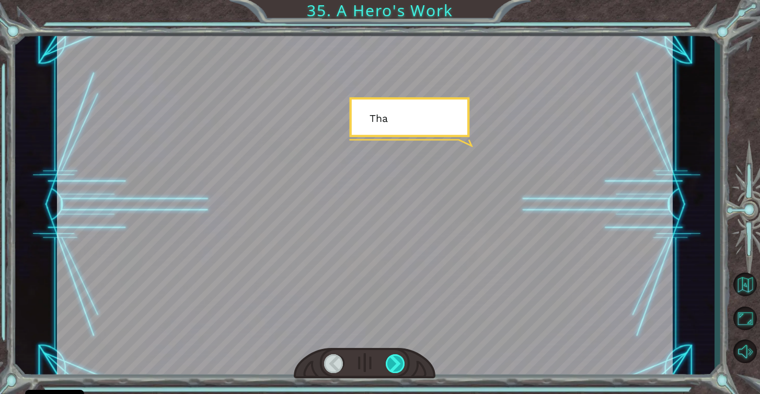
click at [396, 360] on div at bounding box center [396, 363] width 20 height 19
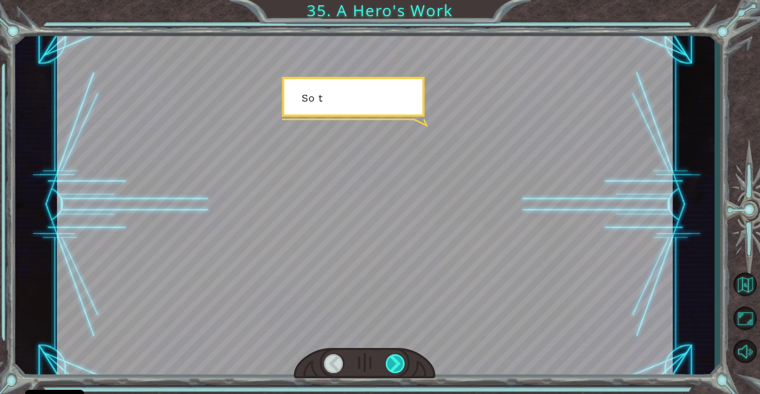
click at [396, 360] on div at bounding box center [396, 363] width 20 height 19
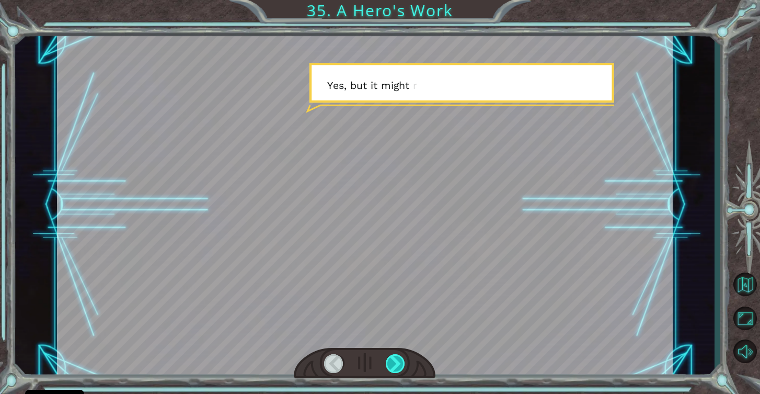
click at [396, 360] on div at bounding box center [396, 363] width 20 height 19
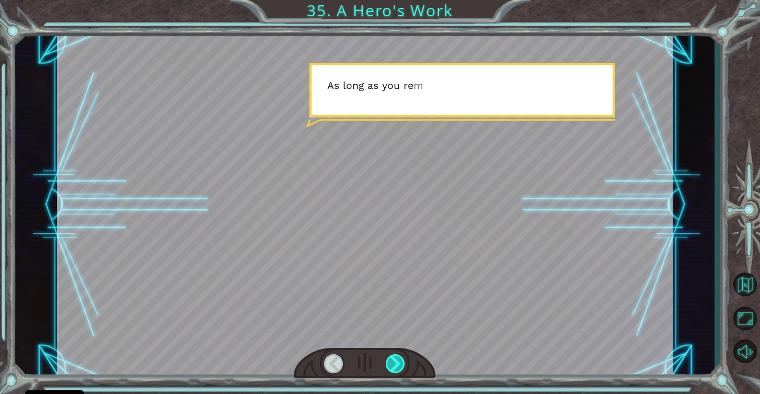
click at [396, 360] on div at bounding box center [396, 363] width 20 height 19
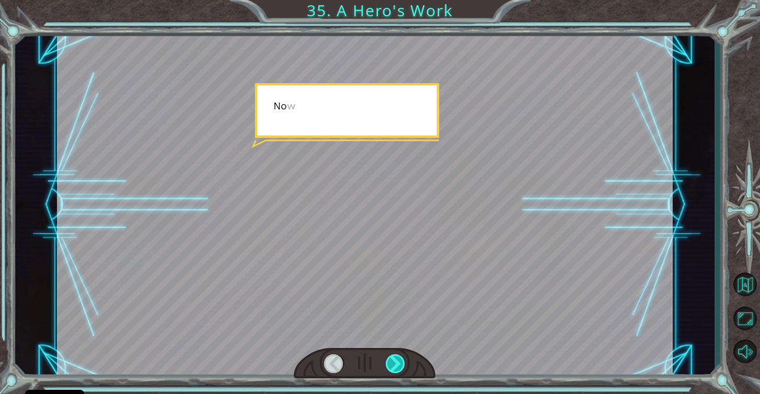
click at [396, 360] on div at bounding box center [396, 363] width 20 height 19
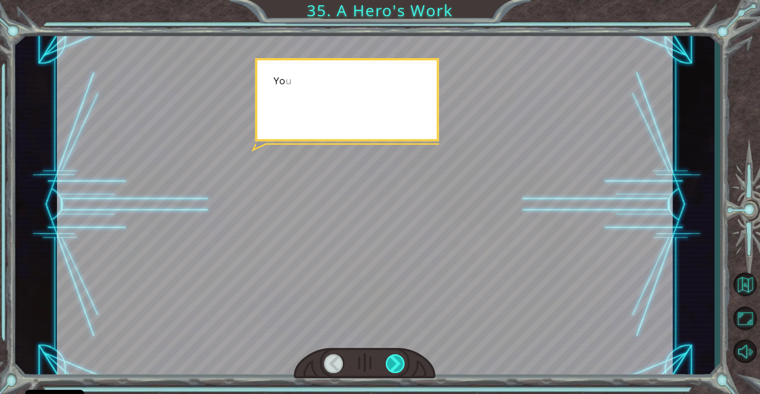
click at [396, 360] on div at bounding box center [396, 363] width 20 height 19
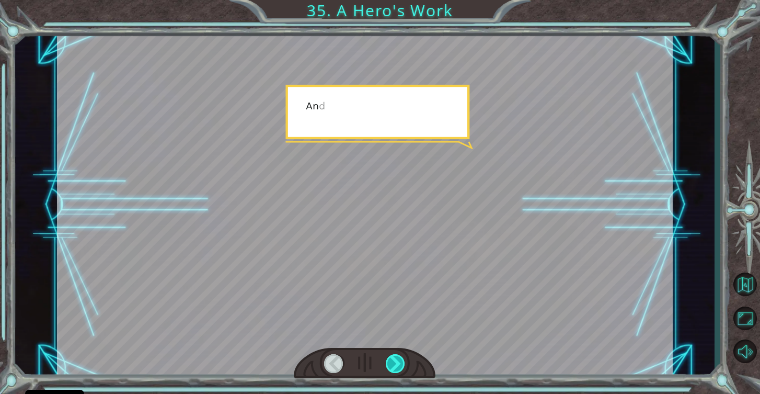
click at [396, 360] on div at bounding box center [396, 363] width 20 height 19
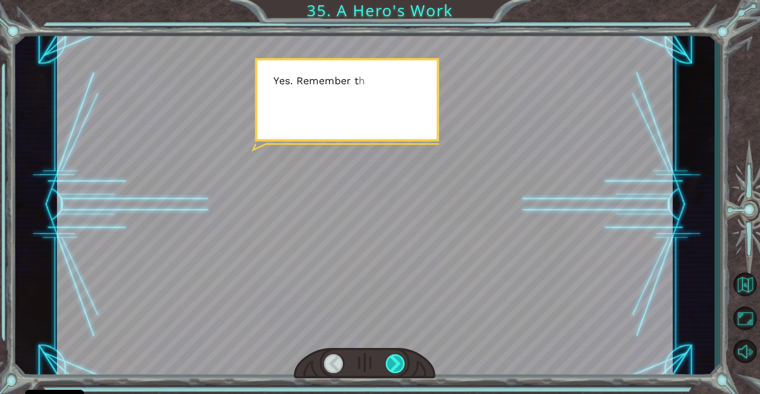
click at [396, 360] on div at bounding box center [396, 363] width 20 height 19
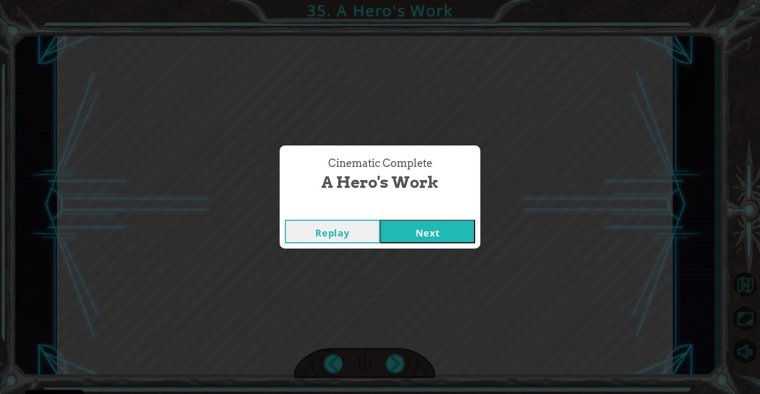
click at [459, 229] on button "Next" at bounding box center [427, 232] width 95 height 24
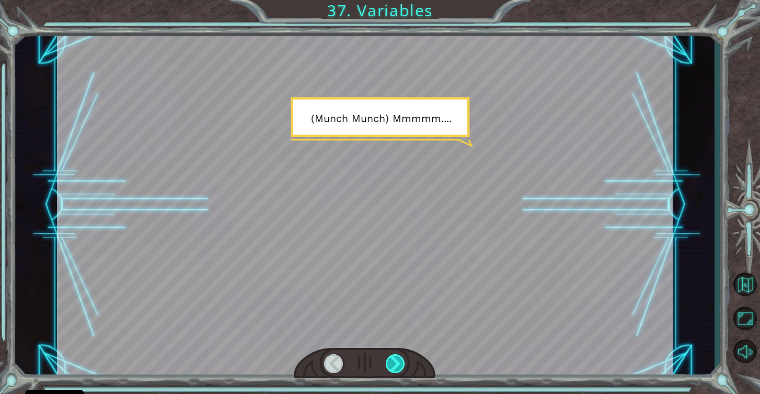
click at [395, 362] on div at bounding box center [396, 363] width 20 height 19
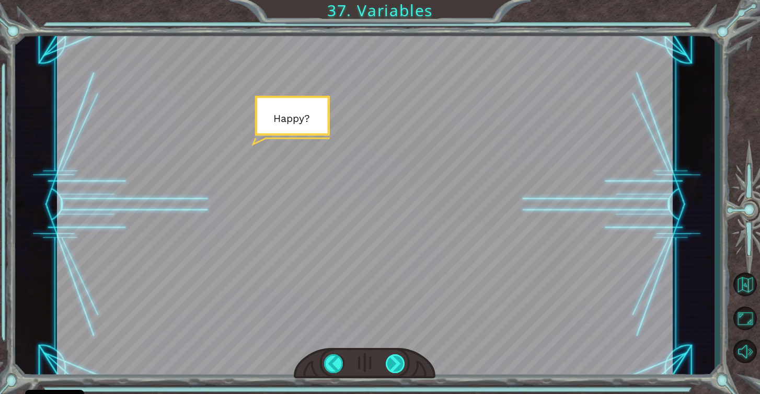
click at [395, 362] on div at bounding box center [396, 363] width 20 height 19
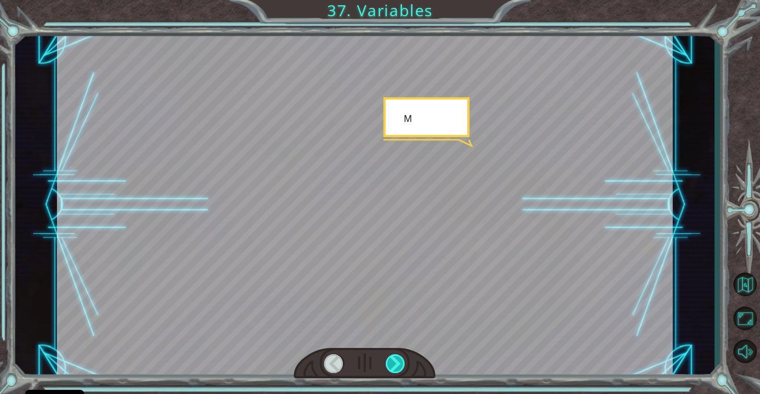
click at [395, 361] on div at bounding box center [396, 363] width 20 height 19
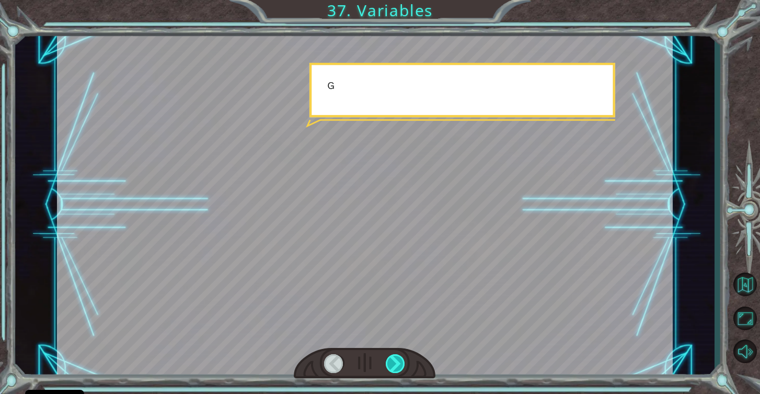
click at [395, 361] on div at bounding box center [396, 363] width 20 height 19
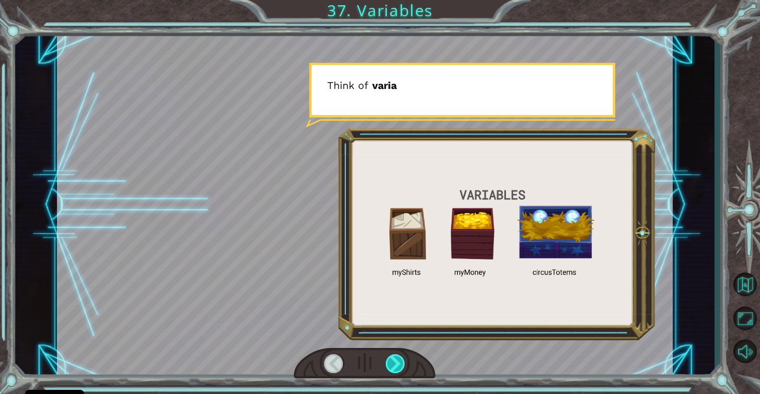
click at [395, 361] on div at bounding box center [396, 363] width 20 height 19
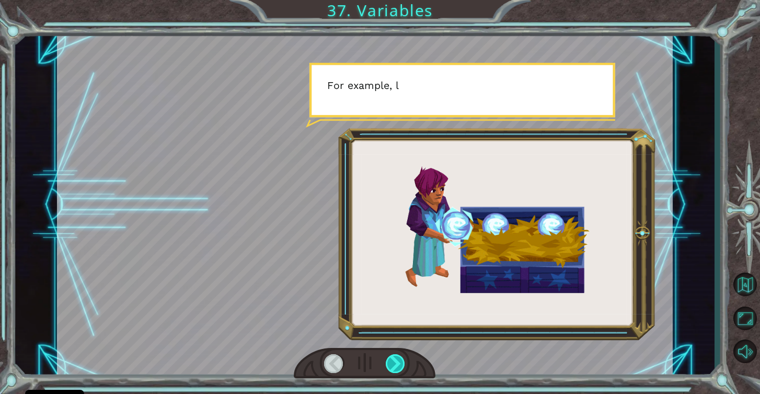
click at [395, 361] on div at bounding box center [396, 363] width 20 height 19
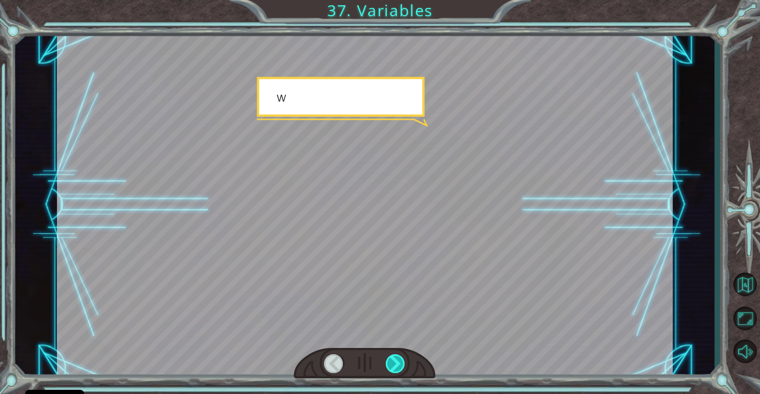
click at [395, 361] on div at bounding box center [396, 363] width 20 height 19
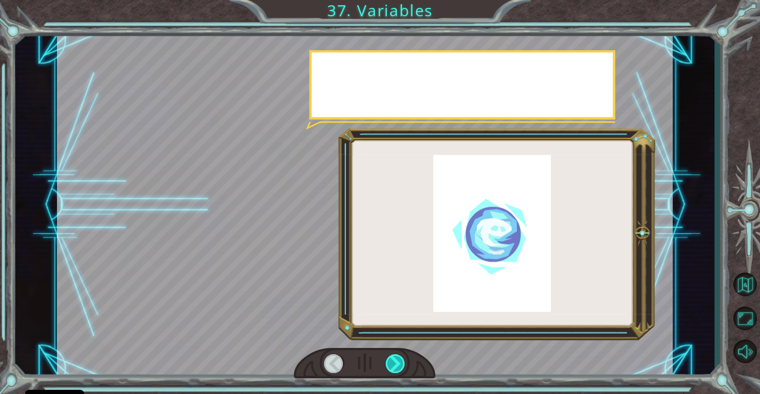
click at [395, 361] on div at bounding box center [396, 363] width 20 height 19
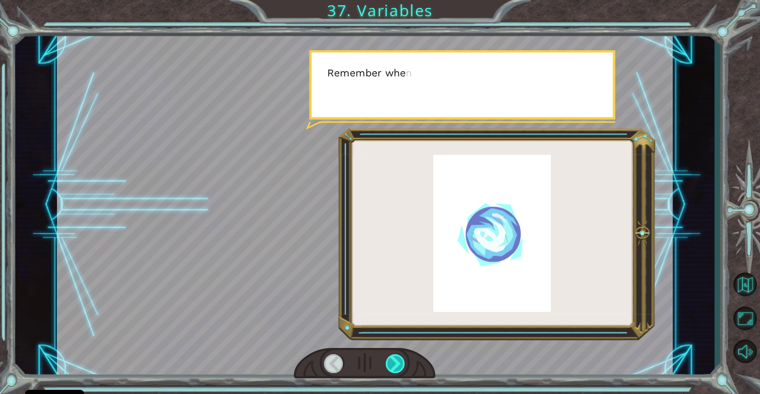
click at [395, 361] on div at bounding box center [396, 363] width 20 height 19
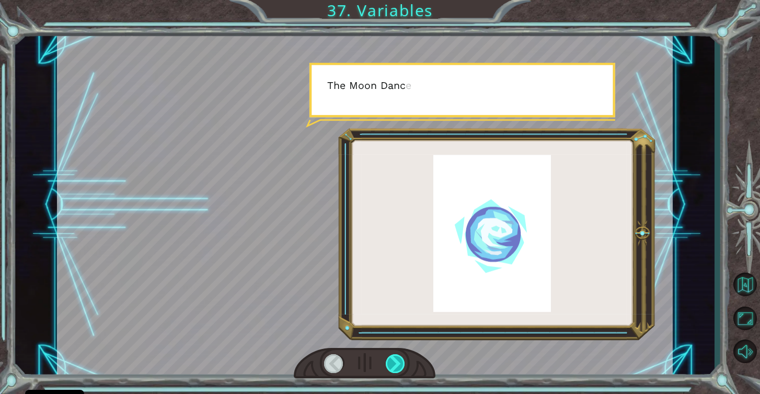
click at [395, 361] on div at bounding box center [396, 363] width 20 height 19
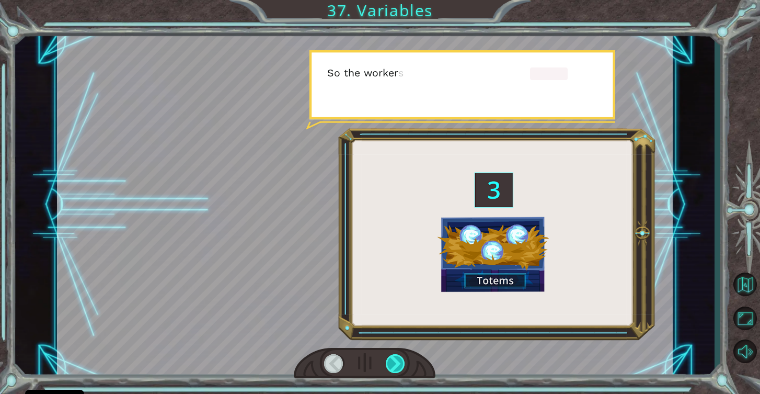
click at [395, 361] on div at bounding box center [396, 363] width 20 height 19
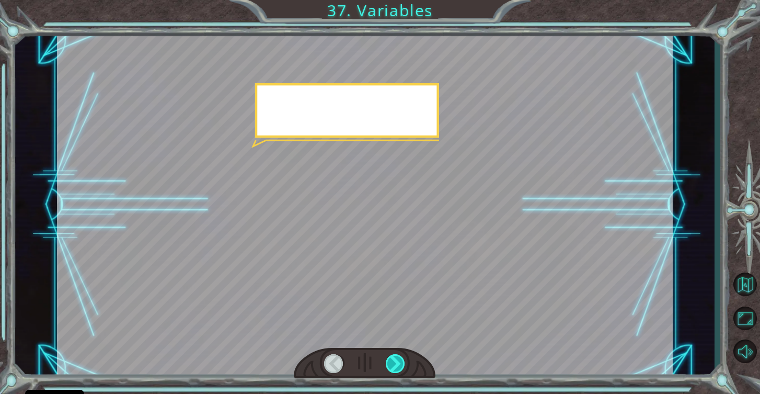
click at [395, 361] on div at bounding box center [396, 363] width 20 height 19
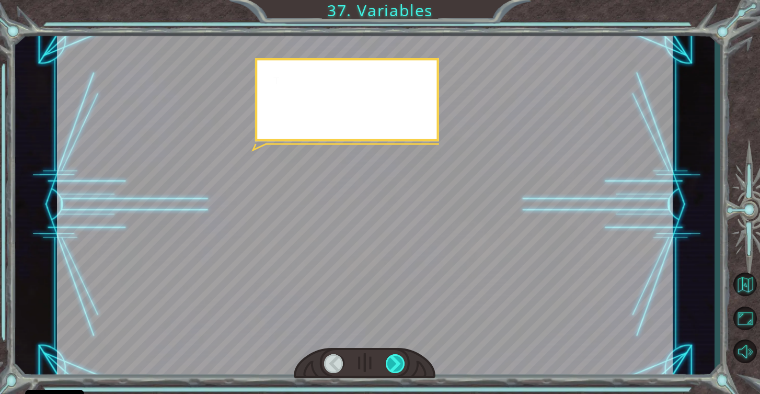
click at [395, 361] on div at bounding box center [396, 363] width 20 height 19
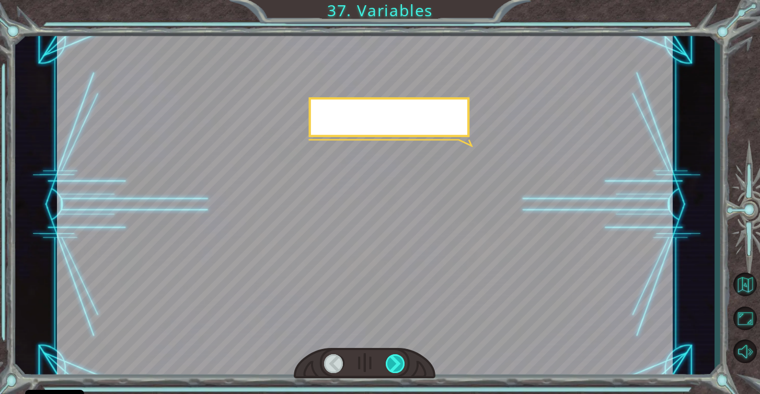
click at [395, 361] on div at bounding box center [396, 363] width 20 height 19
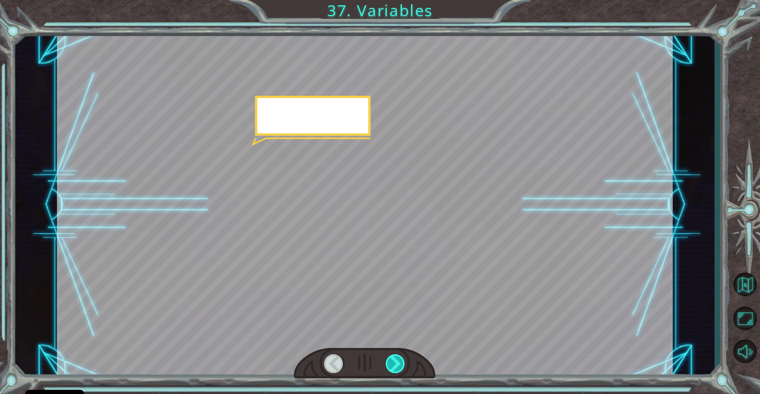
click at [395, 361] on div at bounding box center [396, 363] width 20 height 19
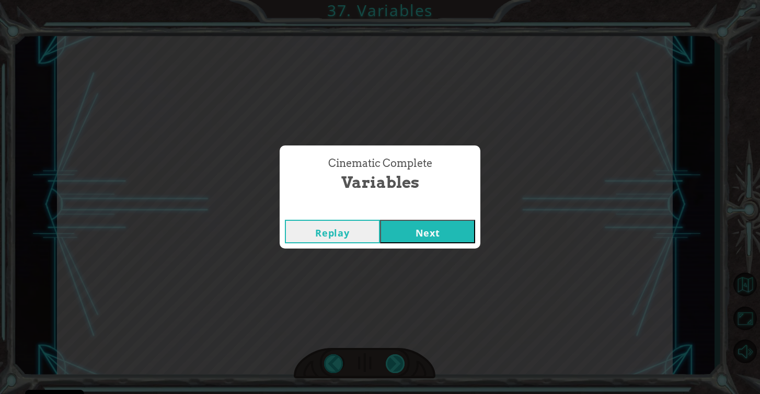
click at [395, 361] on div "Cinematic Complete Variables Replay Next" at bounding box center [380, 197] width 760 height 394
click at [414, 240] on button "Next" at bounding box center [427, 232] width 95 height 24
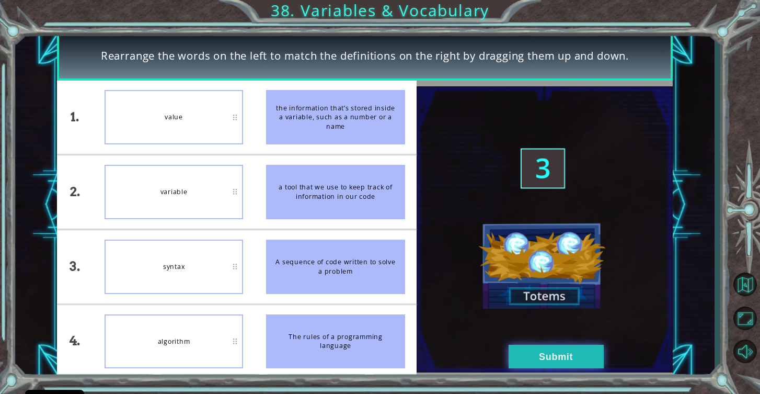
click at [555, 351] on button "Submit" at bounding box center [556, 357] width 95 height 24
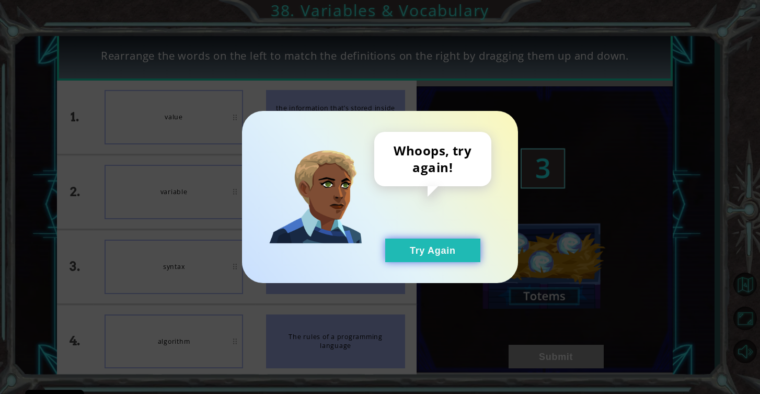
click at [424, 255] on button "Try Again" at bounding box center [432, 250] width 95 height 24
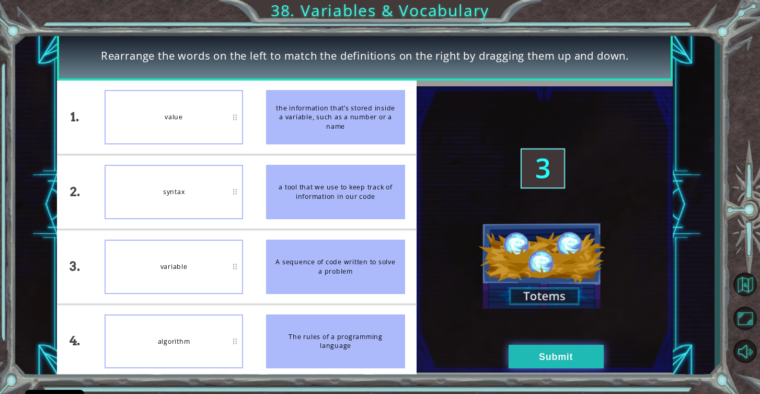
click at [550, 356] on button "Submit" at bounding box center [556, 357] width 95 height 24
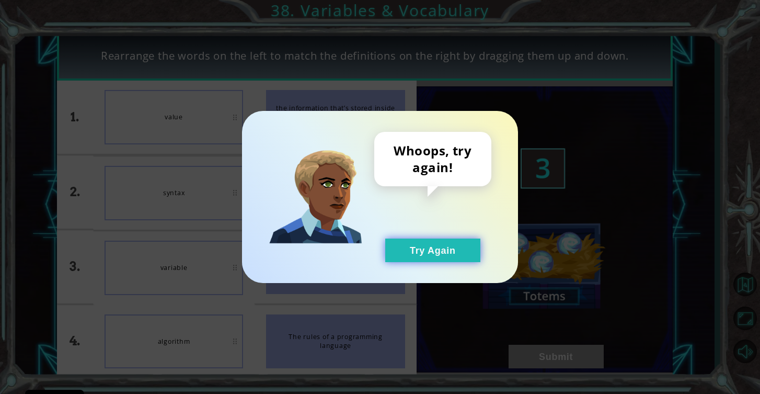
click at [449, 255] on button "Try Again" at bounding box center [432, 250] width 95 height 24
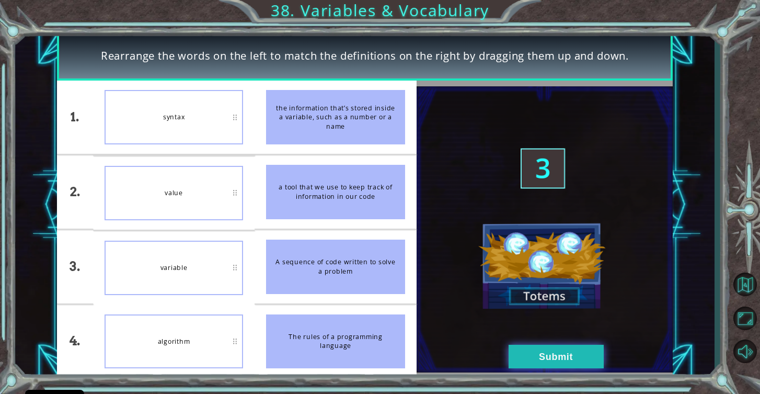
click at [549, 357] on button "Submit" at bounding box center [556, 357] width 95 height 24
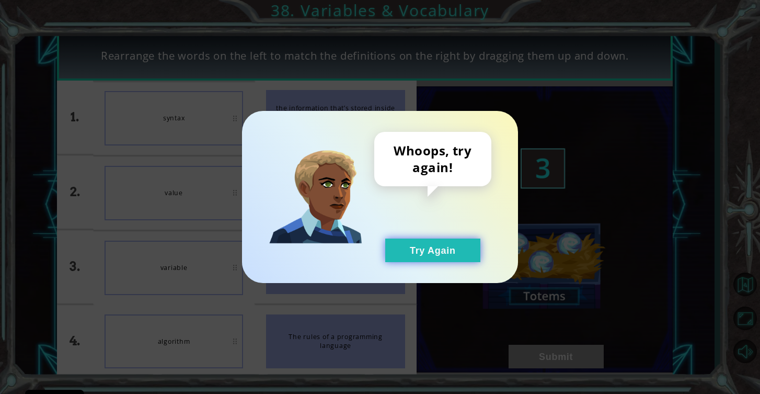
click at [452, 258] on button "Try Again" at bounding box center [432, 250] width 95 height 24
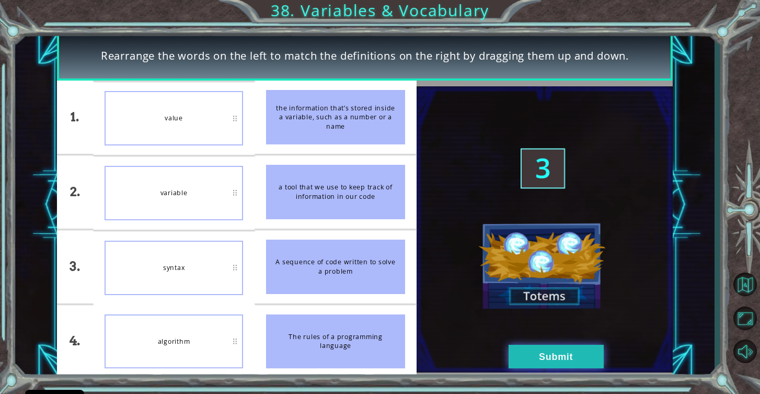
click at [555, 357] on button "Submit" at bounding box center [556, 357] width 95 height 24
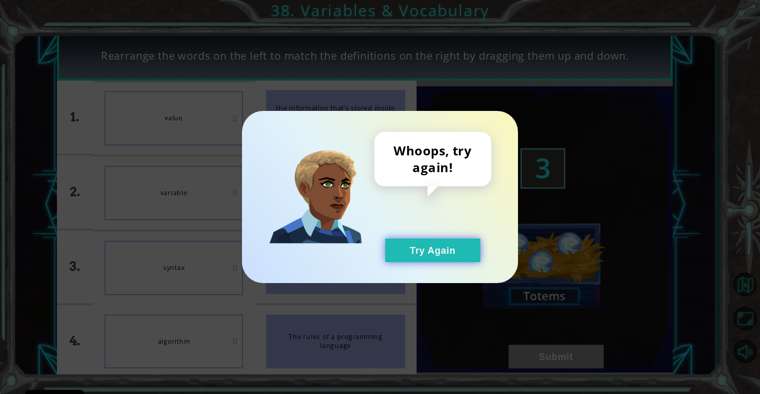
click at [429, 254] on button "Try Again" at bounding box center [432, 250] width 95 height 24
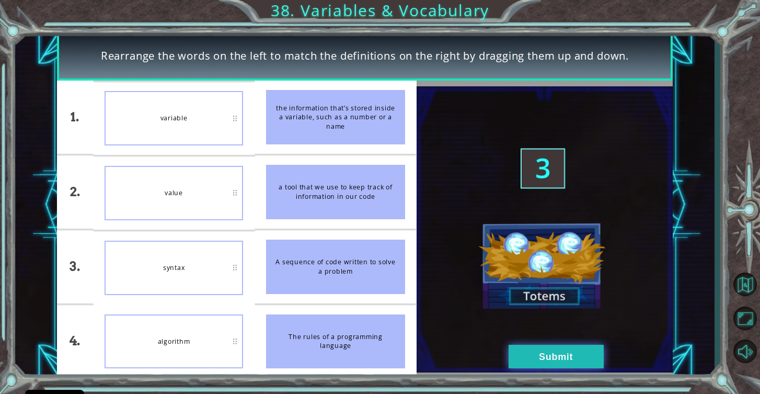
click at [565, 355] on button "Submit" at bounding box center [556, 357] width 95 height 24
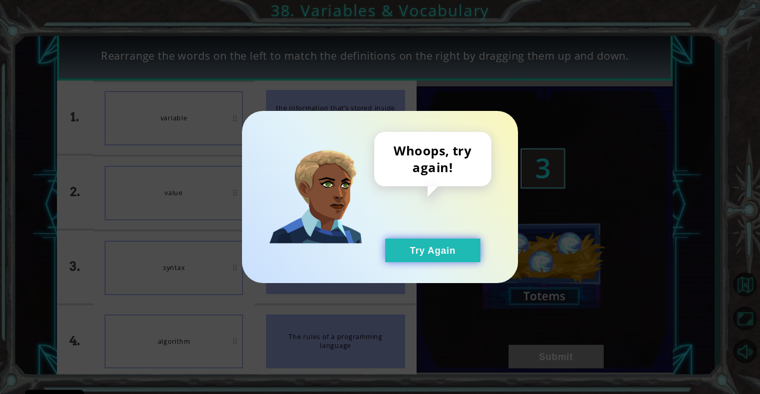
click at [438, 256] on button "Try Again" at bounding box center [432, 250] width 95 height 24
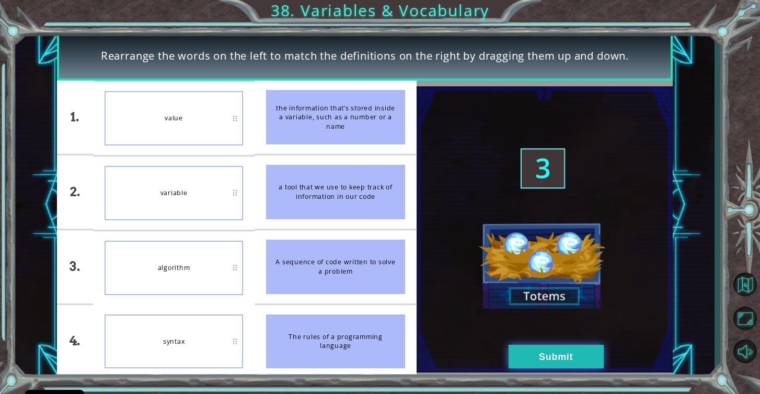
click at [527, 350] on button "Submit" at bounding box center [556, 357] width 95 height 24
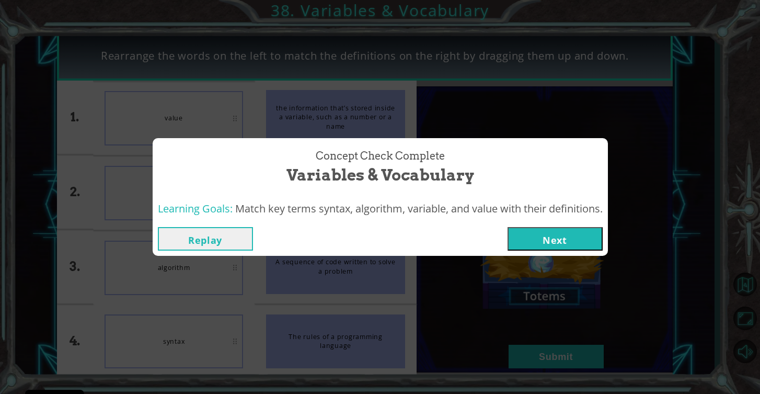
click at [563, 241] on button "Next" at bounding box center [555, 239] width 95 height 24
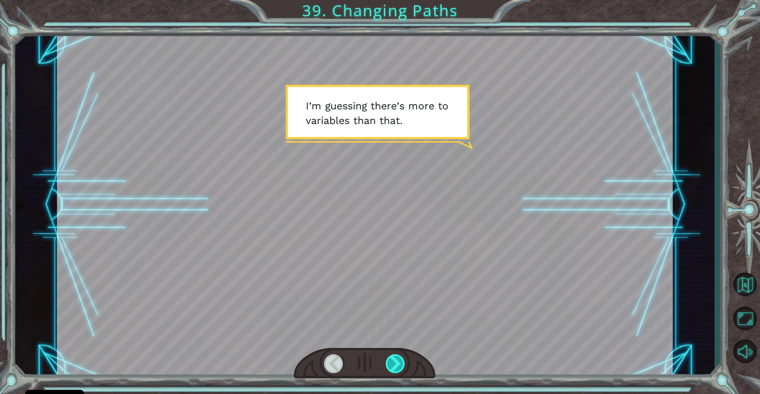
click at [394, 372] on div at bounding box center [396, 363] width 20 height 19
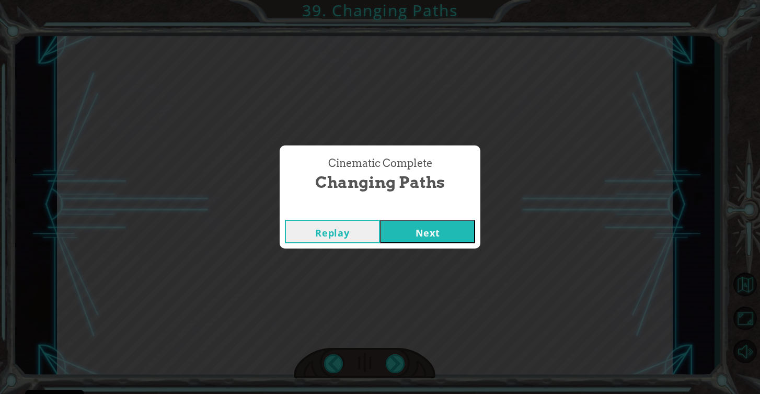
click at [443, 243] on div "Replay Next" at bounding box center [380, 231] width 201 height 34
click at [443, 230] on button "Next" at bounding box center [427, 232] width 95 height 24
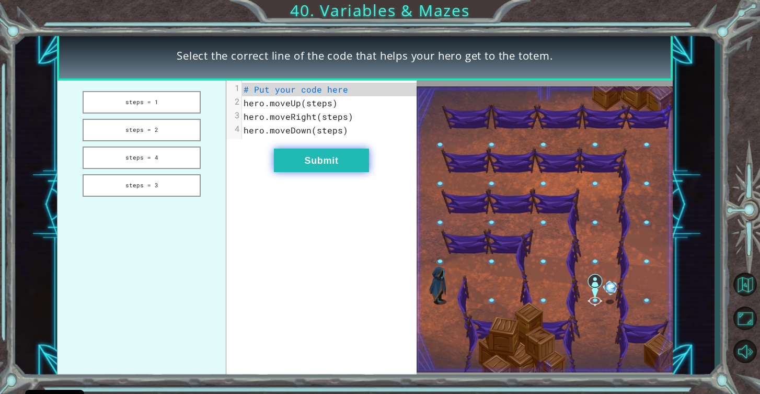
click at [303, 156] on button "Submit" at bounding box center [321, 161] width 95 height 24
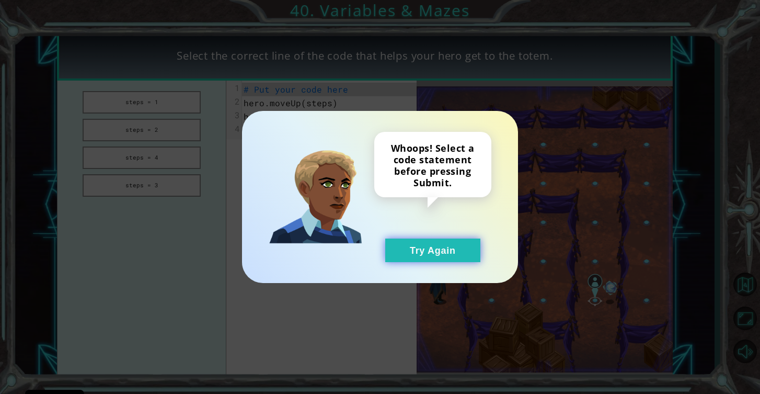
click at [448, 256] on button "Try Again" at bounding box center [432, 250] width 95 height 24
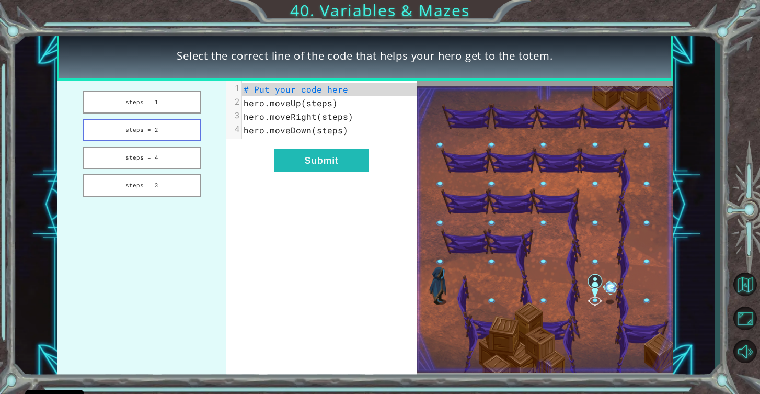
drag, startPoint x: 128, startPoint y: 101, endPoint x: 131, endPoint y: 134, distance: 33.1
click at [131, 134] on ul "steps = 1 steps = 2 steps = 4 steps = 3" at bounding box center [141, 230] width 169 height 298
click at [133, 128] on button "steps = 2" at bounding box center [142, 130] width 118 height 22
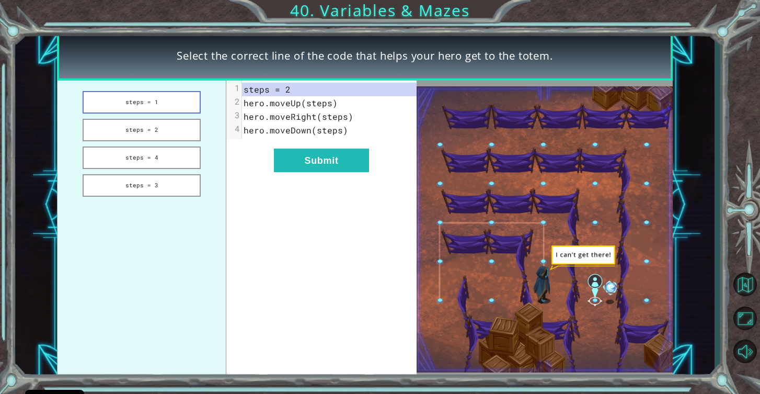
click at [155, 110] on button "steps = 1" at bounding box center [142, 102] width 118 height 22
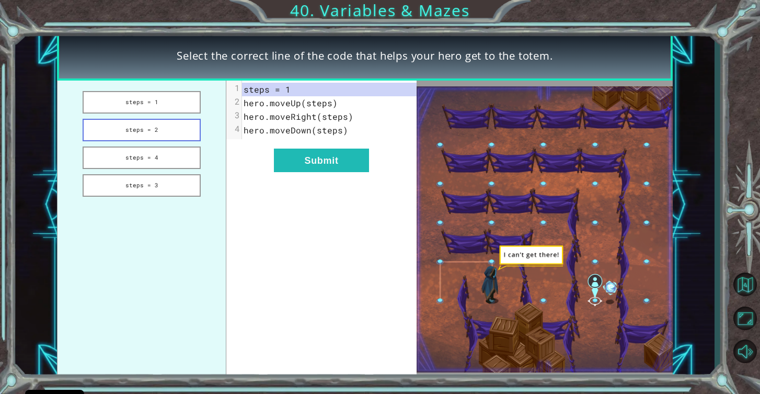
click at [160, 129] on button "steps = 2" at bounding box center [142, 130] width 118 height 22
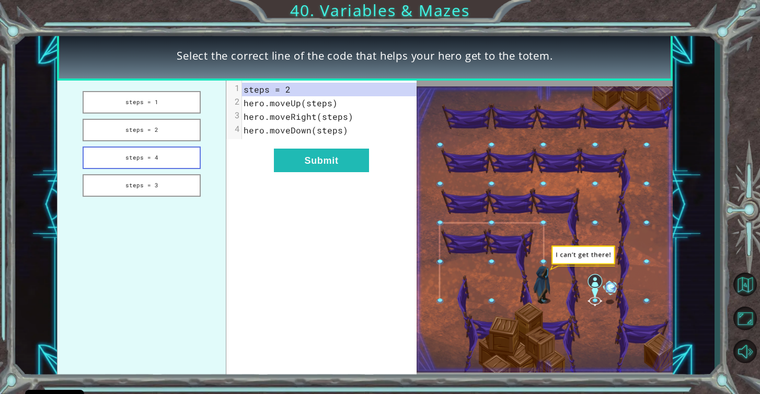
click at [167, 152] on button "steps = 4" at bounding box center [142, 157] width 118 height 22
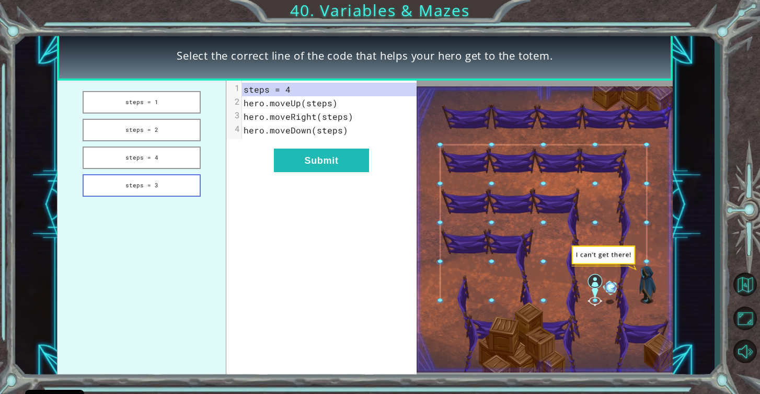
click at [169, 180] on button "steps = 3" at bounding box center [142, 185] width 118 height 22
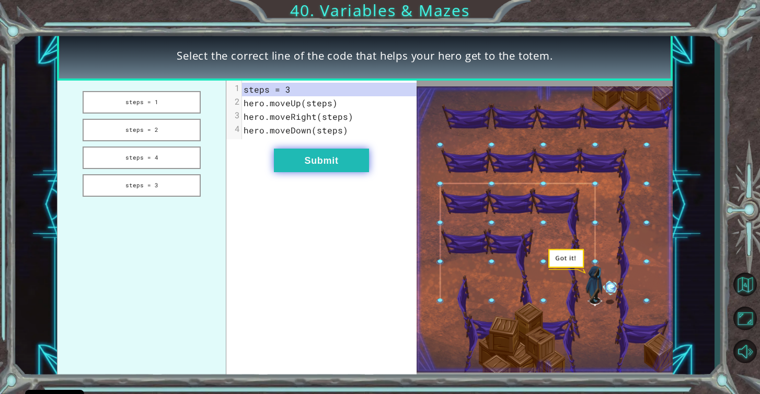
click at [312, 164] on button "Submit" at bounding box center [321, 161] width 95 height 24
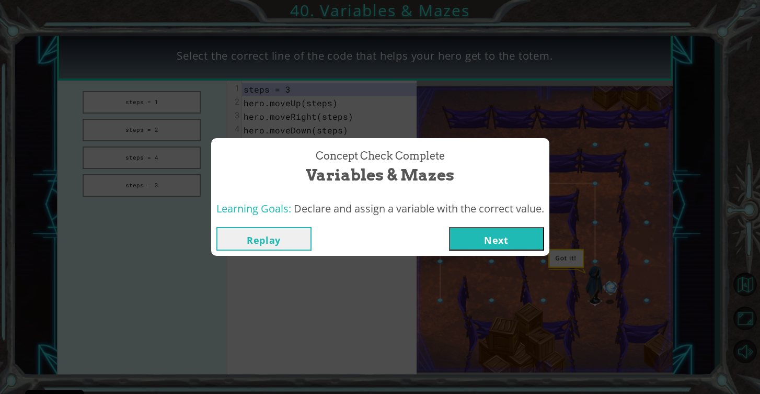
click at [475, 246] on button "Next" at bounding box center [496, 239] width 95 height 24
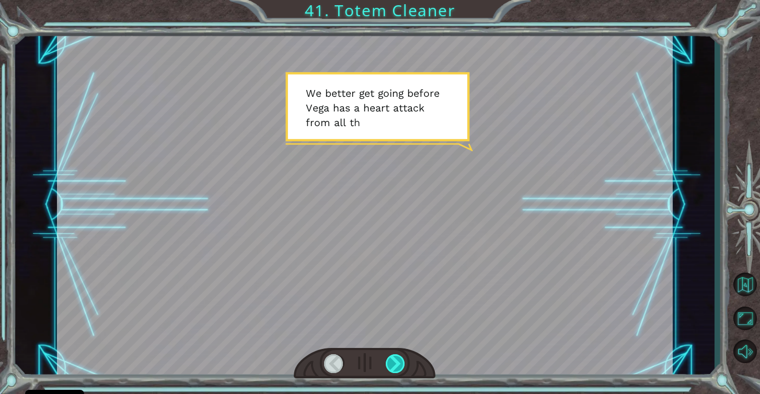
click at [394, 363] on div at bounding box center [396, 363] width 20 height 19
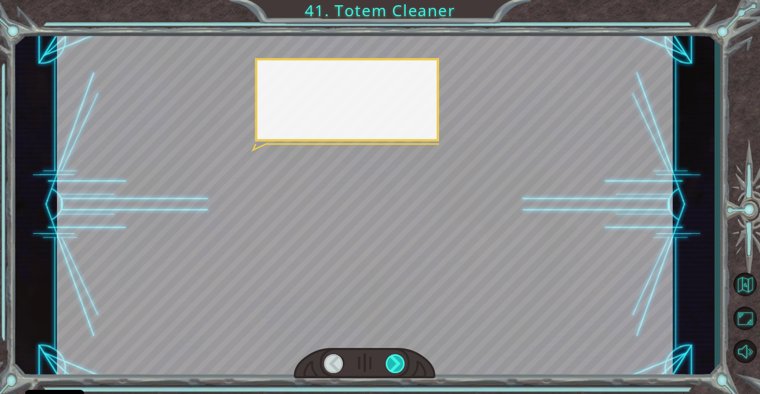
click at [394, 363] on div at bounding box center [396, 363] width 20 height 19
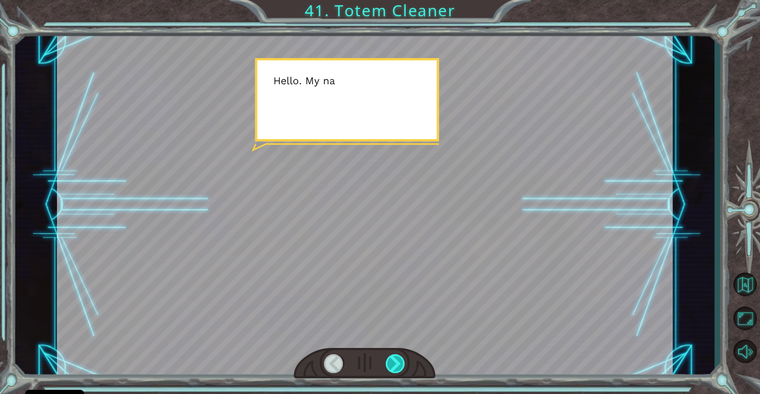
click at [394, 363] on div at bounding box center [396, 363] width 20 height 19
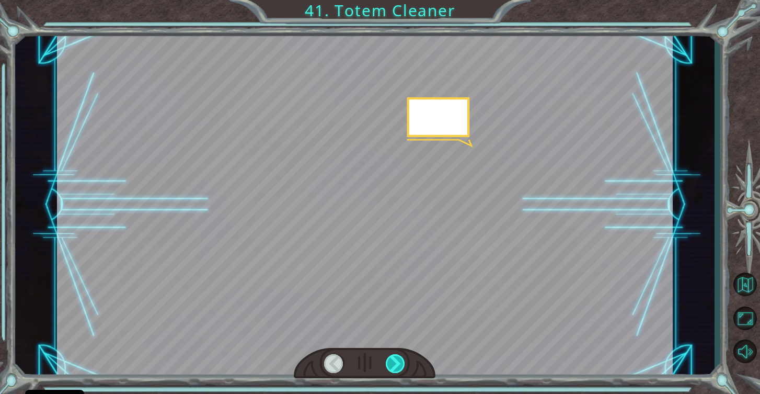
click at [394, 363] on div at bounding box center [396, 363] width 20 height 19
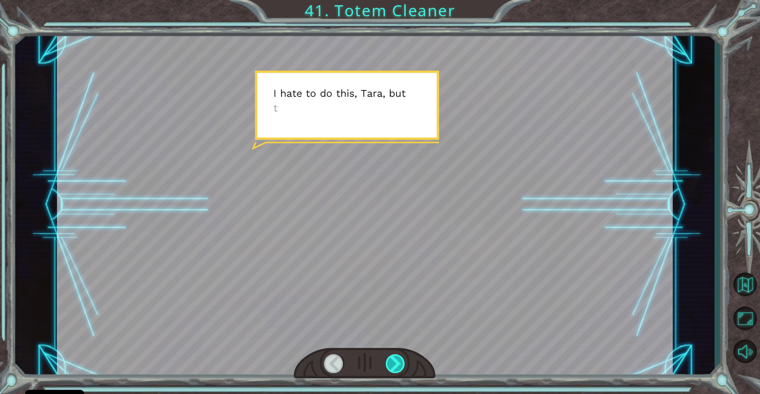
click at [394, 363] on div at bounding box center [396, 363] width 20 height 19
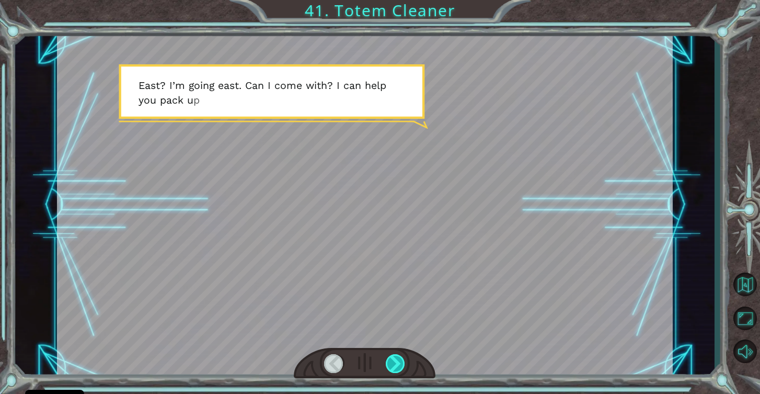
click at [394, 363] on div at bounding box center [396, 363] width 20 height 19
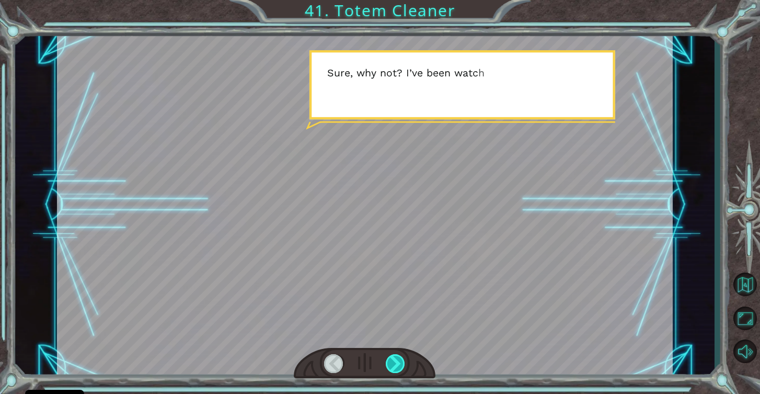
click at [394, 363] on div at bounding box center [396, 363] width 20 height 19
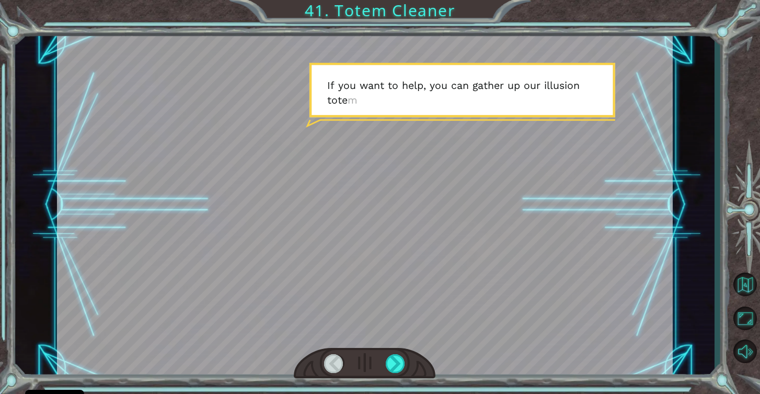
click at [329, 365] on div at bounding box center [334, 363] width 20 height 19
click at [334, 365] on div at bounding box center [334, 363] width 20 height 19
click at [403, 370] on div at bounding box center [396, 363] width 20 height 19
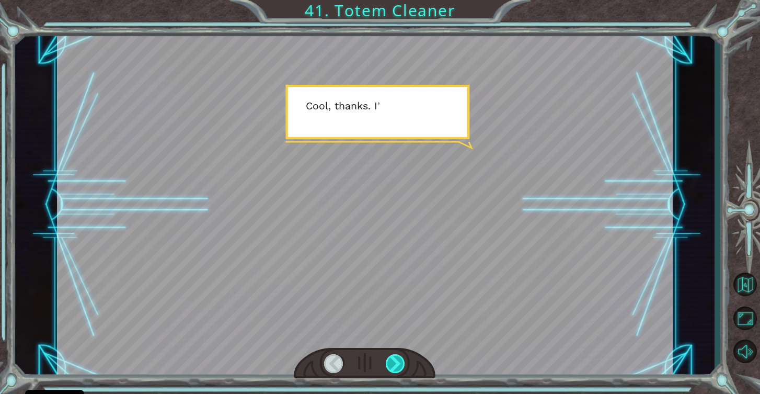
click at [400, 369] on div at bounding box center [396, 363] width 20 height 19
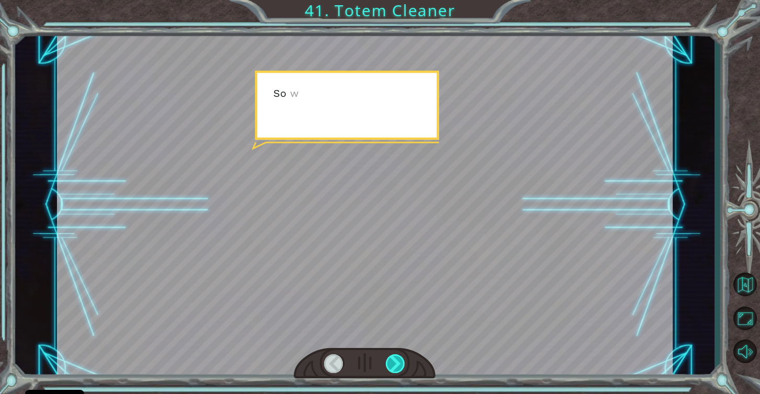
click at [400, 369] on div at bounding box center [396, 363] width 20 height 19
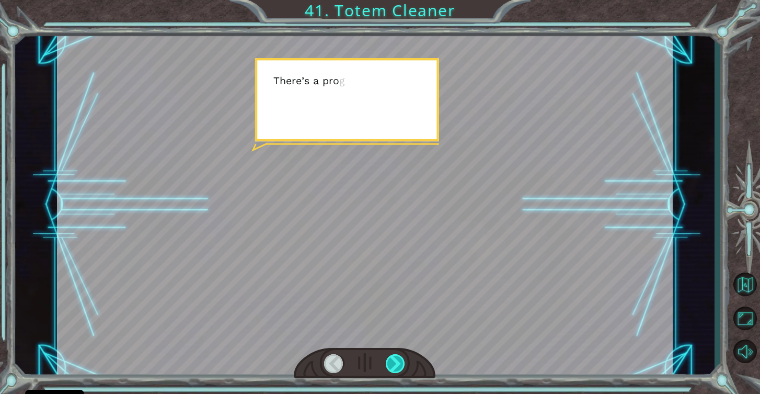
click at [400, 369] on div at bounding box center [396, 363] width 20 height 19
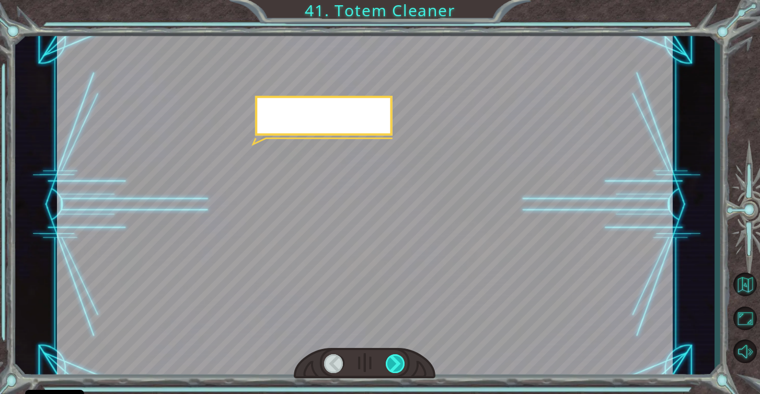
click at [400, 369] on div at bounding box center [396, 363] width 20 height 19
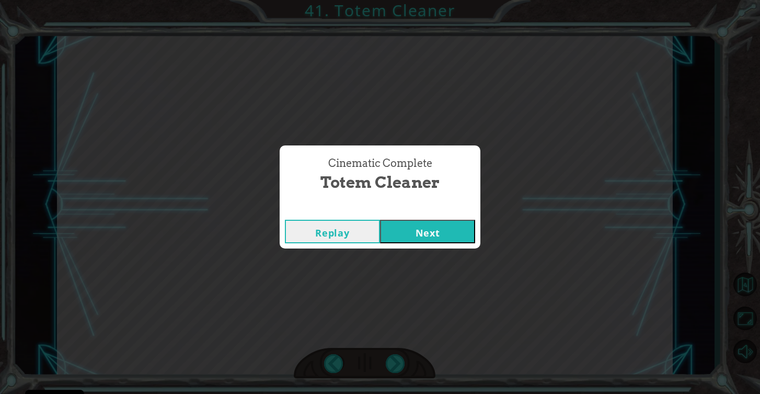
click at [425, 234] on button "Next" at bounding box center [427, 232] width 95 height 24
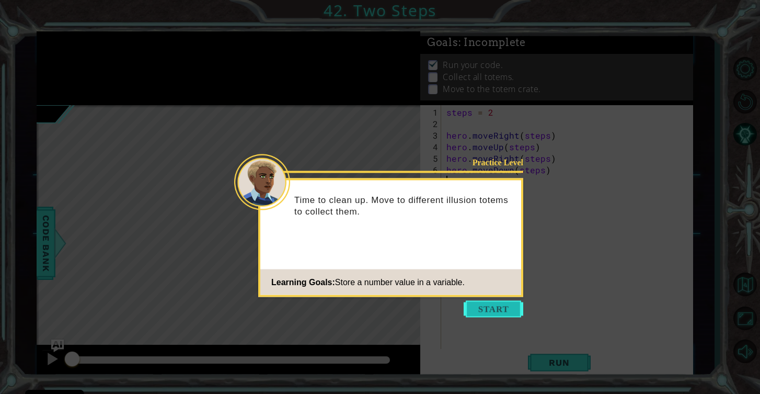
click at [482, 309] on button "Start" at bounding box center [494, 309] width 60 height 17
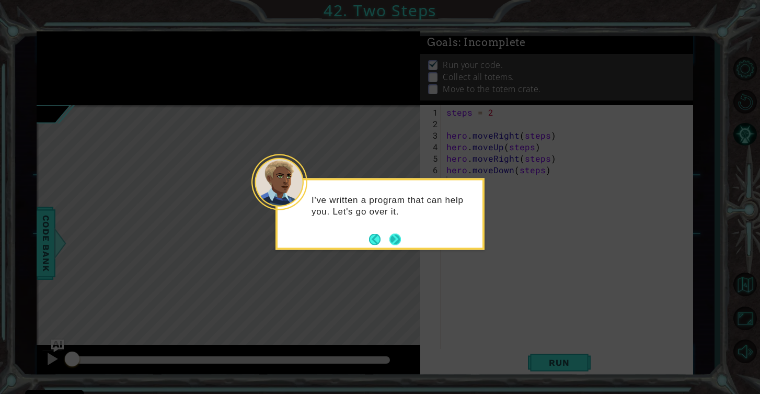
click at [400, 238] on button "Next" at bounding box center [396, 239] width 12 height 12
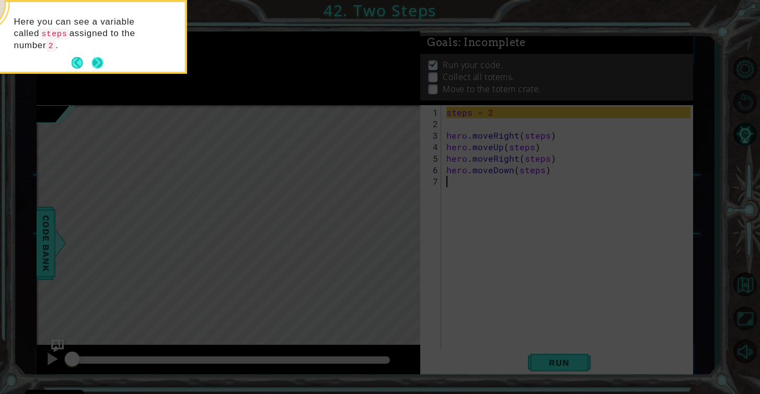
click at [99, 65] on button "Next" at bounding box center [98, 63] width 12 height 12
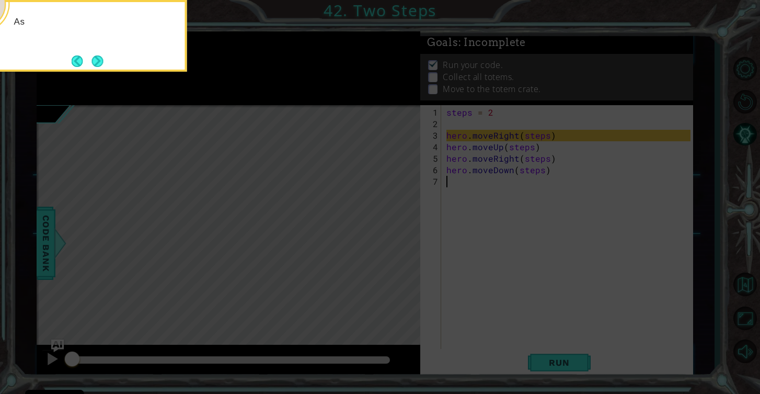
click at [99, 65] on button "Next" at bounding box center [98, 61] width 12 height 12
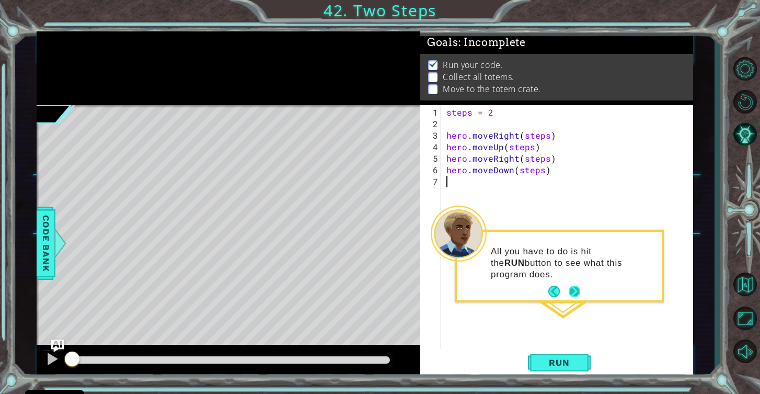
click at [575, 293] on button "Next" at bounding box center [575, 292] width 12 height 12
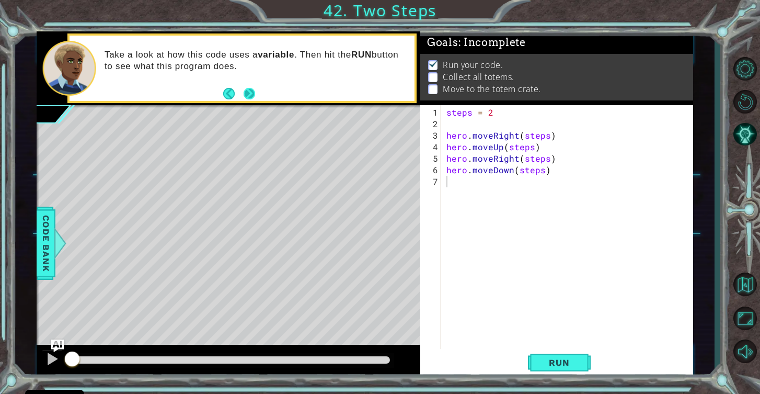
click at [251, 97] on button "Next" at bounding box center [250, 94] width 16 height 16
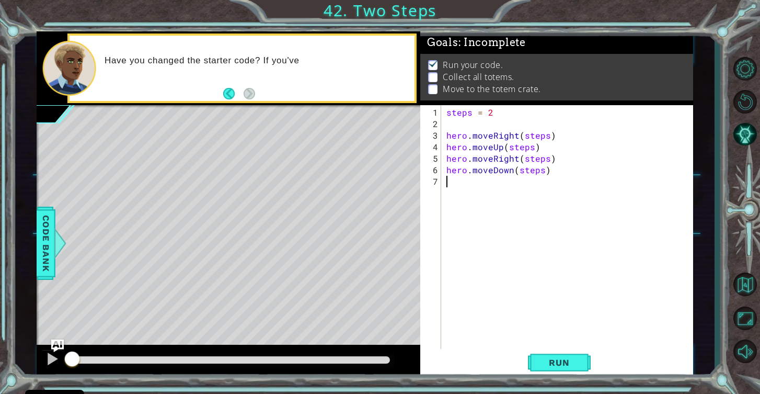
click at [506, 221] on div "steps = 2 hero . moveRight ( steps ) hero . moveUp ( steps ) hero . moveRight (…" at bounding box center [571, 245] width 252 height 276
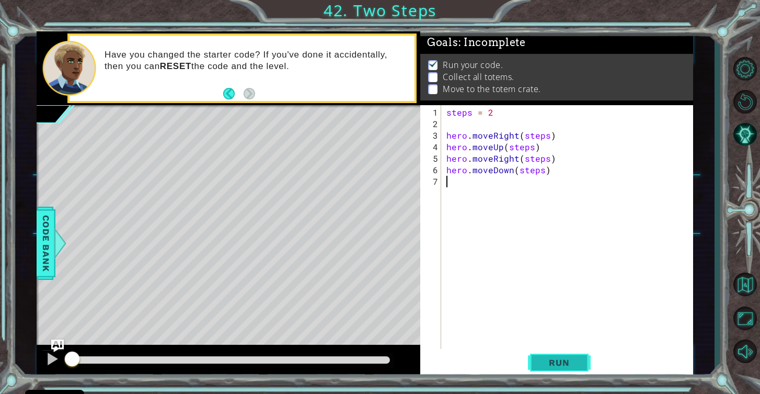
click at [570, 362] on span "Run" at bounding box center [559, 362] width 41 height 10
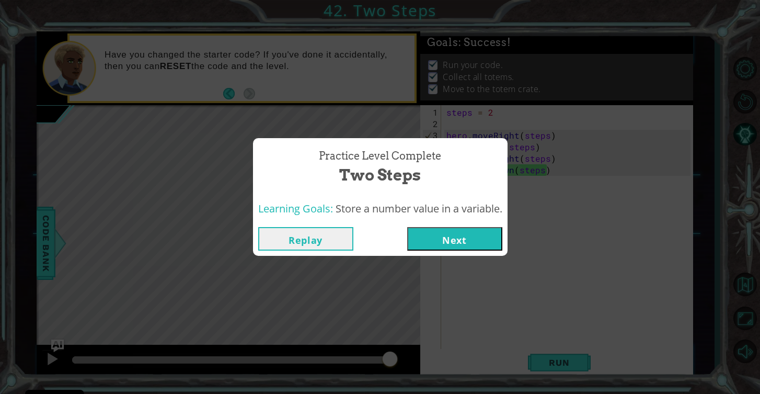
click at [480, 242] on button "Next" at bounding box center [454, 239] width 95 height 24
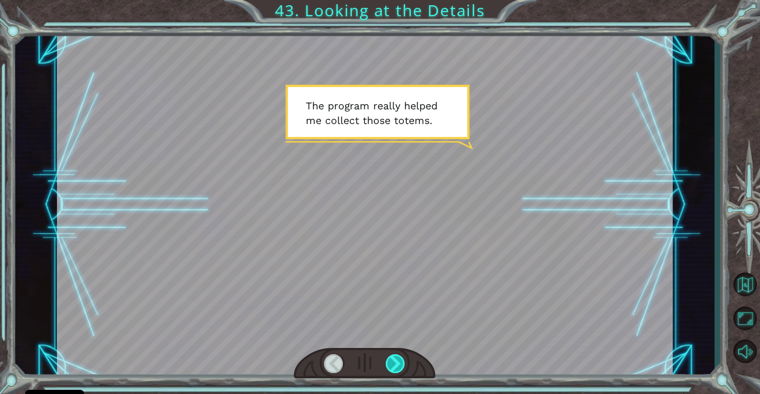
click at [400, 362] on div at bounding box center [396, 363] width 20 height 19
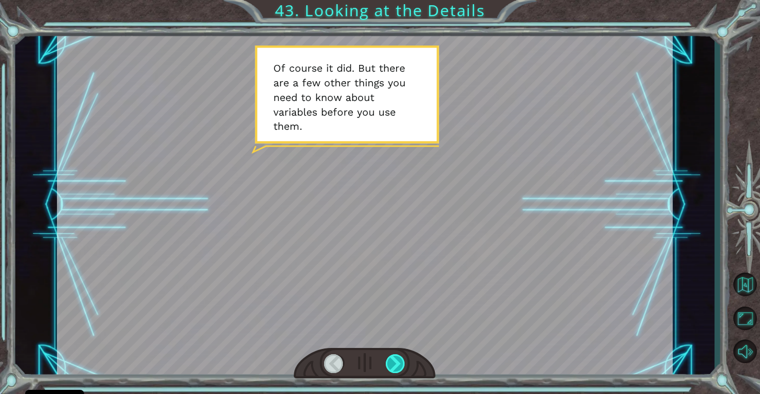
click at [400, 362] on div at bounding box center [396, 363] width 20 height 19
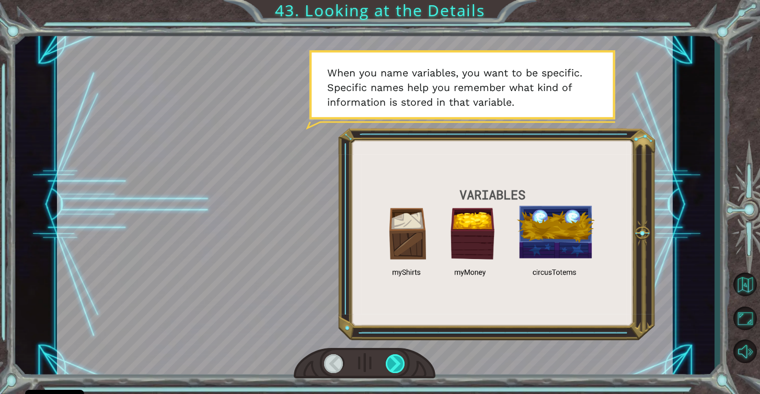
click at [399, 360] on div at bounding box center [396, 363] width 20 height 19
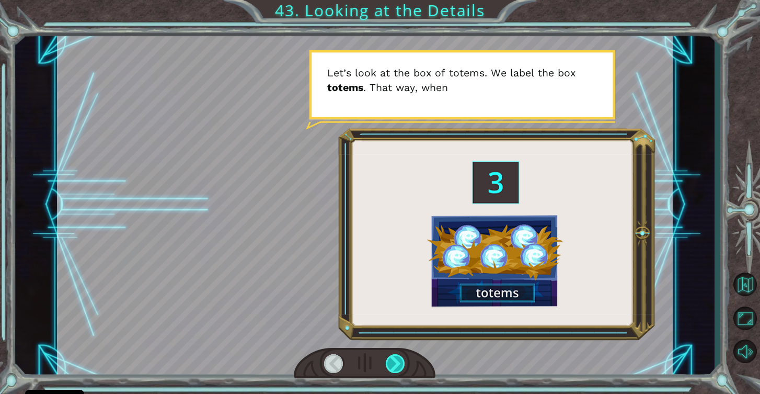
click at [398, 361] on div at bounding box center [396, 363] width 20 height 19
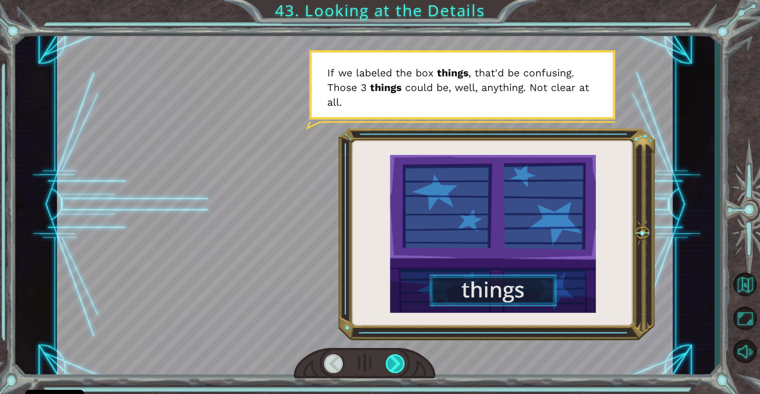
click at [397, 361] on div at bounding box center [396, 363] width 20 height 19
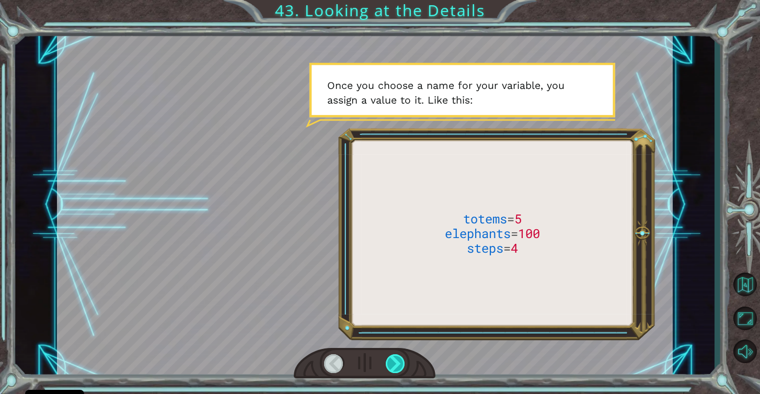
click at [397, 361] on div at bounding box center [396, 363] width 20 height 19
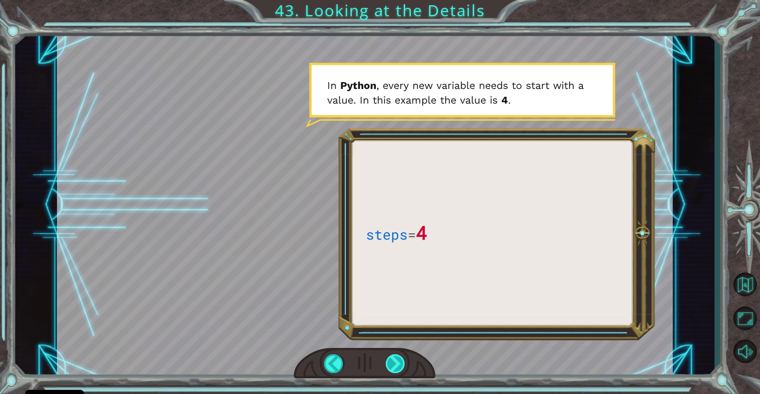
click at [396, 362] on div at bounding box center [396, 363] width 20 height 19
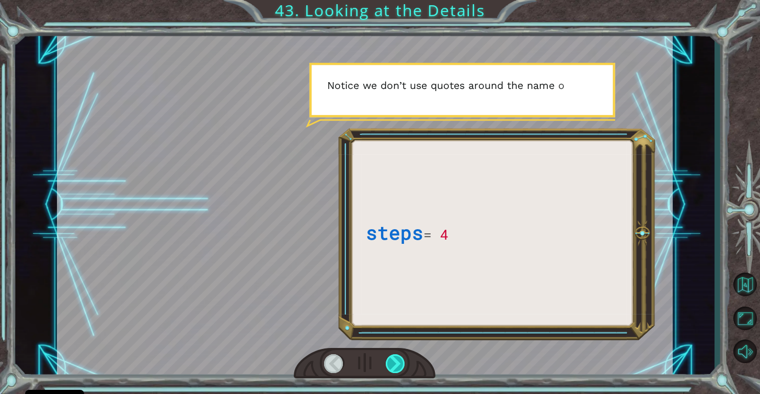
click at [396, 362] on div at bounding box center [396, 363] width 20 height 19
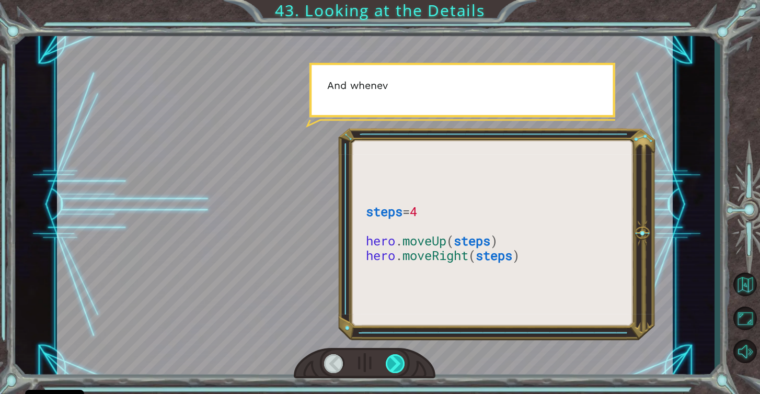
click at [396, 362] on div at bounding box center [396, 363] width 20 height 19
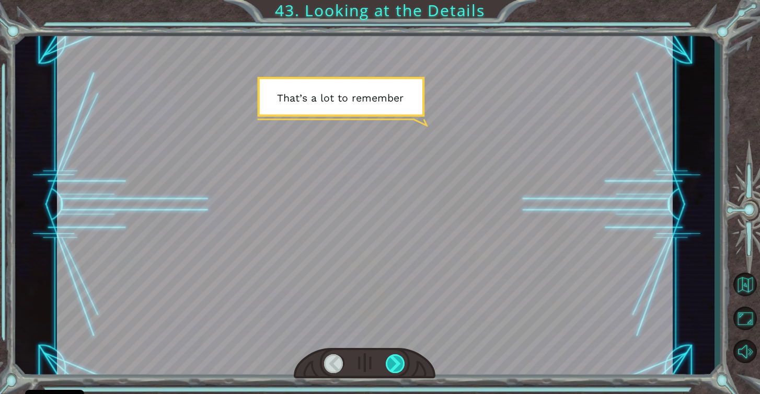
click at [396, 362] on div at bounding box center [396, 363] width 20 height 19
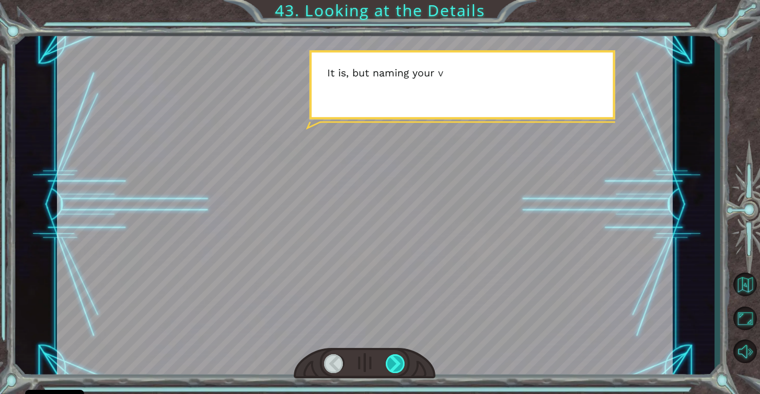
click at [396, 362] on div at bounding box center [396, 363] width 20 height 19
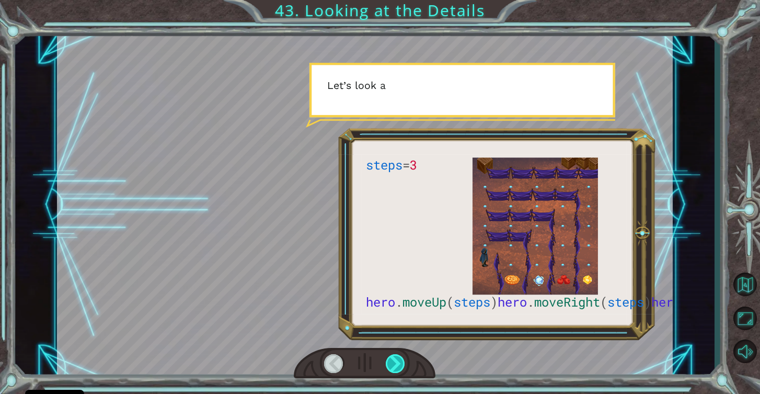
click at [396, 362] on div at bounding box center [396, 363] width 20 height 19
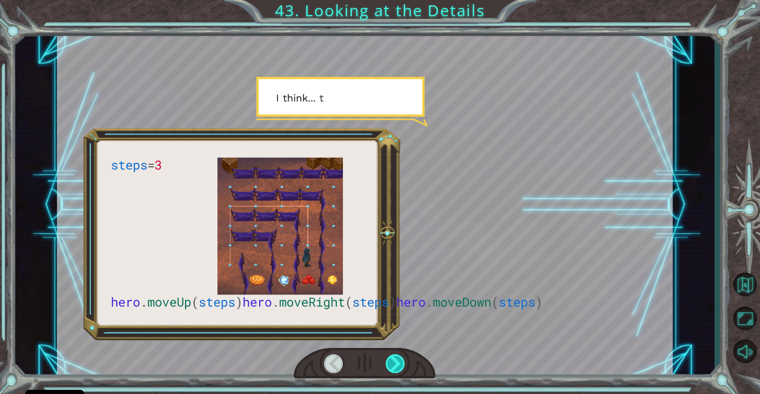
click at [396, 362] on div at bounding box center [396, 363] width 20 height 19
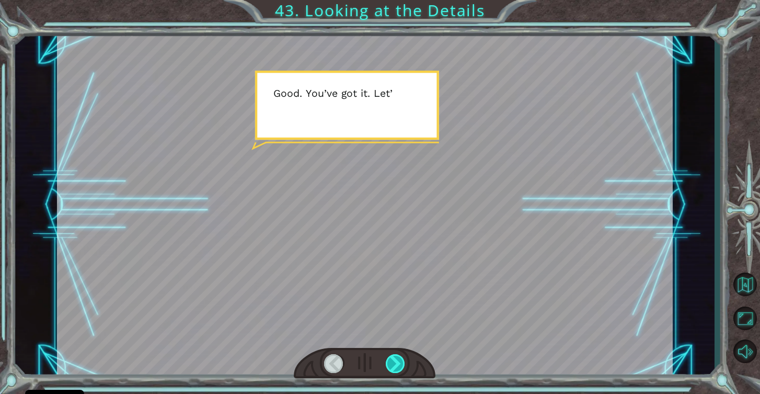
click at [396, 362] on div at bounding box center [396, 363] width 20 height 19
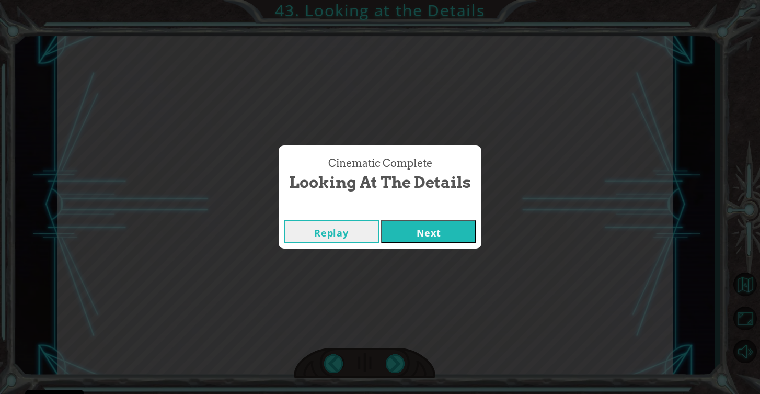
click at [447, 232] on button "Next" at bounding box center [428, 232] width 95 height 24
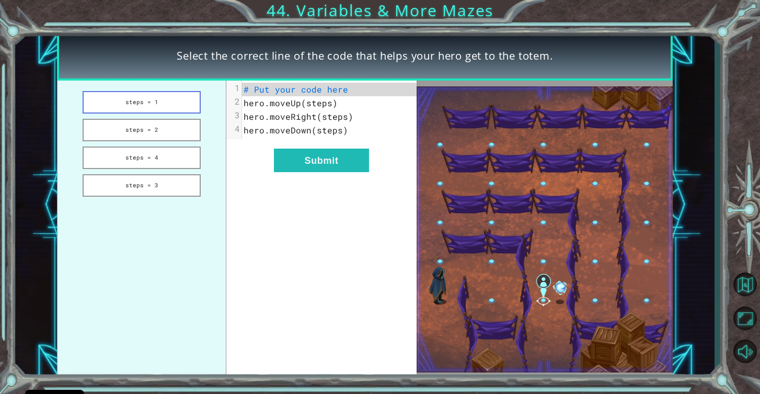
click at [152, 102] on button "steps = 1" at bounding box center [142, 102] width 118 height 22
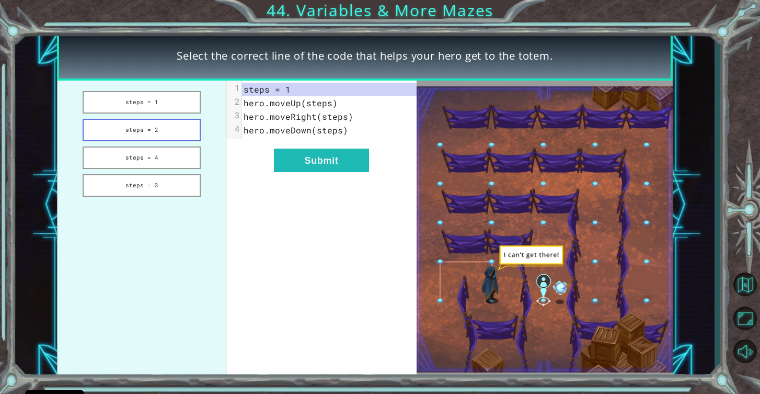
click at [150, 128] on button "steps = 2" at bounding box center [142, 130] width 118 height 22
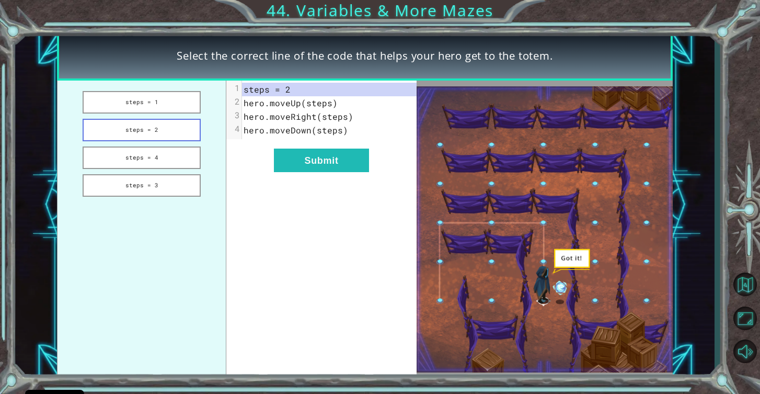
click at [150, 138] on button "steps = 2" at bounding box center [142, 130] width 118 height 22
click at [153, 160] on button "steps = 4" at bounding box center [142, 157] width 118 height 22
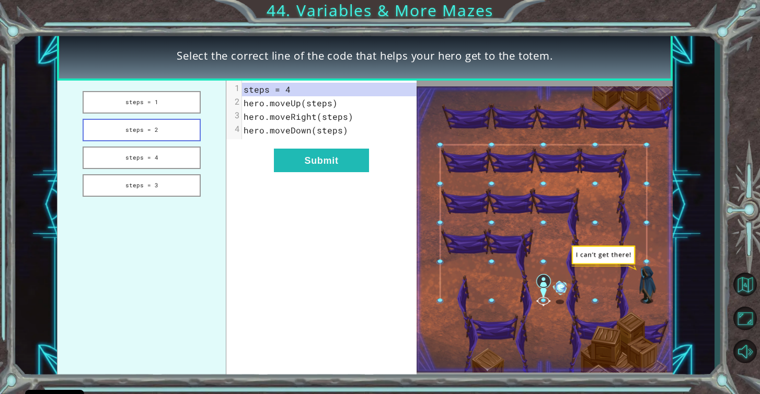
click at [158, 123] on button "steps = 2" at bounding box center [142, 130] width 118 height 22
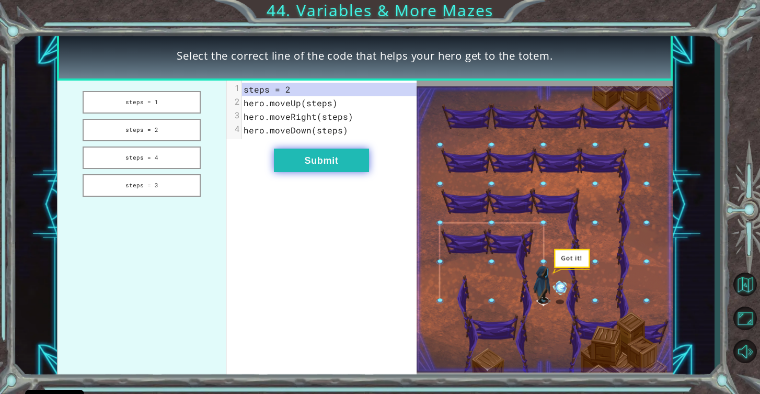
click at [301, 170] on button "Submit" at bounding box center [321, 161] width 95 height 24
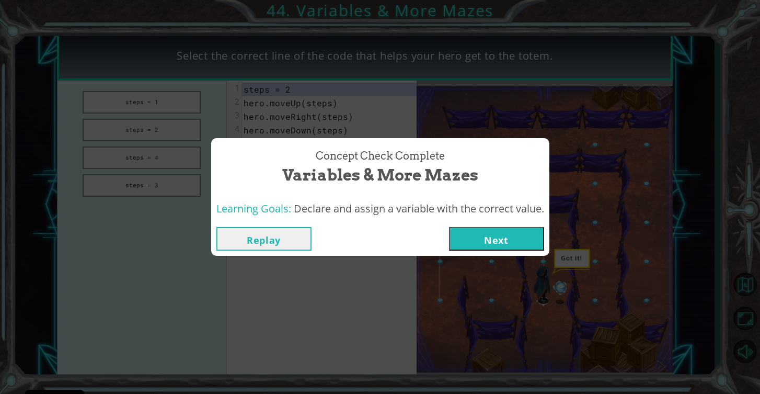
click at [514, 243] on button "Next" at bounding box center [496, 239] width 95 height 24
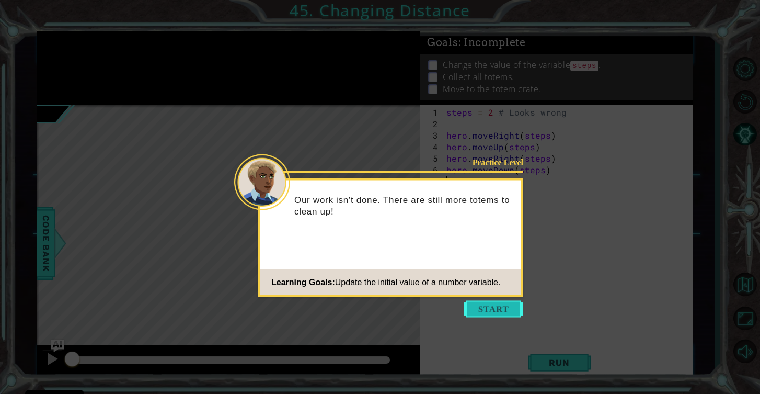
click at [480, 312] on button "Start" at bounding box center [494, 309] width 60 height 17
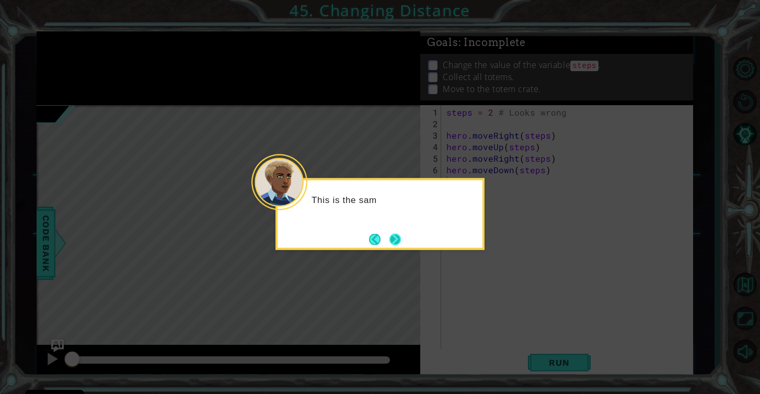
click at [400, 241] on button "Next" at bounding box center [396, 239] width 12 height 12
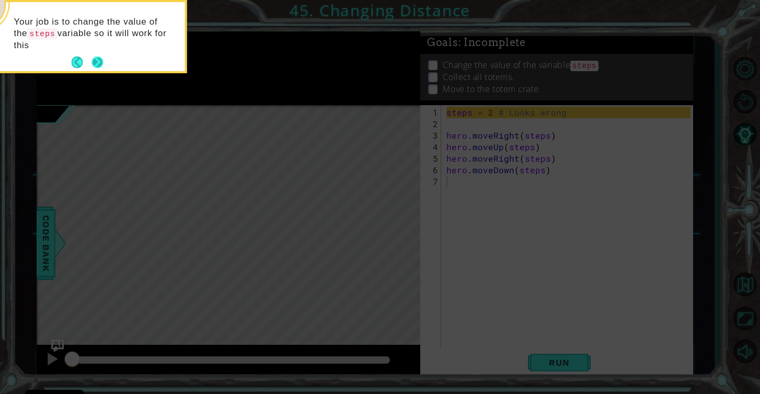
click at [97, 62] on button "Next" at bounding box center [98, 62] width 12 height 12
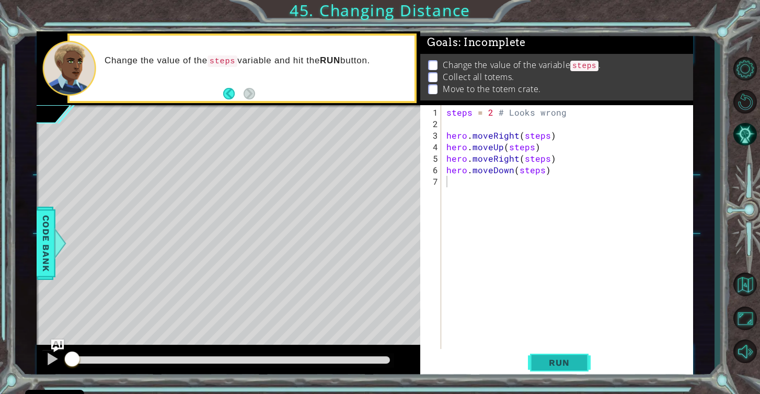
click at [571, 360] on span "Run" at bounding box center [559, 362] width 41 height 10
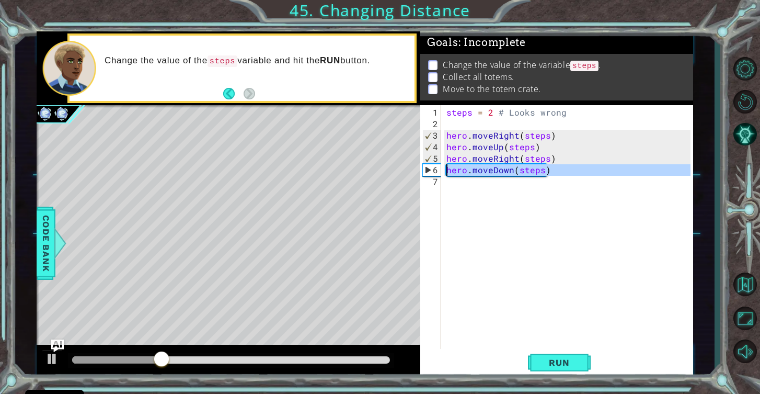
drag, startPoint x: 556, startPoint y: 175, endPoint x: 437, endPoint y: 170, distance: 119.9
click at [437, 170] on div "1 2 3 4 5 6 7 steps = 2 # Looks wrong hero . moveRight ( steps ) hero . moveUp …" at bounding box center [555, 231] width 270 height 253
type textarea "hero.moveDown(steps)"
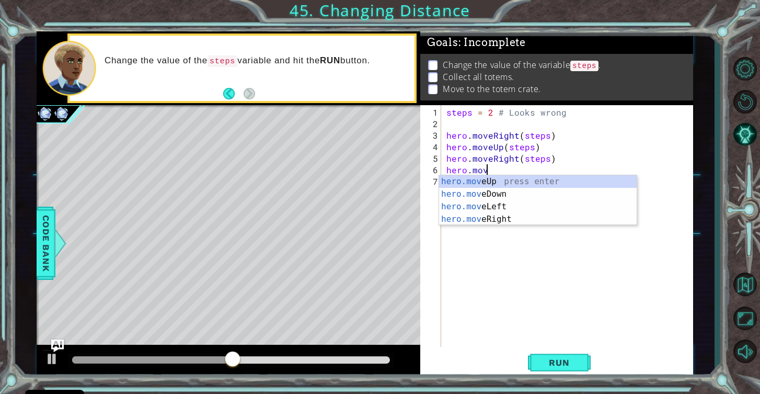
scroll to position [0, 2]
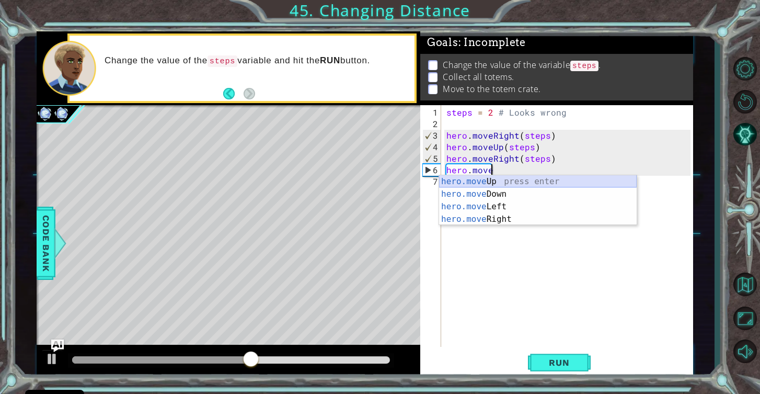
click at [497, 179] on div "hero.move Up press enter hero.move Down press enter hero.move Left press enter …" at bounding box center [538, 212] width 198 height 75
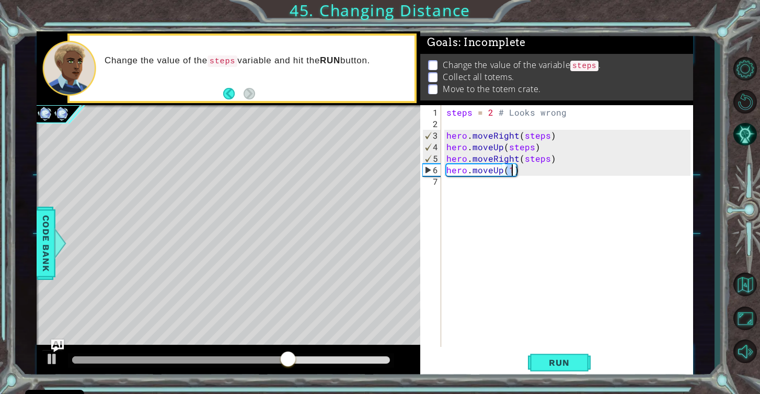
type textarea "hero.moveUp(4)"
click at [544, 185] on div "steps = 2 # Looks wrong hero . moveRight ( steps ) hero . moveUp ( steps ) hero…" at bounding box center [571, 239] width 252 height 265
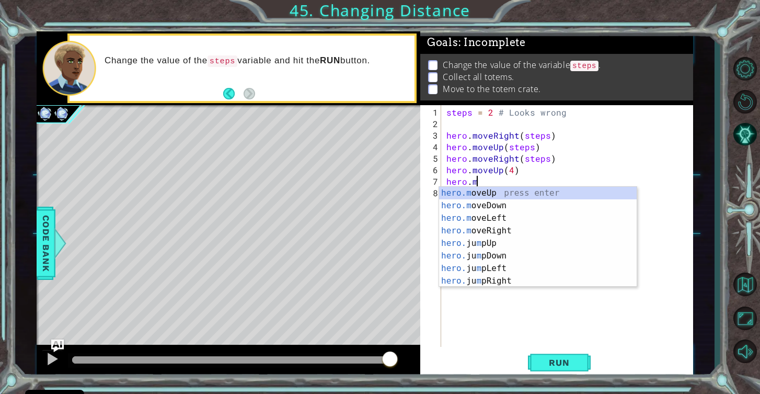
scroll to position [0, 2]
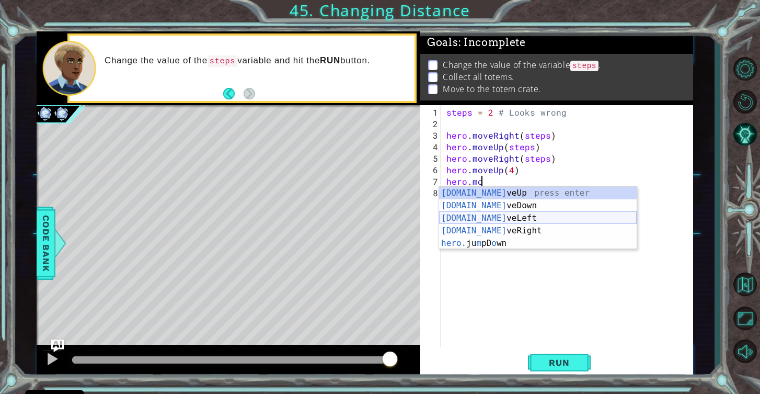
click at [542, 214] on div "[DOMAIN_NAME] veUp press enter [DOMAIN_NAME] veDown press enter [DOMAIN_NAME] v…" at bounding box center [538, 231] width 198 height 88
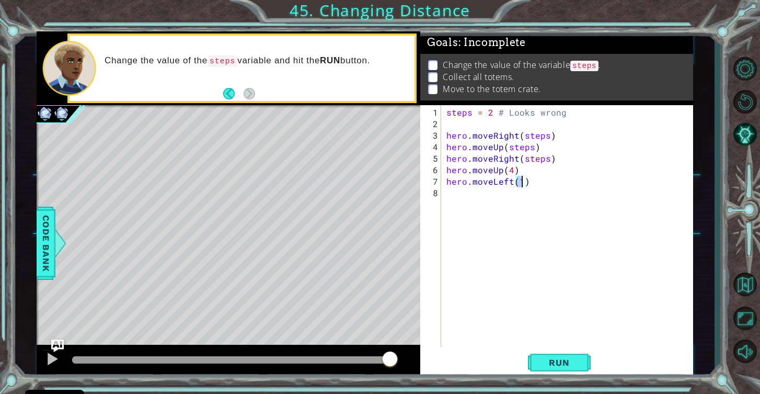
type textarea "hero.moveLeft(2)"
click at [538, 194] on div "steps = 2 # Looks wrong hero . moveRight ( steps ) hero . moveUp ( steps ) hero…" at bounding box center [571, 239] width 252 height 265
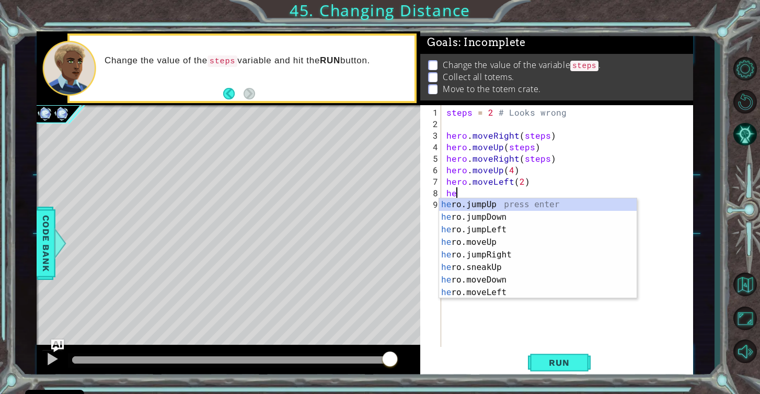
scroll to position [0, 1]
click at [521, 240] on div "her o.jumpUp press enter her o.jumpDown press enter her o.jumpLeft press enter …" at bounding box center [538, 261] width 198 height 126
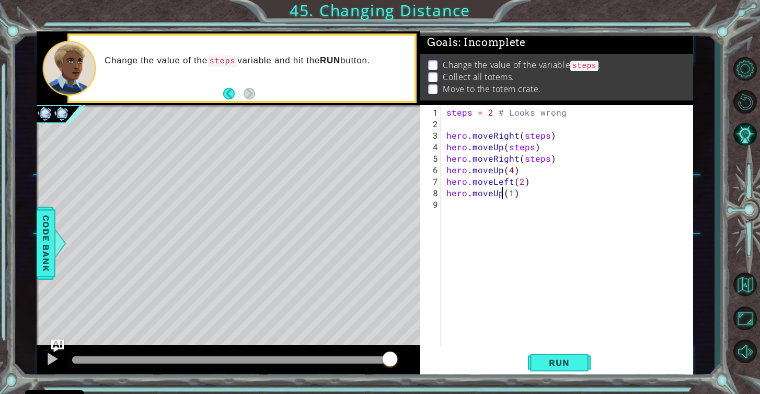
click at [500, 195] on div "steps = 2 # Looks wrong hero . moveRight ( steps ) hero . moveUp ( steps ) hero…" at bounding box center [571, 239] width 252 height 265
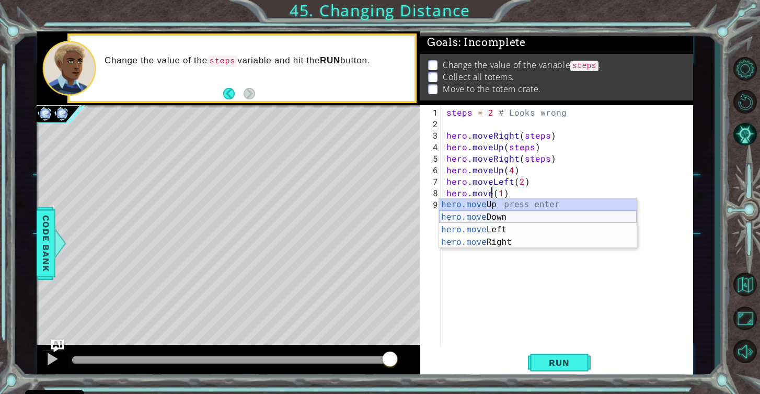
click at [511, 217] on div "hero.move Up press enter hero.move Down press enter hero.move Left press enter …" at bounding box center [538, 235] width 198 height 75
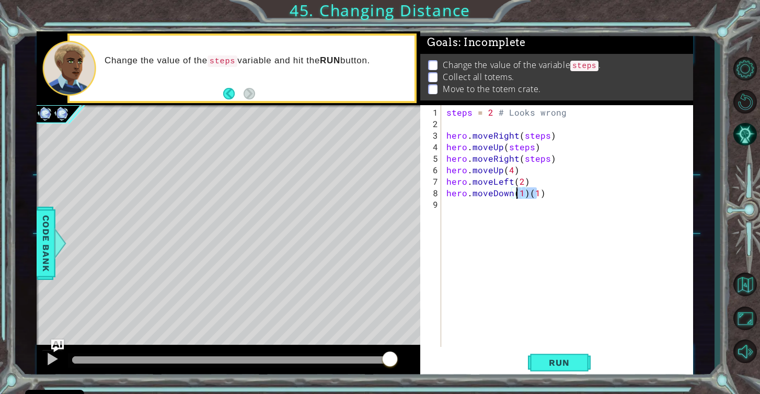
drag, startPoint x: 538, startPoint y: 194, endPoint x: 519, endPoint y: 192, distance: 18.4
click at [519, 192] on div "steps = 2 # Looks wrong hero . moveRight ( steps ) hero . moveUp ( steps ) hero…" at bounding box center [571, 239] width 252 height 265
click at [562, 356] on button "Run" at bounding box center [559, 362] width 63 height 27
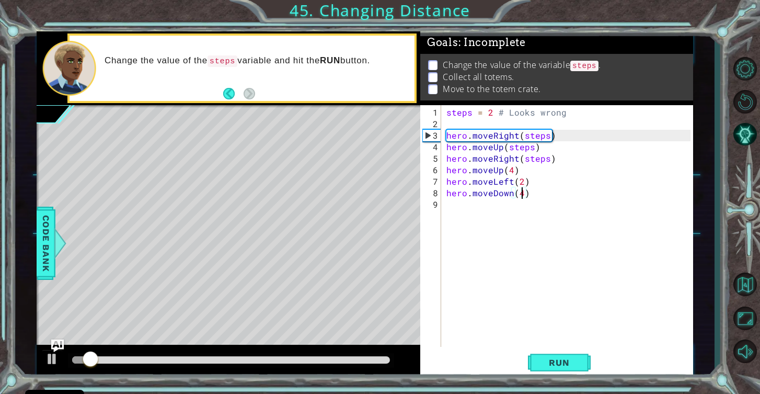
click at [362, 359] on div at bounding box center [231, 359] width 318 height 7
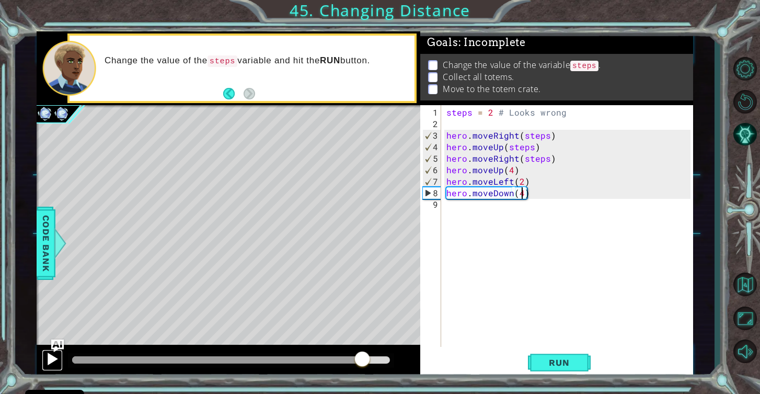
click at [53, 360] on div at bounding box center [52, 359] width 14 height 14
click at [51, 358] on div at bounding box center [52, 359] width 14 height 14
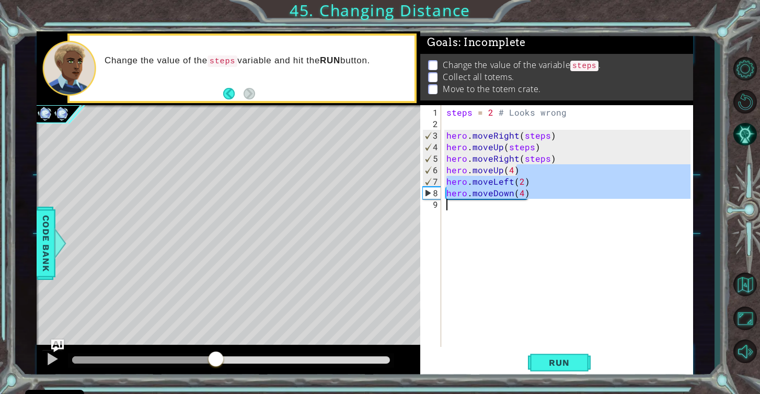
drag, startPoint x: 527, startPoint y: 170, endPoint x: 564, endPoint y: 202, distance: 48.6
click at [564, 202] on div "steps = 2 # Looks wrong hero . moveRight ( steps ) hero . moveUp ( steps ) hero…" at bounding box center [571, 239] width 252 height 265
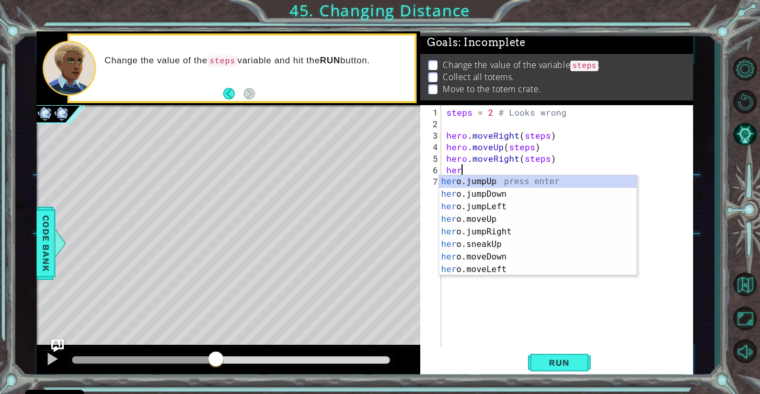
scroll to position [0, 0]
type textarea "h"
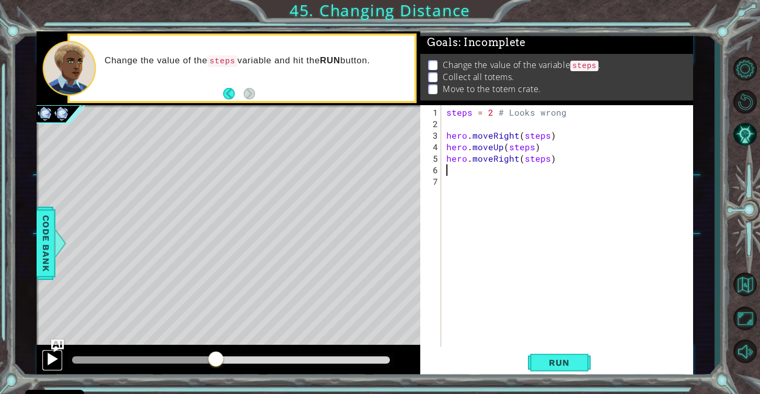
click at [50, 355] on div at bounding box center [52, 359] width 14 height 14
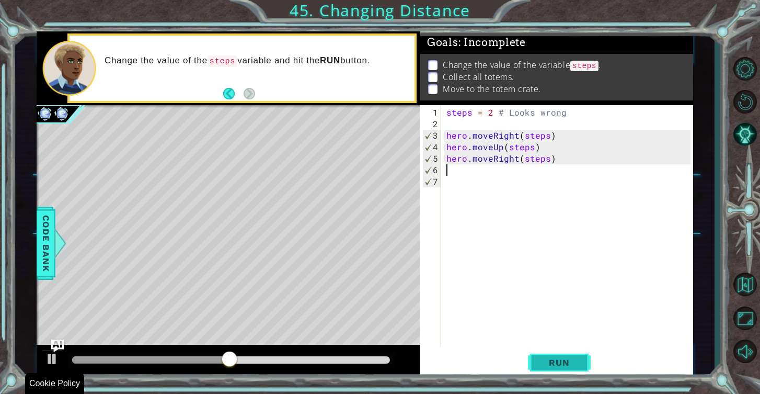
click at [551, 360] on span "Run" at bounding box center [559, 362] width 41 height 10
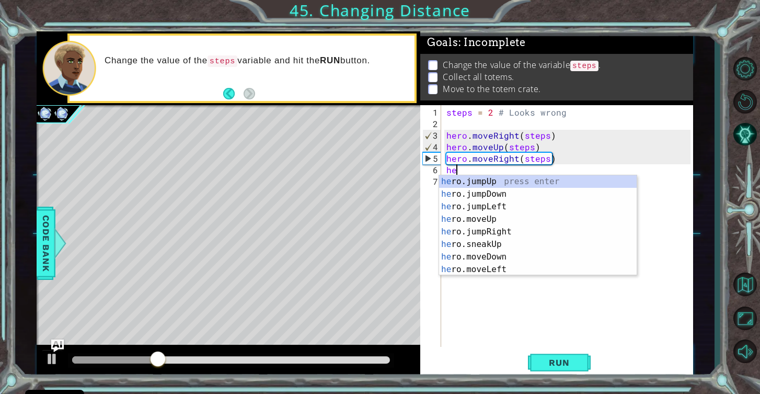
scroll to position [0, 1]
click at [510, 219] on div "her o.jumpUp press enter her o.jumpDown press enter her o.jumpLeft press enter …" at bounding box center [538, 238] width 198 height 126
type textarea "hero.moveUp(1)"
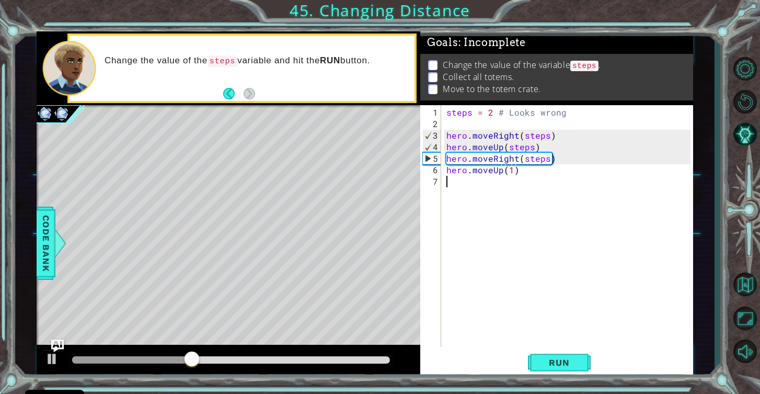
click at [529, 186] on div "steps = 2 # Looks wrong hero . moveRight ( steps ) hero . moveUp ( steps ) hero…" at bounding box center [571, 239] width 252 height 265
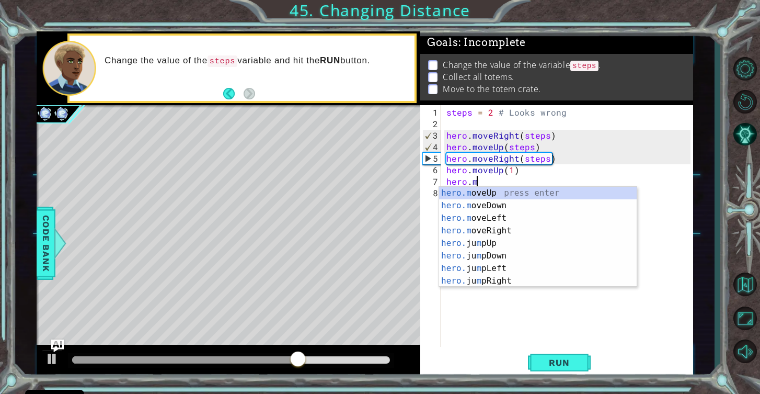
scroll to position [0, 1]
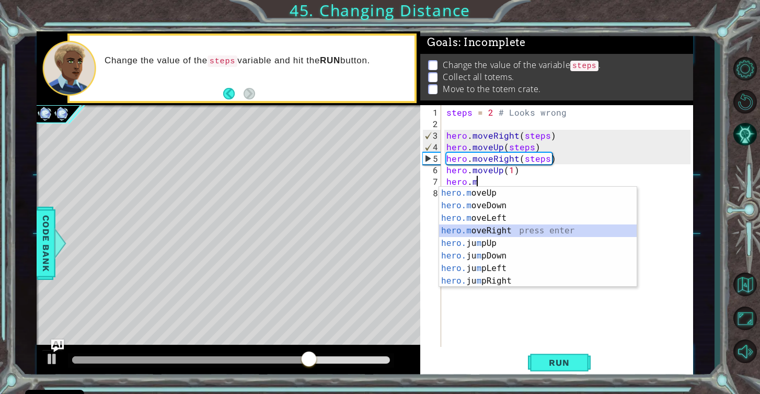
click at [543, 234] on div "hero.m oveUp press enter hero.m oveDown press enter hero.m oveLeft press enter …" at bounding box center [538, 250] width 198 height 126
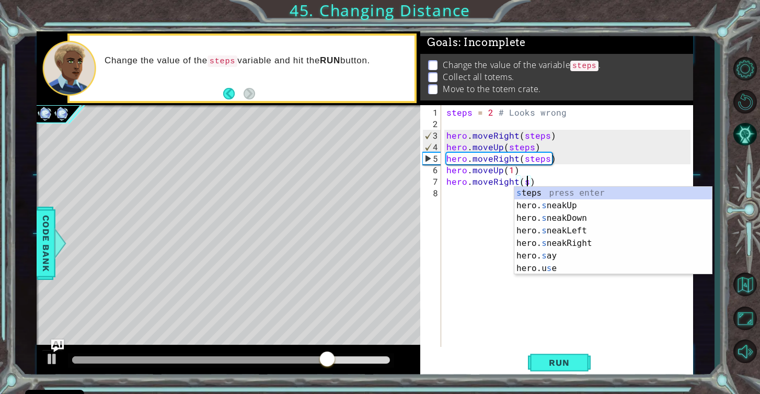
scroll to position [0, 5]
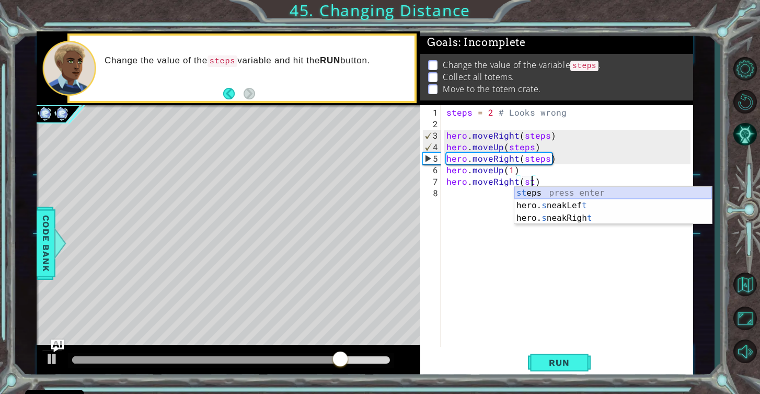
click at [545, 192] on div "st eps press enter hero. s neakLef t press enter hero. s neakRigh t press enter" at bounding box center [614, 218] width 198 height 63
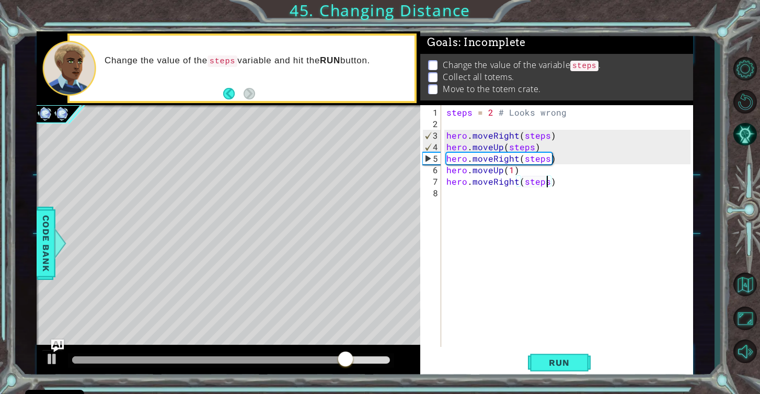
click at [511, 203] on div "steps = 2 # Looks wrong hero . moveRight ( steps ) hero . moveUp ( steps ) hero…" at bounding box center [571, 239] width 252 height 265
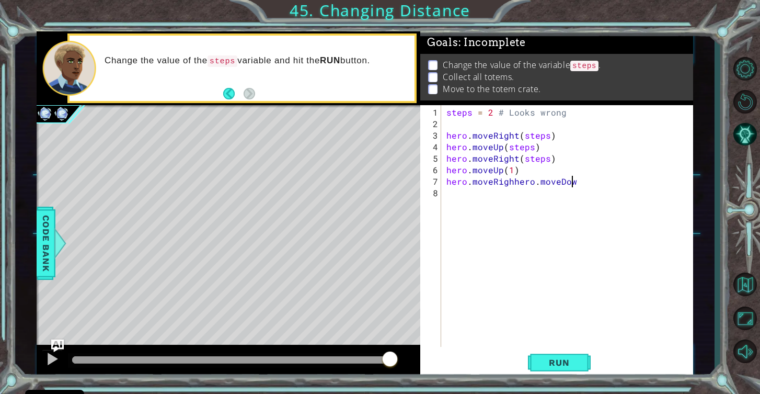
scroll to position [0, 7]
drag, startPoint x: 537, startPoint y: 184, endPoint x: 472, endPoint y: 183, distance: 65.4
click at [472, 183] on div "steps = 2 # Looks wrong hero . moveRight ( steps ) hero . moveUp ( steps ) hero…" at bounding box center [571, 239] width 252 height 265
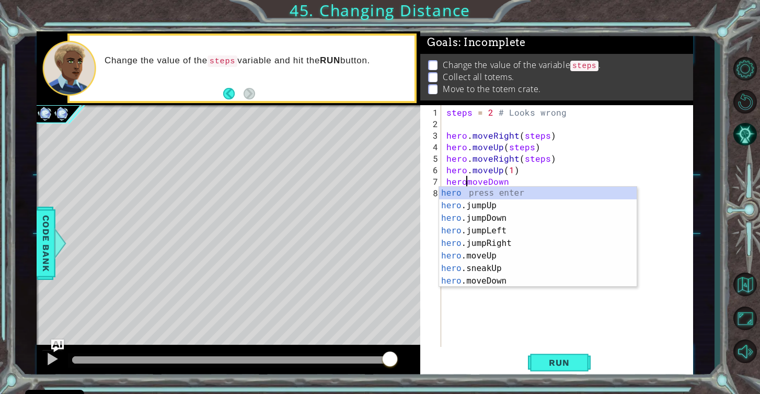
scroll to position [0, 2]
click at [525, 181] on div "steps = 2 # Looks wrong hero . moveRight ( steps ) hero . moveUp ( steps ) hero…" at bounding box center [571, 239] width 252 height 265
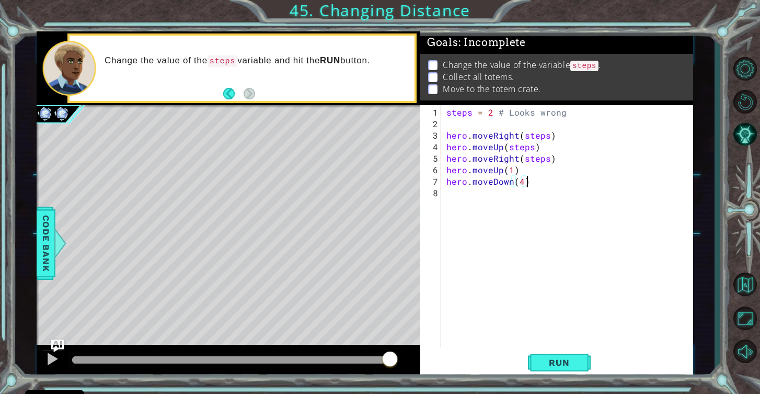
scroll to position [0, 4]
click at [557, 367] on span "Run" at bounding box center [559, 362] width 41 height 10
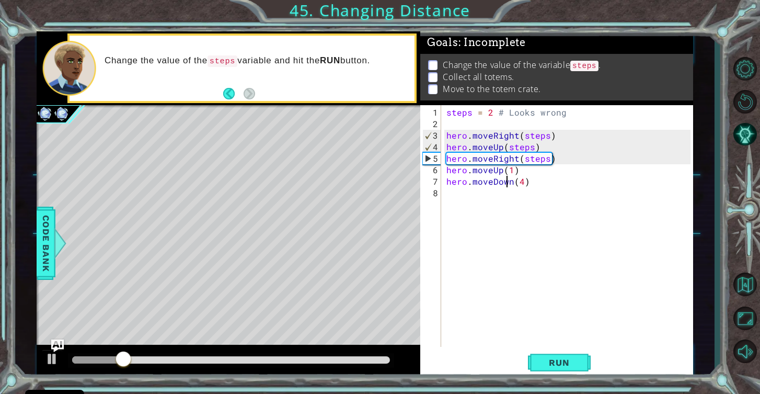
click at [508, 185] on div "steps = 2 # Looks wrong hero . moveRight ( steps ) hero . moveUp ( steps ) hero…" at bounding box center [571, 239] width 252 height 265
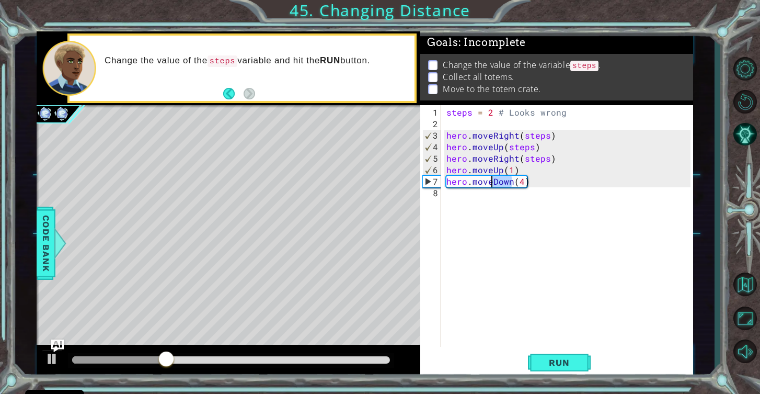
drag, startPoint x: 512, startPoint y: 182, endPoint x: 494, endPoint y: 183, distance: 17.8
click at [494, 183] on div "steps = 2 # Looks wrong hero . moveRight ( steps ) hero . moveUp ( steps ) hero…" at bounding box center [571, 239] width 252 height 265
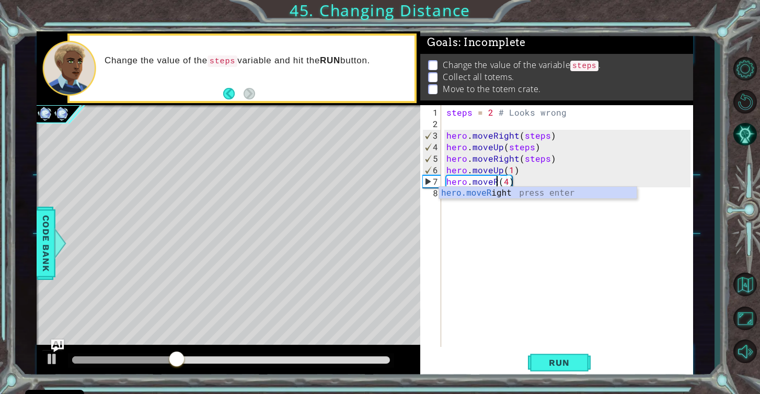
scroll to position [0, 3]
click at [512, 197] on div "hero.moveR ight press enter" at bounding box center [538, 206] width 198 height 38
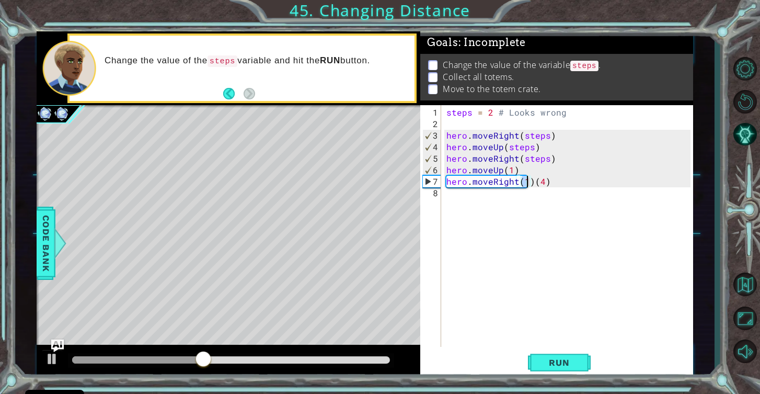
click at [542, 183] on div "steps = 2 # Looks wrong hero . moveRight ( steps ) hero . moveUp ( steps ) hero…" at bounding box center [571, 239] width 252 height 265
type textarea "hero.moveRight(2)"
click at [560, 192] on div "steps = 2 # Looks wrong hero . moveRight ( steps ) hero . moveUp ( steps ) hero…" at bounding box center [571, 239] width 252 height 265
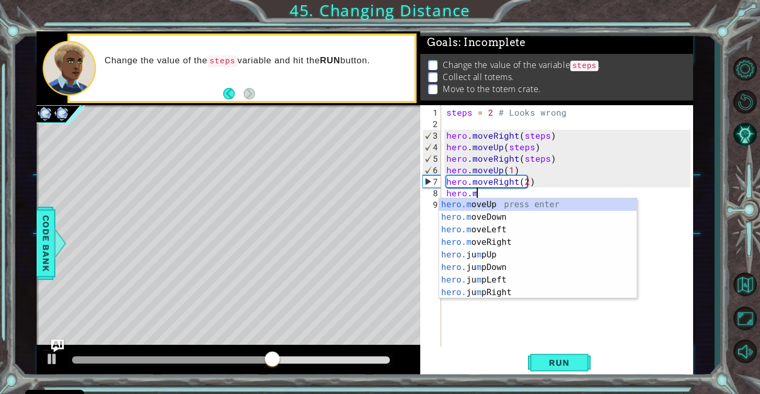
scroll to position [0, 1]
click at [539, 216] on div "hero.m oveUp press enter hero.m oveDown press enter hero.m oveLeft press enter …" at bounding box center [538, 261] width 198 height 126
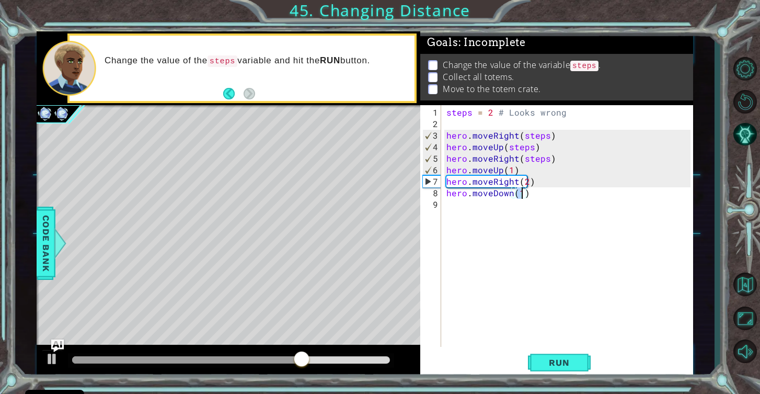
scroll to position [0, 4]
click at [555, 359] on span "Run" at bounding box center [559, 362] width 41 height 10
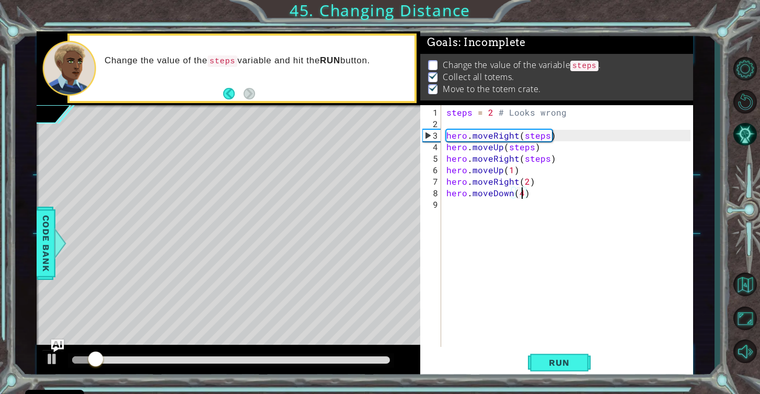
click at [380, 359] on div at bounding box center [231, 359] width 318 height 7
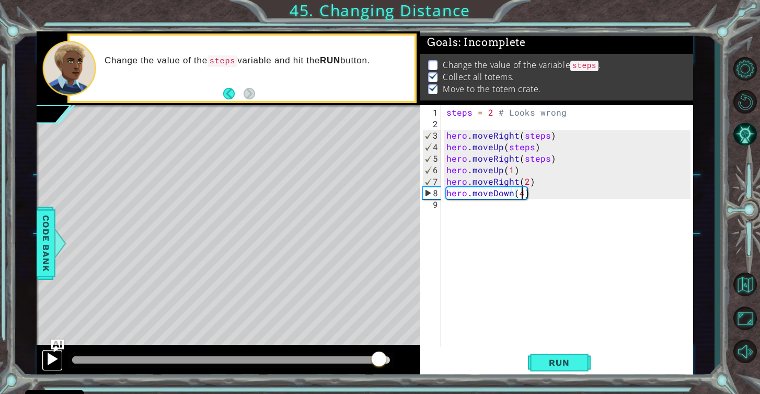
click at [48, 359] on div at bounding box center [52, 359] width 14 height 14
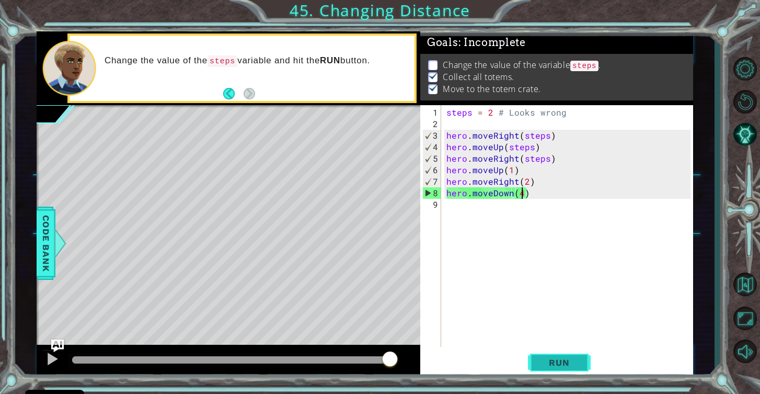
click at [568, 363] on span "Run" at bounding box center [559, 362] width 41 height 10
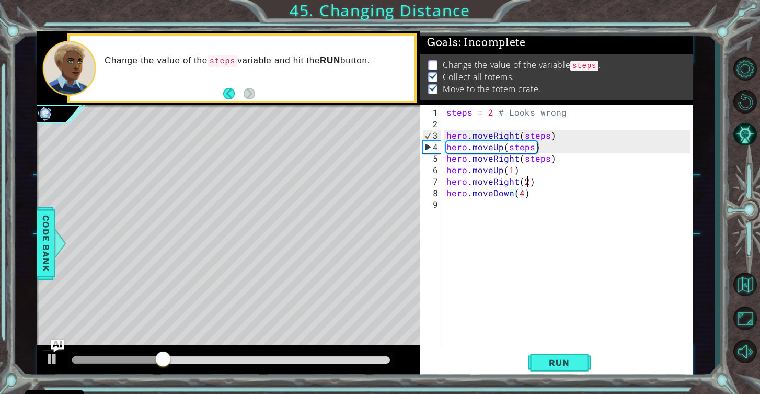
click at [527, 181] on div "steps = 2 # Looks wrong hero . moveRight ( steps ) hero . moveUp ( steps ) hero…" at bounding box center [571, 239] width 252 height 265
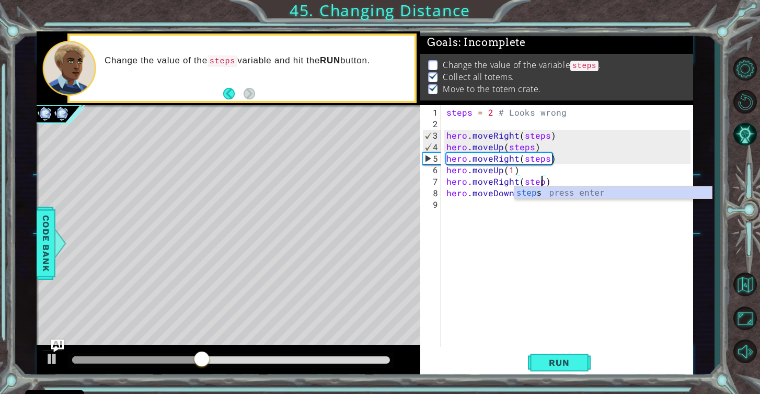
scroll to position [0, 6]
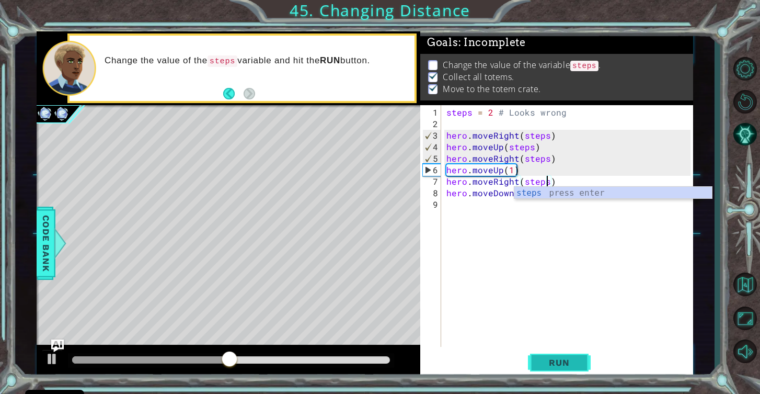
click at [569, 360] on span "Run" at bounding box center [559, 362] width 41 height 10
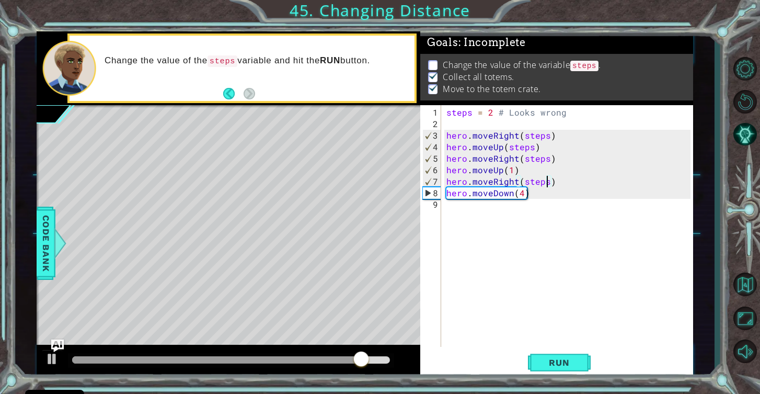
click at [571, 117] on div "steps = 2 # Looks wrong hero . moveRight ( steps ) hero . moveUp ( steps ) hero…" at bounding box center [571, 239] width 252 height 265
type textarea "steps = 2 # Looks wrong"
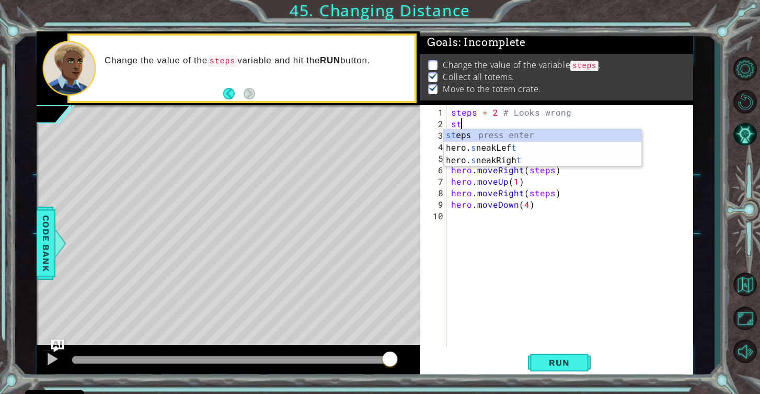
scroll to position [0, 1]
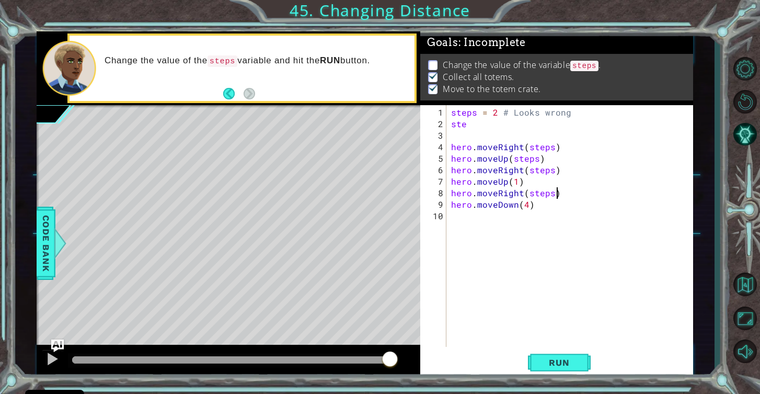
click at [642, 193] on div "steps = 2 # Looks wrong ste hero . moveRight ( steps ) hero . moveUp ( steps ) …" at bounding box center [572, 239] width 247 height 265
type textarea "hero.moveRight(steps)"
click at [519, 132] on div "steps = 2 # Looks wrong ste hero . moveRight ( steps ) hero . moveUp ( steps ) …" at bounding box center [572, 239] width 247 height 265
click at [511, 121] on div "steps = 2 # Looks wrong ste hero . moveRight ( steps ) hero . moveUp ( steps ) …" at bounding box center [572, 239] width 247 height 265
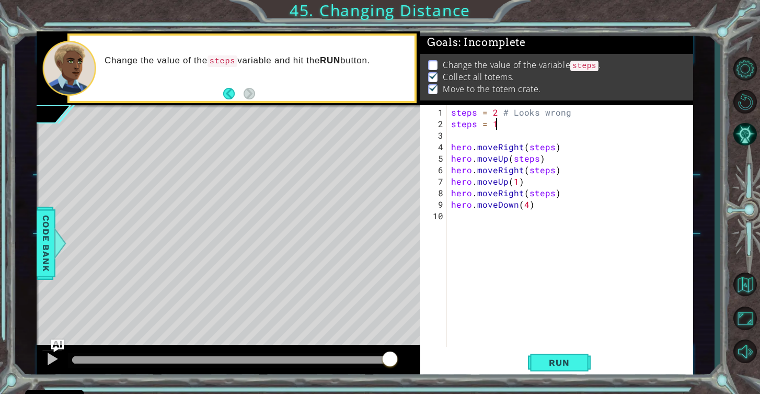
scroll to position [0, 2]
click at [508, 112] on div "steps = 2 # Looks wrong steps = 1 hero . moveRight ( steps ) hero . moveUp ( st…" at bounding box center [572, 239] width 247 height 265
drag, startPoint x: 502, startPoint y: 123, endPoint x: 446, endPoint y: 128, distance: 56.2
click at [446, 128] on div "steps = 2 # Looks wrong 1 2 3 4 5 6 7 8 9 10 steps = 2 # Looks wrong steps = 1 …" at bounding box center [555, 226] width 270 height 242
type textarea "steps = 1"
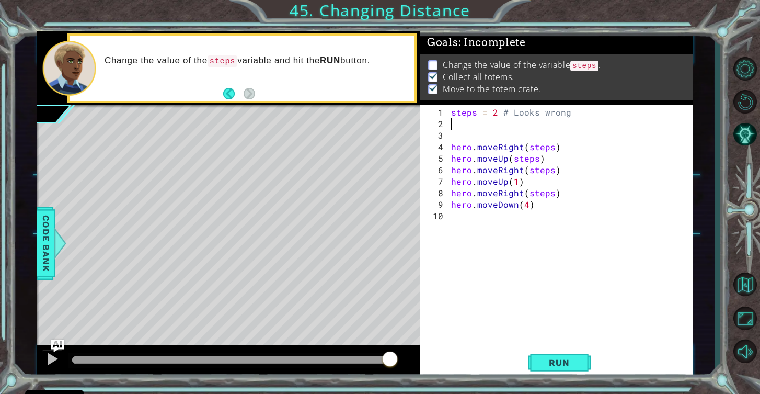
scroll to position [0, 0]
drag, startPoint x: 494, startPoint y: 113, endPoint x: 488, endPoint y: 113, distance: 5.8
click at [488, 113] on div "steps = 2 # Looks wrong hero . moveRight ( steps ) hero . moveUp ( steps ) hero…" at bounding box center [572, 239] width 247 height 265
click at [56, 358] on div at bounding box center [52, 359] width 14 height 14
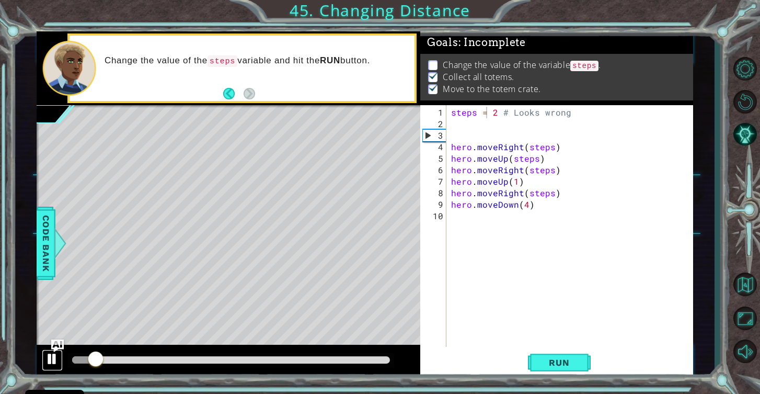
click at [56, 358] on div at bounding box center [52, 359] width 14 height 14
click at [552, 366] on span "Run" at bounding box center [559, 362] width 41 height 10
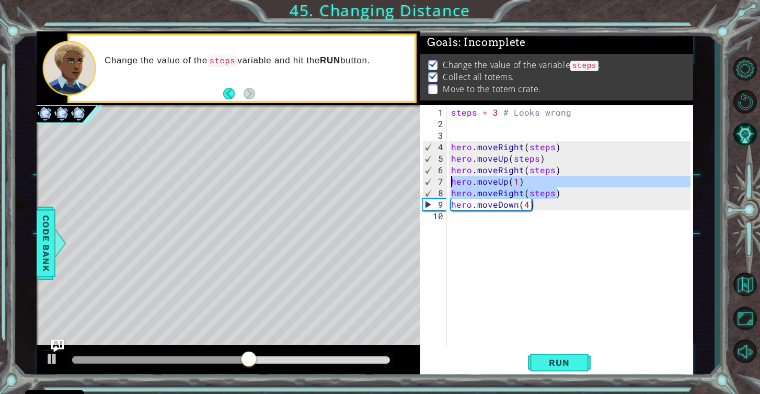
drag, startPoint x: 561, startPoint y: 191, endPoint x: 436, endPoint y: 183, distance: 125.8
click at [436, 183] on div "steps = 3 # Looks wrong 1 2 3 4 5 6 7 8 9 10 steps = 3 # Looks wrong hero . mov…" at bounding box center [555, 226] width 270 height 242
type textarea "hero.moveUp(1) hero.moveRight(steps)"
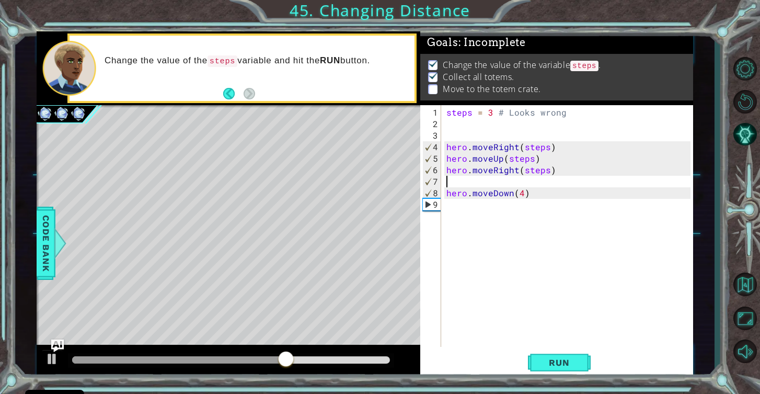
click at [532, 168] on div "steps = 3 # Looks wrong hero . moveRight ( steps ) hero . moveUp ( steps ) hero…" at bounding box center [571, 239] width 252 height 265
drag, startPoint x: 522, startPoint y: 193, endPoint x: 516, endPoint y: 193, distance: 6.3
click at [516, 193] on div "steps = 3 # Looks wrong hero . moveRight ( steps ) hero . moveUp ( steps ) hero…" at bounding box center [571, 239] width 252 height 265
paste textarea "steps"
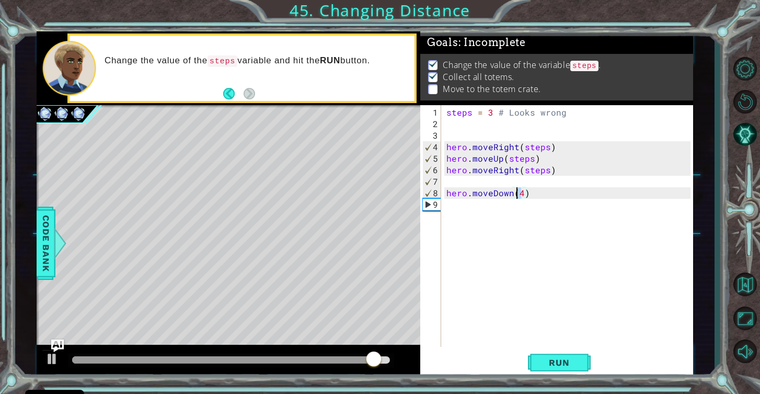
type textarea "hero.moveDown(steps)"
click at [52, 356] on div at bounding box center [52, 359] width 14 height 14
click at [547, 364] on span "Run" at bounding box center [559, 362] width 41 height 10
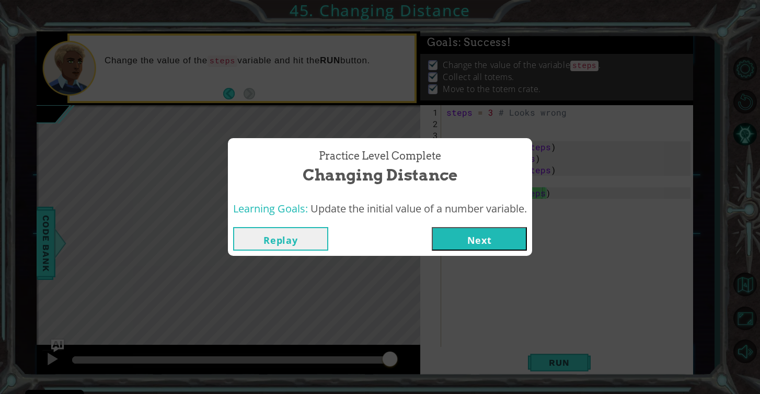
click at [510, 251] on div "Replay Next" at bounding box center [380, 239] width 304 height 34
click at [505, 238] on button "Next" at bounding box center [479, 239] width 95 height 24
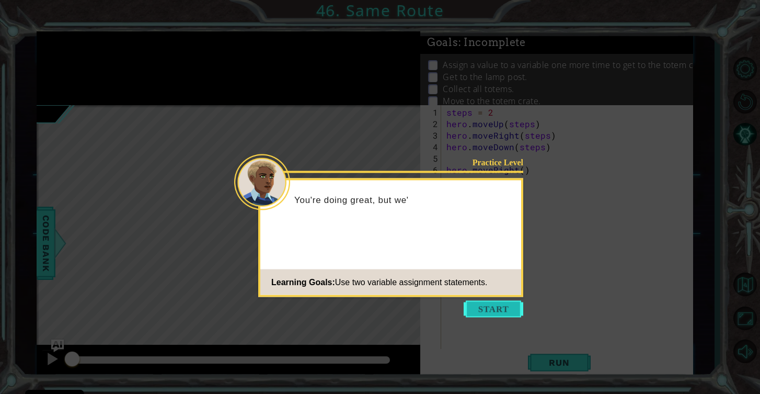
click at [507, 312] on button "Start" at bounding box center [494, 309] width 60 height 17
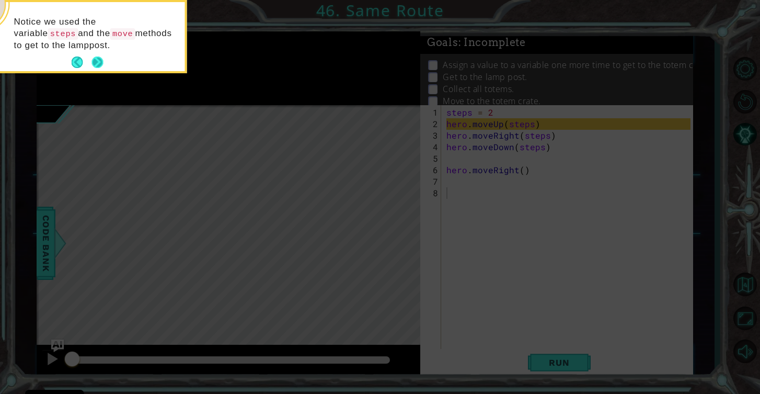
click at [97, 61] on button "Next" at bounding box center [98, 62] width 12 height 12
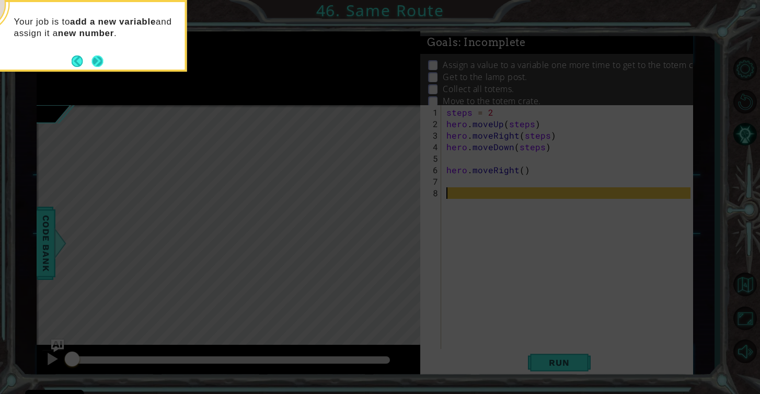
click at [100, 61] on button "Next" at bounding box center [98, 61] width 12 height 12
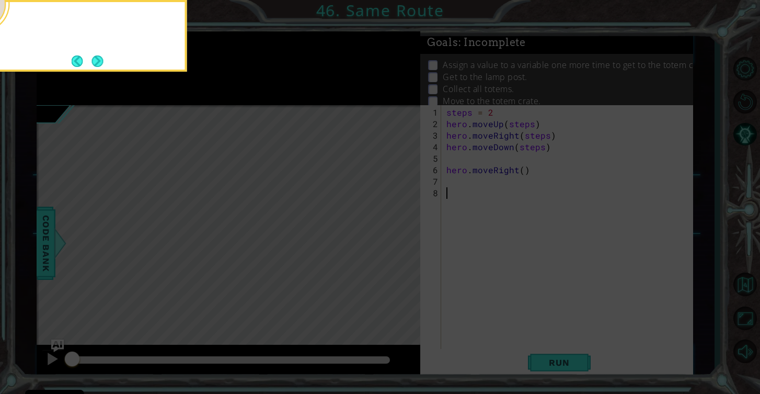
click at [100, 61] on button "Next" at bounding box center [98, 61] width 12 height 12
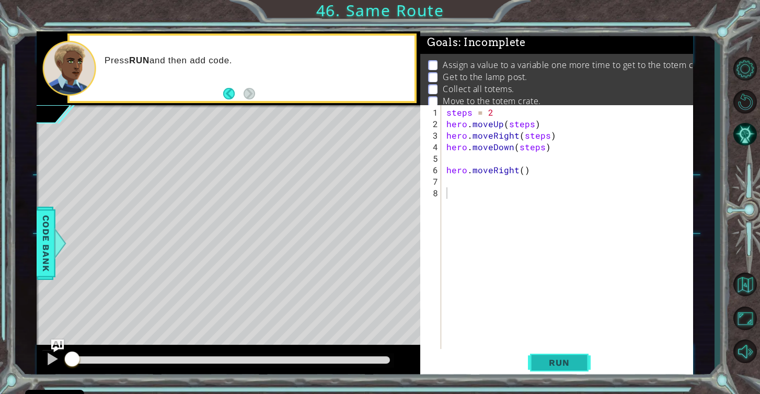
click at [556, 354] on button "Run" at bounding box center [559, 362] width 63 height 27
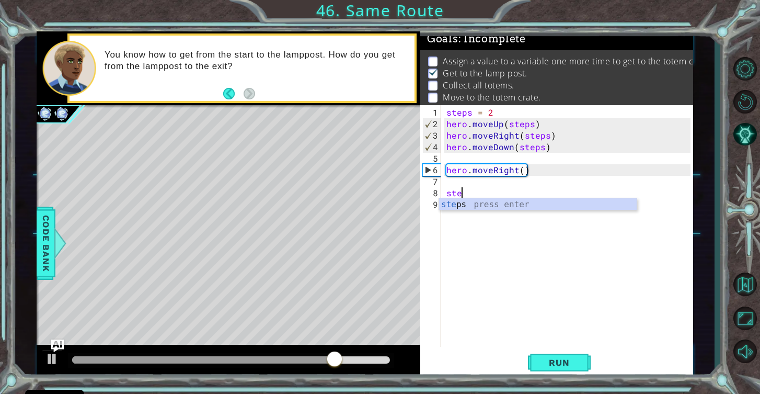
scroll to position [0, 1]
click at [485, 206] on div "ste ps press enter" at bounding box center [538, 217] width 198 height 38
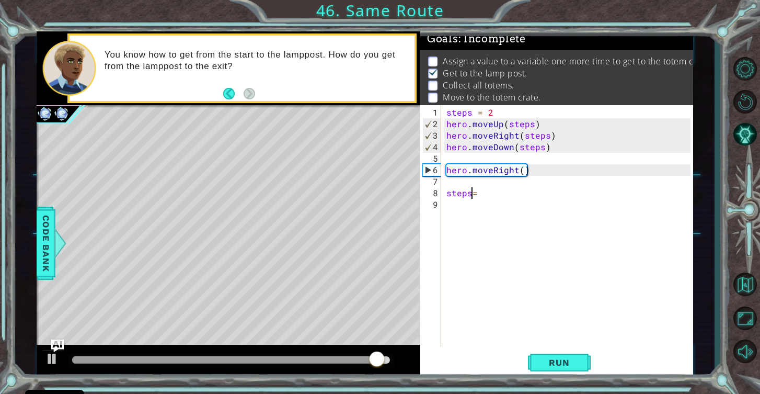
click at [472, 196] on div "steps = 2 hero . moveUp ( steps ) hero . moveRight ( steps ) hero . moveDown ( …" at bounding box center [571, 239] width 252 height 265
click at [500, 194] on div "steps = 2 hero . moveUp ( steps ) hero . moveRight ( steps ) hero . moveDown ( …" at bounding box center [571, 239] width 252 height 265
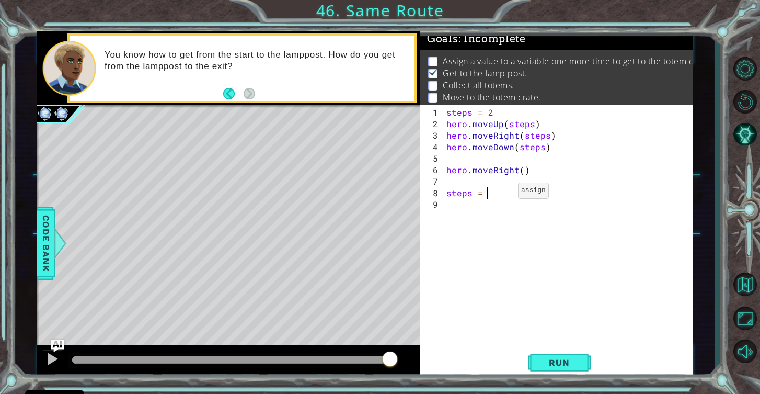
type textarea "steps = 3"
click at [549, 214] on div "steps = 2 hero . moveUp ( steps ) hero . moveRight ( steps ) hero . moveDown ( …" at bounding box center [571, 239] width 252 height 265
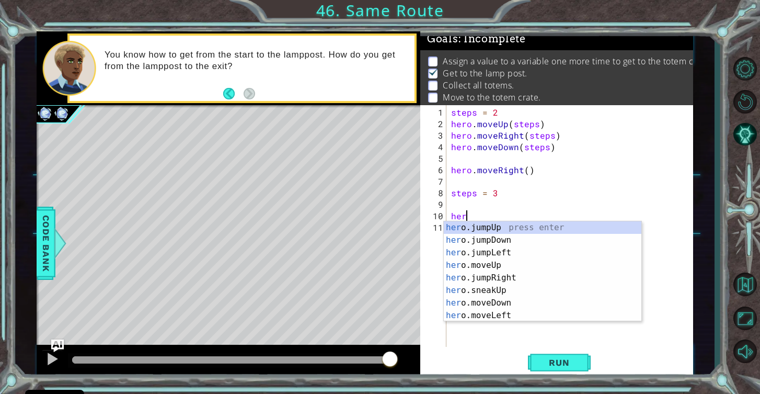
scroll to position [0, 1]
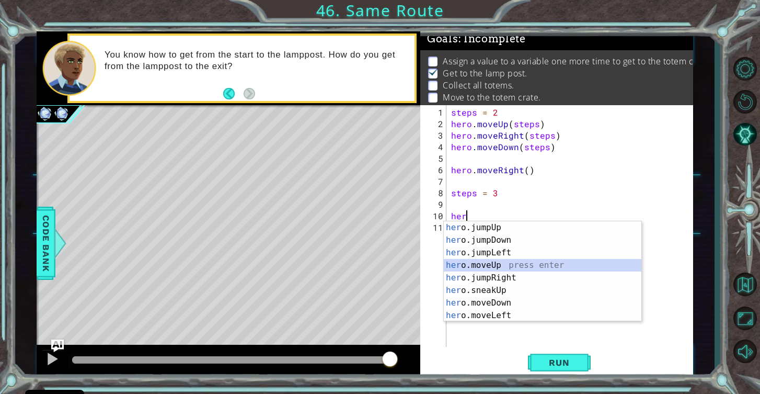
click at [545, 270] on div "her o.jumpUp press enter her o.jumpDown press enter her o.jumpLeft press enter …" at bounding box center [543, 284] width 198 height 126
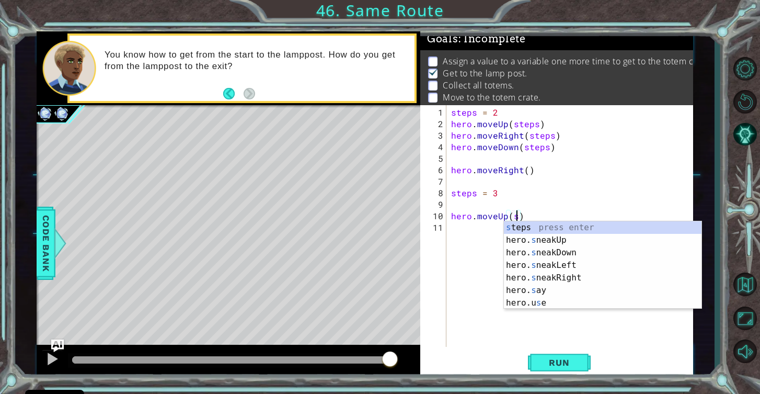
scroll to position [0, 4]
click at [542, 232] on div "s teps press enter hero. s neakUp press enter hero. s neakDown press enter hero…" at bounding box center [603, 277] width 198 height 113
type textarea "hero.moveUp(steps)"
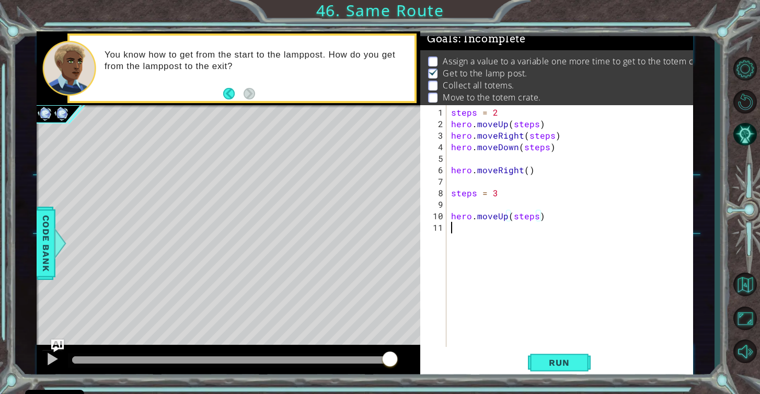
click at [542, 232] on div "steps = 2 hero . moveUp ( steps ) hero . moveRight ( steps ) hero . moveDown ( …" at bounding box center [572, 239] width 247 height 265
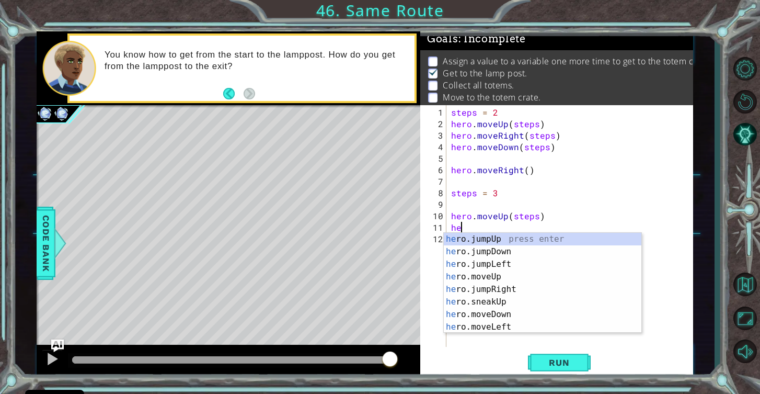
scroll to position [0, 1]
click at [566, 309] on div "her o.jumpUp press enter her o.jumpDown press enter her o.jumpLeft press enter …" at bounding box center [543, 296] width 198 height 126
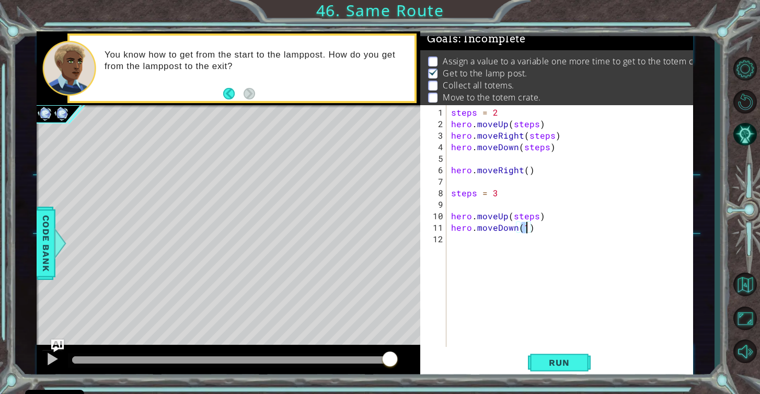
scroll to position [0, 4]
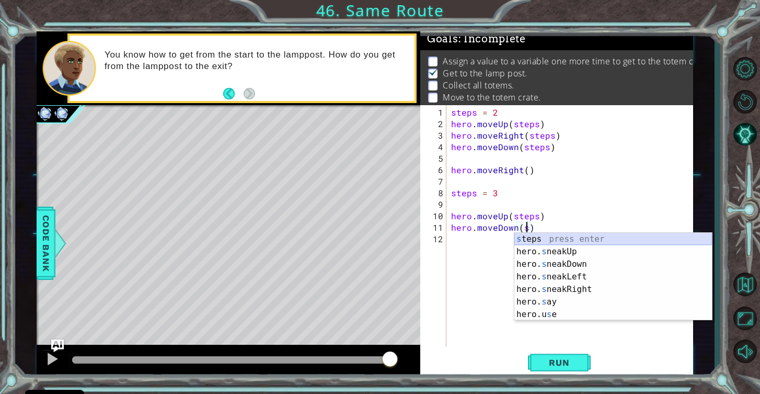
click at [553, 244] on div "s teps press enter hero. s neakUp press enter hero. s neakDown press enter hero…" at bounding box center [614, 289] width 198 height 113
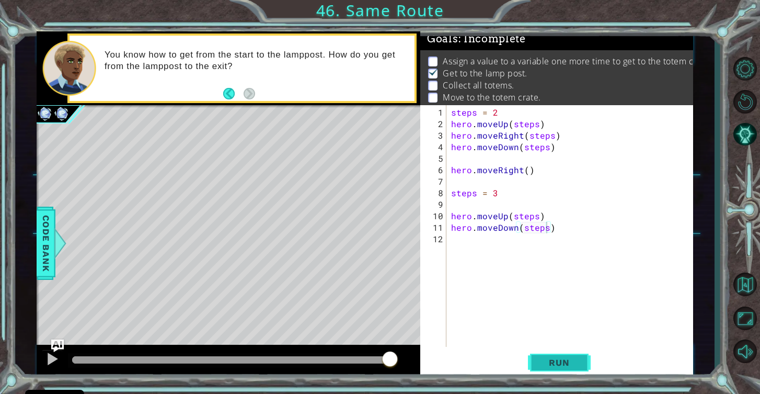
click at [572, 357] on span "Run" at bounding box center [559, 362] width 41 height 10
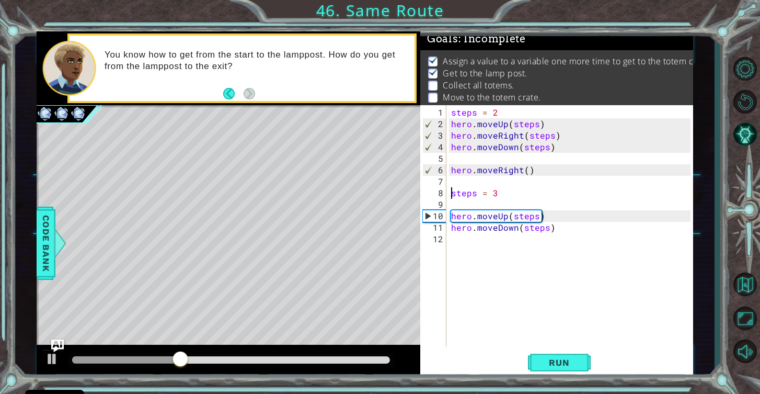
click at [451, 192] on div "steps = 2 hero . moveUp ( steps ) hero . moveRight ( steps ) hero . moveDown ( …" at bounding box center [572, 239] width 247 height 265
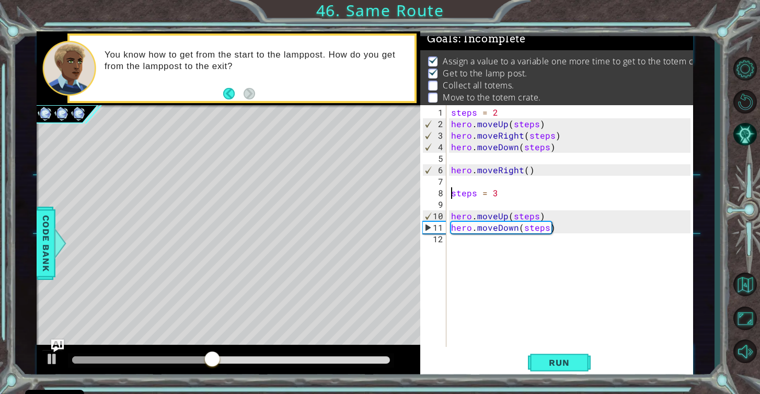
click at [508, 218] on div "steps = 2 hero . moveUp ( steps ) hero . moveRight ( steps ) hero . moveDown ( …" at bounding box center [572, 239] width 247 height 265
type textarea "hero.moveUp(steps)"
click at [557, 220] on div "steps = 2 hero . moveUp ( steps ) hero . moveRight ( steps ) hero . moveDown ( …" at bounding box center [572, 239] width 247 height 265
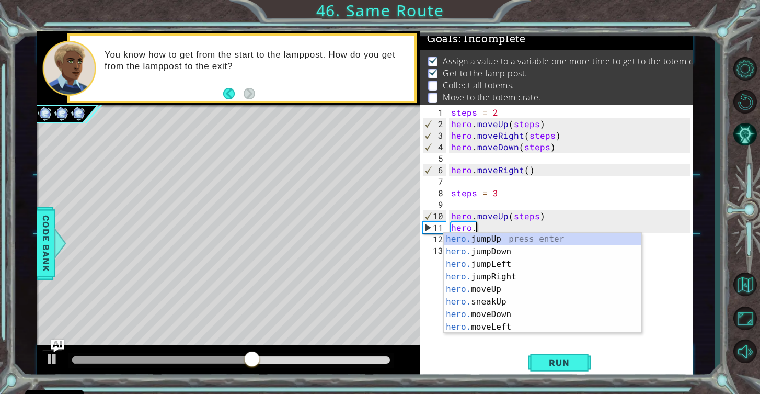
scroll to position [0, 1]
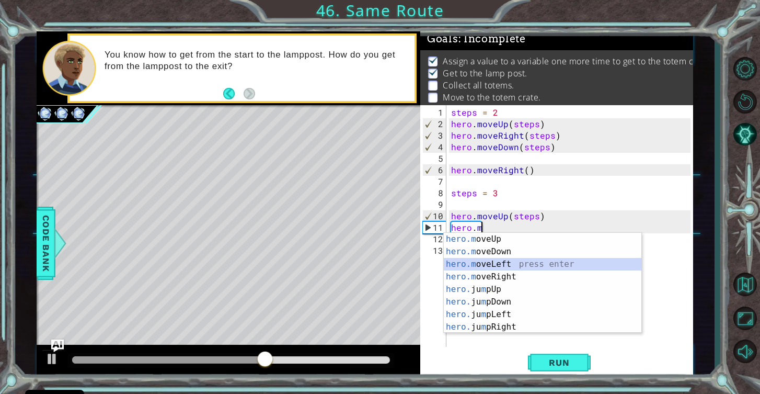
click at [570, 261] on div "hero.m oveUp press enter hero.m oveDown press enter hero.m oveLeft press enter …" at bounding box center [543, 296] width 198 height 126
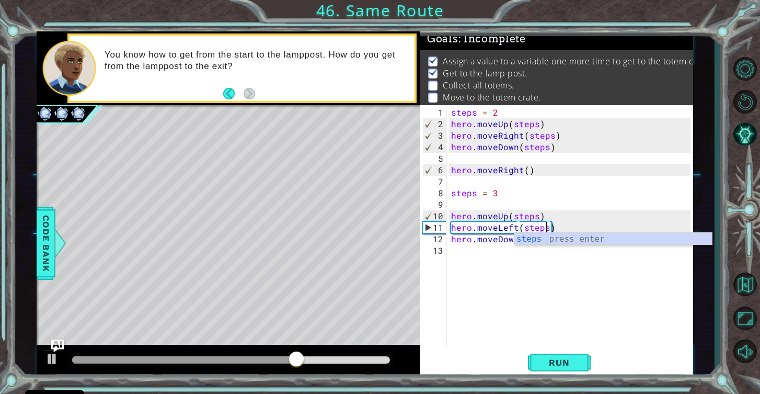
scroll to position [0, 6]
click at [570, 358] on span "Run" at bounding box center [559, 362] width 41 height 10
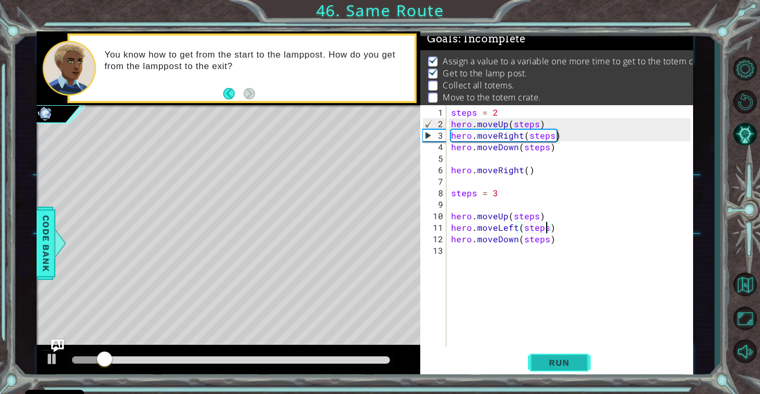
click at [540, 358] on span "Run" at bounding box center [559, 362] width 41 height 10
click at [185, 359] on div at bounding box center [231, 359] width 318 height 7
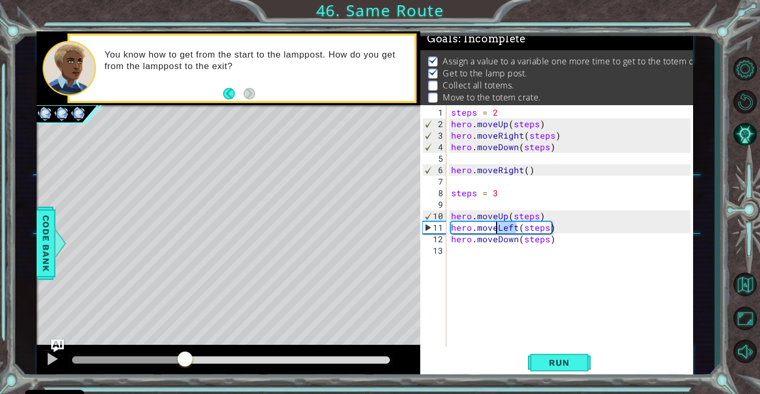
drag, startPoint x: 516, startPoint y: 227, endPoint x: 497, endPoint y: 227, distance: 18.3
click at [497, 227] on div "steps = 2 hero . moveUp ( steps ) hero . moveRight ( steps ) hero . moveDown ( …" at bounding box center [572, 239] width 247 height 265
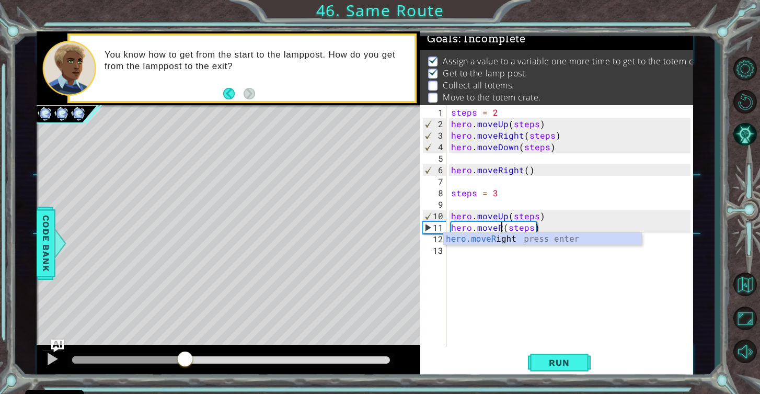
scroll to position [0, 3]
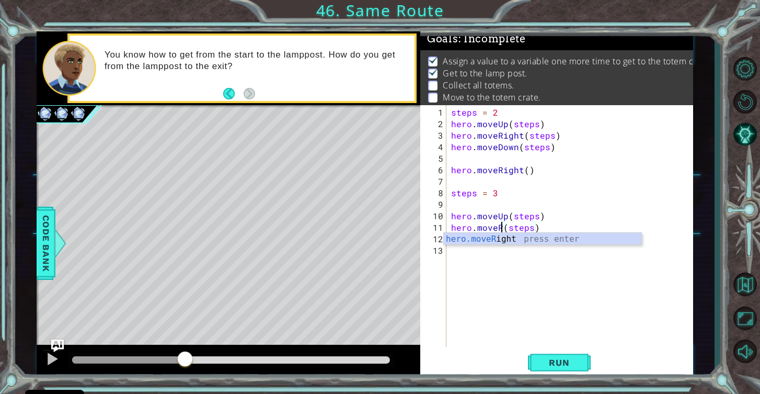
click at [515, 241] on div "hero.moveR ight press enter" at bounding box center [543, 252] width 198 height 38
click at [529, 227] on div "steps = 2 hero . moveUp ( steps ) hero . moveRight ( steps ) hero . moveDown ( …" at bounding box center [572, 239] width 247 height 265
type textarea "hero.moveRight(steps)"
click at [573, 358] on span "Run" at bounding box center [559, 362] width 41 height 10
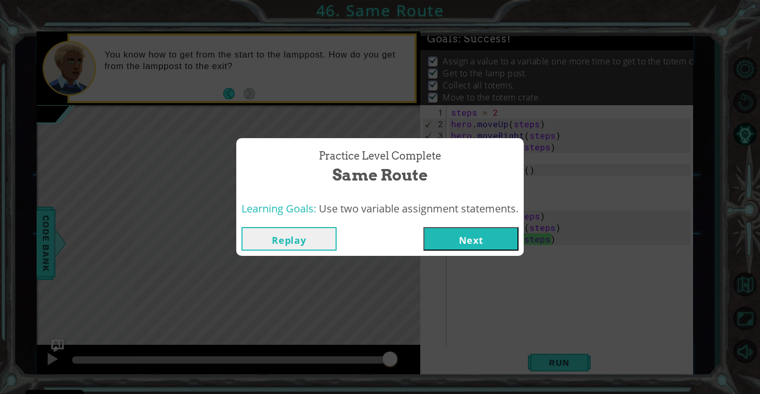
click at [466, 235] on button "Next" at bounding box center [471, 239] width 95 height 24
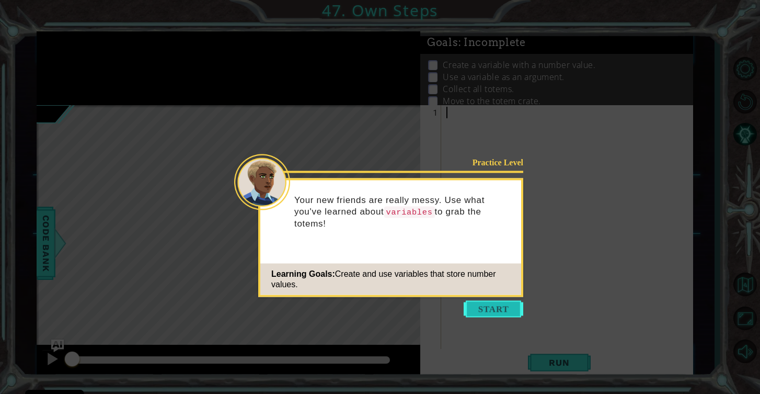
click at [497, 312] on button "Start" at bounding box center [494, 309] width 60 height 17
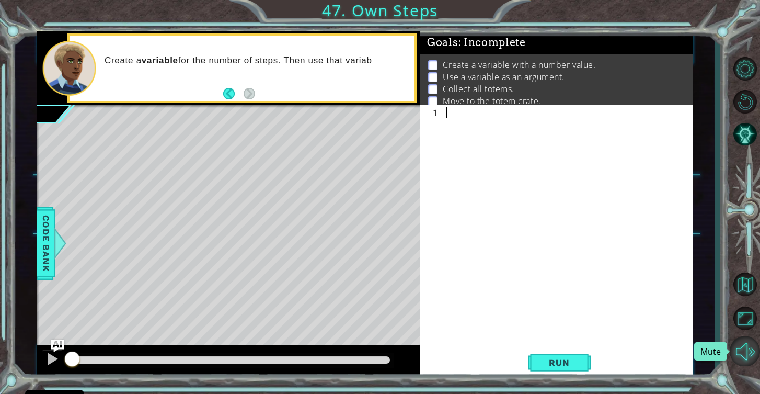
click at [748, 347] on button "Mute" at bounding box center [745, 350] width 30 height 29
